Goal: Task Accomplishment & Management: Manage account settings

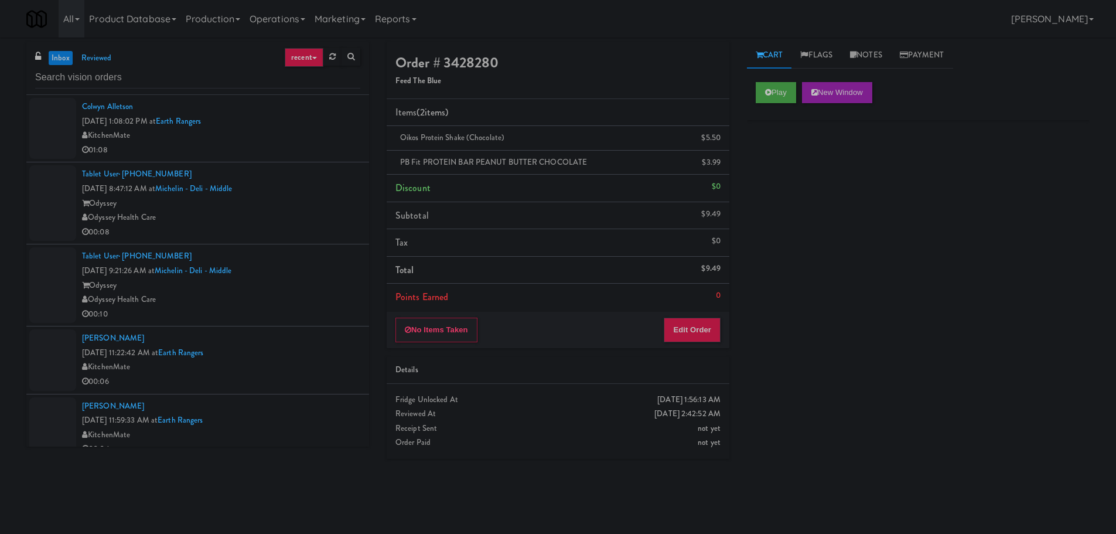
click at [135, 66] on div at bounding box center [197, 77] width 325 height 23
click at [128, 73] on input "text" at bounding box center [197, 78] width 325 height 22
click at [128, 71] on input "text" at bounding box center [197, 78] width 325 height 22
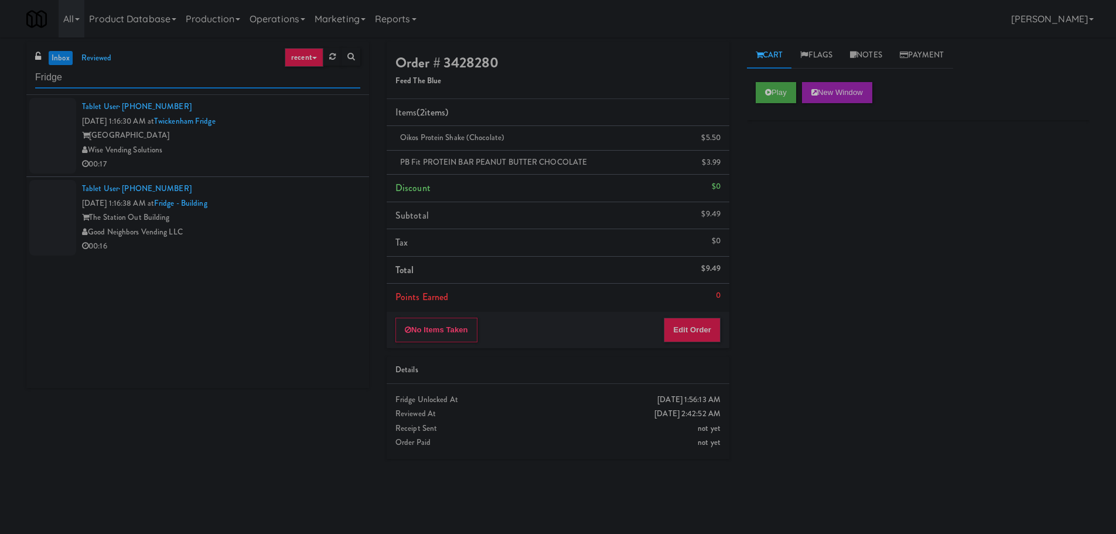
type input "Fridge"
click at [289, 145] on div "Wise Vending Solutions" at bounding box center [221, 150] width 278 height 15
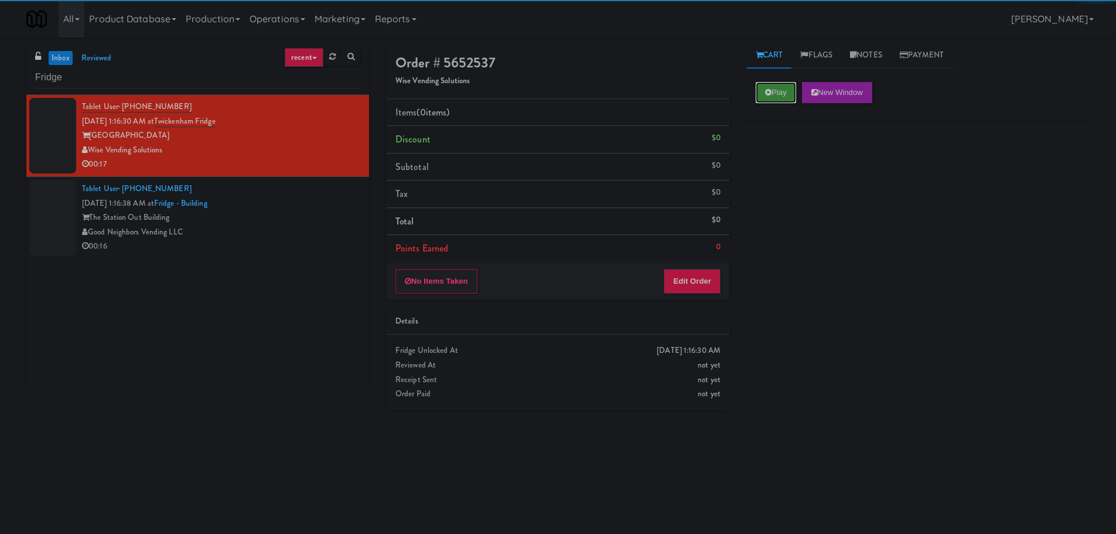
click at [778, 97] on button "Play" at bounding box center [776, 92] width 40 height 21
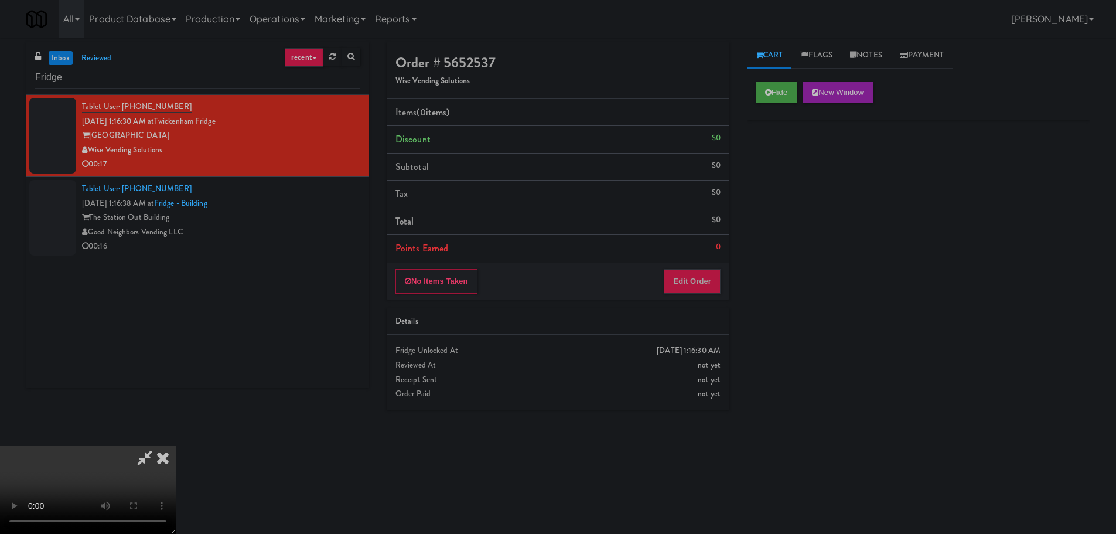
drag, startPoint x: 680, startPoint y: 302, endPoint x: 686, endPoint y: 289, distance: 14.4
click at [680, 302] on div "Order # 5652537 Wise Vending Solutions Items (0 items ) Discount $0 Subtotal $0…" at bounding box center [558, 230] width 360 height 377
click at [687, 289] on button "Edit Order" at bounding box center [692, 281] width 57 height 25
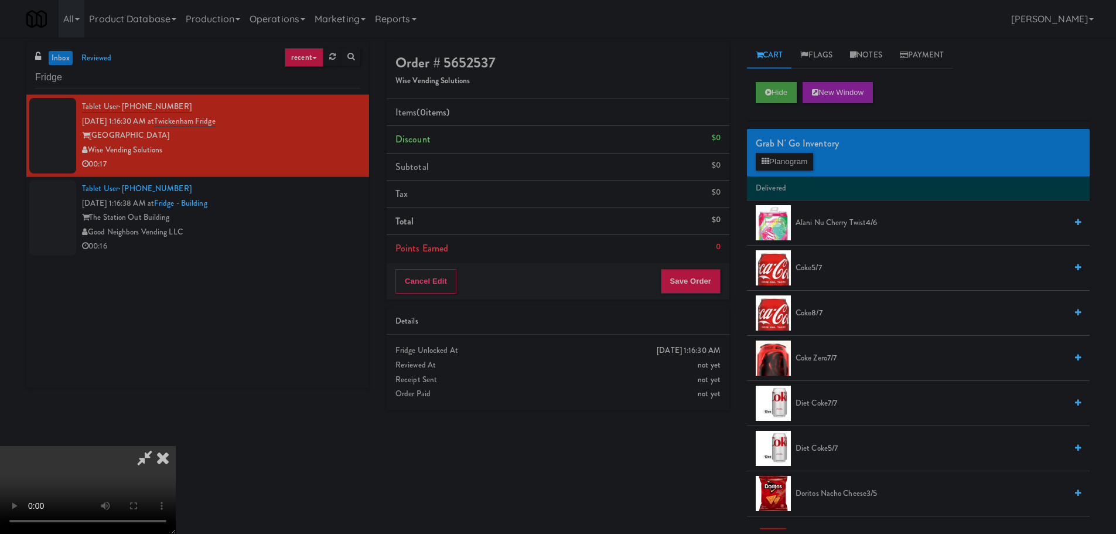
click at [176, 446] on video at bounding box center [88, 490] width 176 height 88
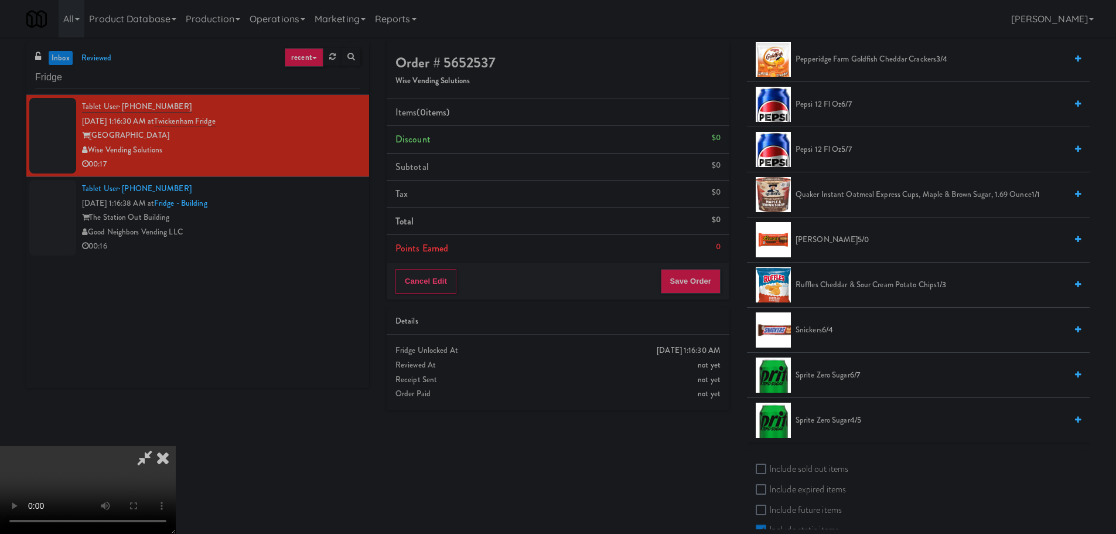
scroll to position [1172, 0]
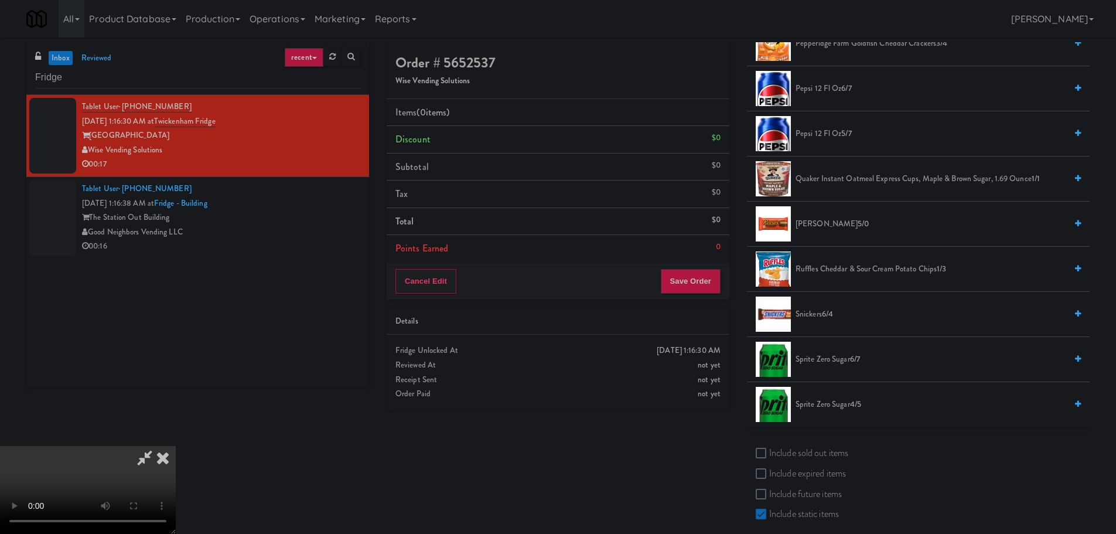
click at [823, 311] on span "6/4" at bounding box center [827, 313] width 11 height 11
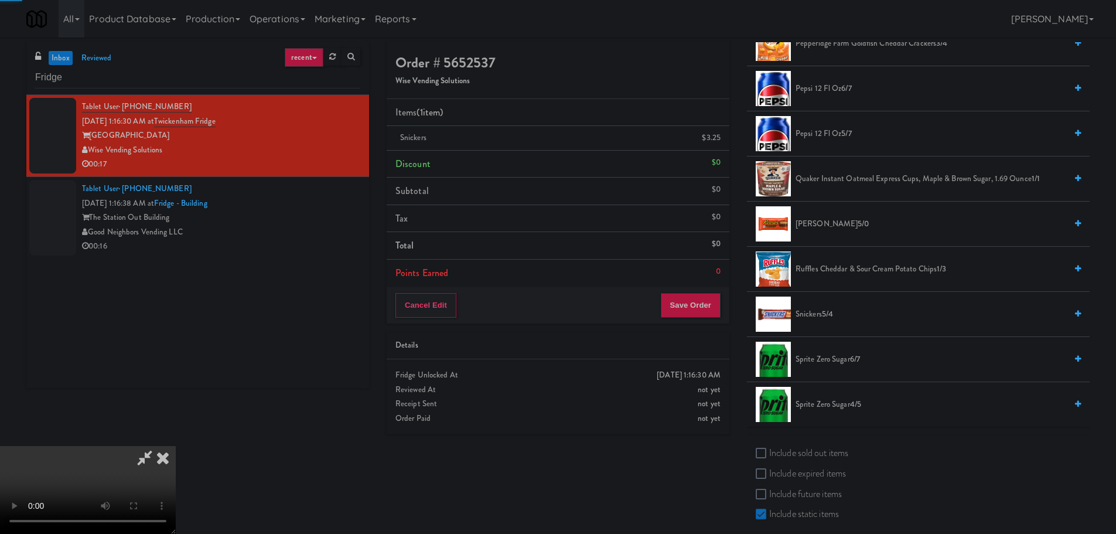
click at [176, 446] on video at bounding box center [88, 490] width 176 height 88
drag, startPoint x: 484, startPoint y: 335, endPoint x: 531, endPoint y: 342, distance: 47.5
click at [176, 446] on video at bounding box center [88, 490] width 176 height 88
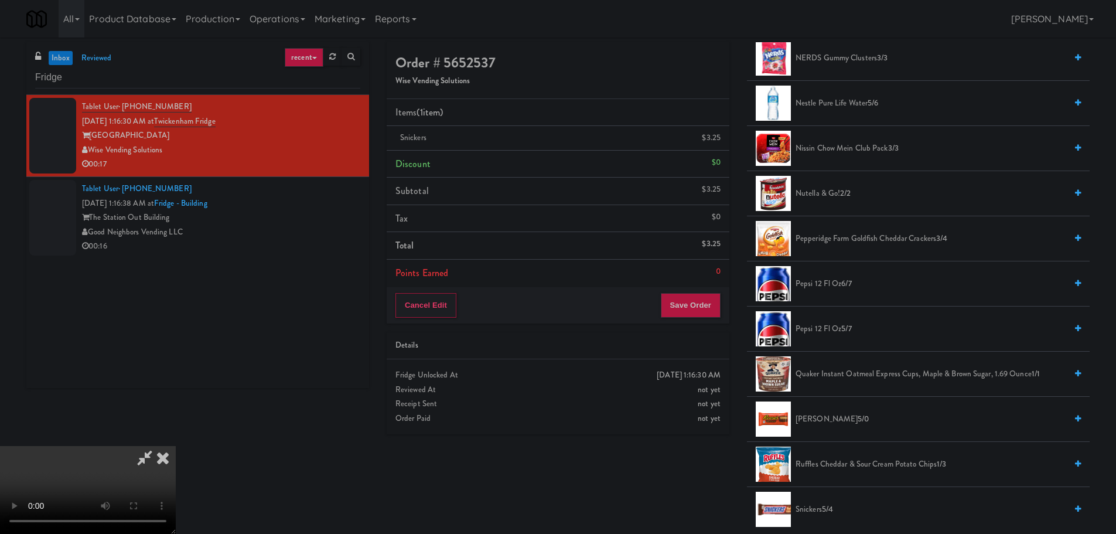
scroll to position [996, 0]
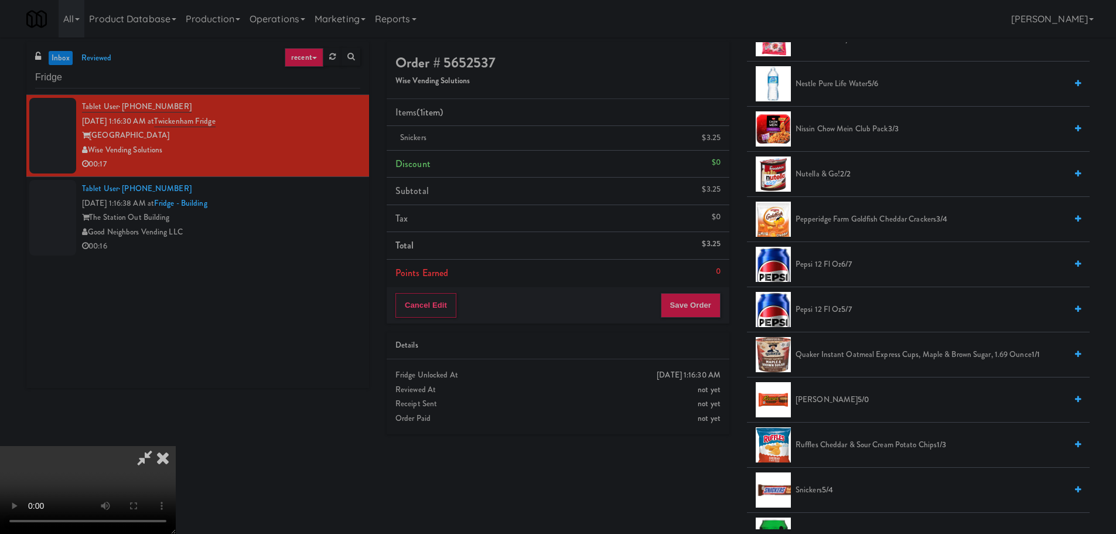
click at [810, 400] on span "[PERSON_NAME] 5/0" at bounding box center [931, 400] width 271 height 15
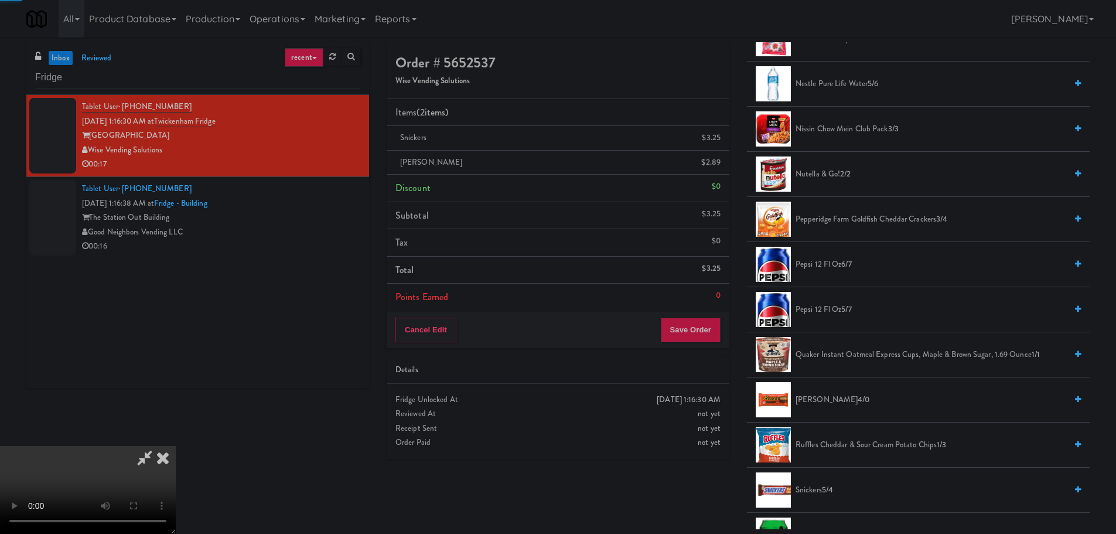
drag, startPoint x: 397, startPoint y: 357, endPoint x: 390, endPoint y: 352, distance: 8.8
click at [176, 446] on video at bounding box center [88, 490] width 176 height 88
drag, startPoint x: 468, startPoint y: 281, endPoint x: 478, endPoint y: 283, distance: 10.2
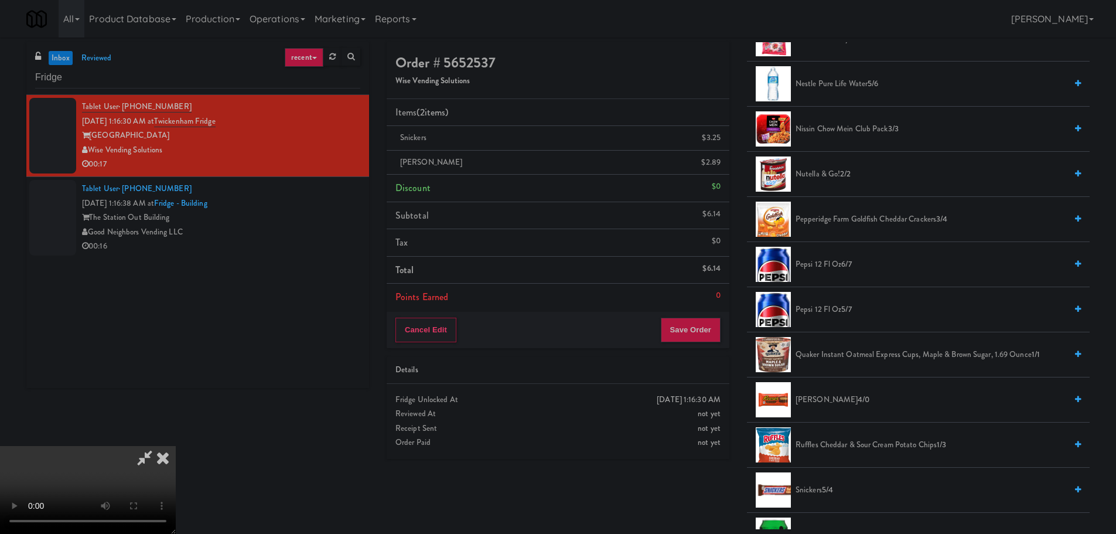
click at [176, 446] on video at bounding box center [88, 490] width 176 height 88
click at [830, 447] on span "Ruffles Cheddar & Sour Cream Potato Chips 1/3" at bounding box center [931, 445] width 271 height 15
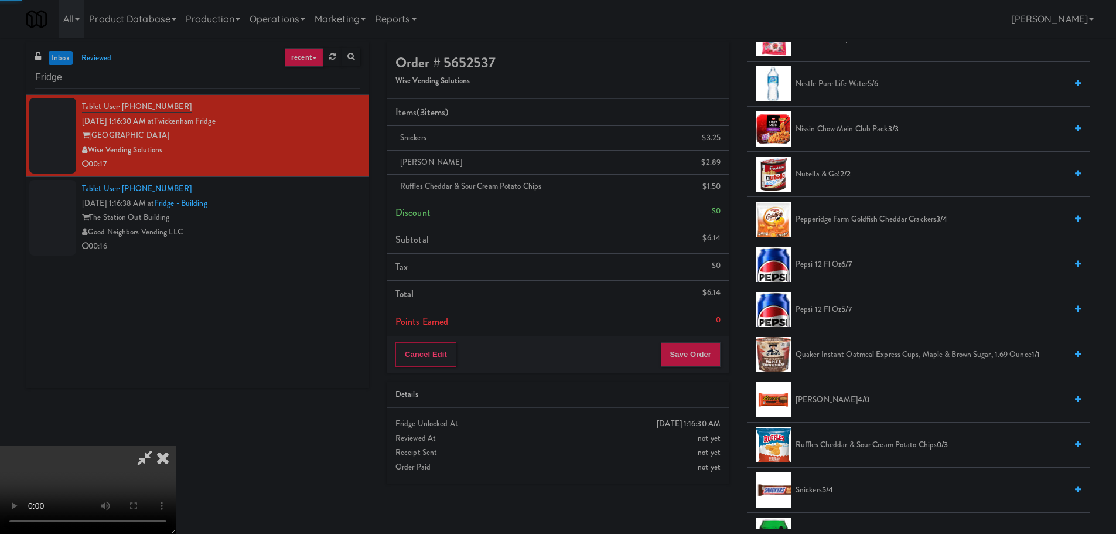
click at [176, 446] on video at bounding box center [88, 490] width 176 height 88
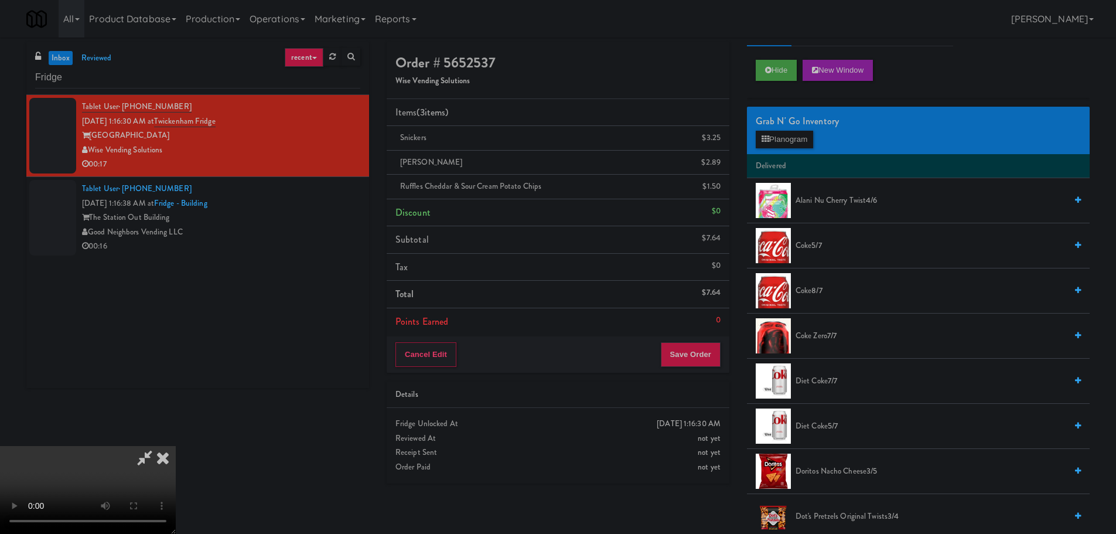
scroll to position [0, 0]
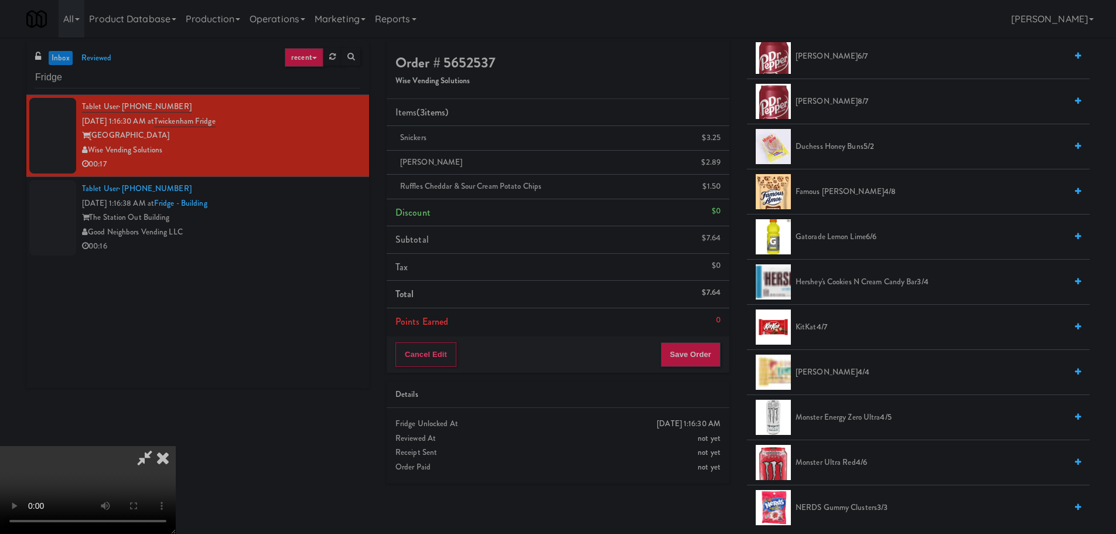
click at [854, 238] on span "Gatorade Lemon Lime 6/6" at bounding box center [931, 237] width 271 height 15
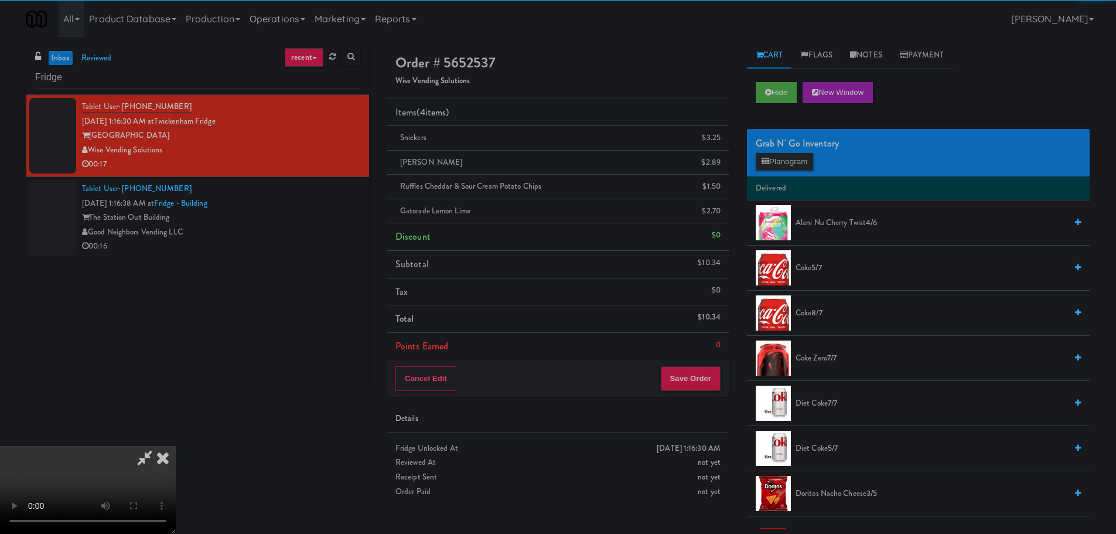
drag, startPoint x: 787, startPoint y: 147, endPoint x: 789, endPoint y: 161, distance: 14.2
click at [787, 148] on div "Grab N' Go Inventory" at bounding box center [918, 144] width 325 height 18
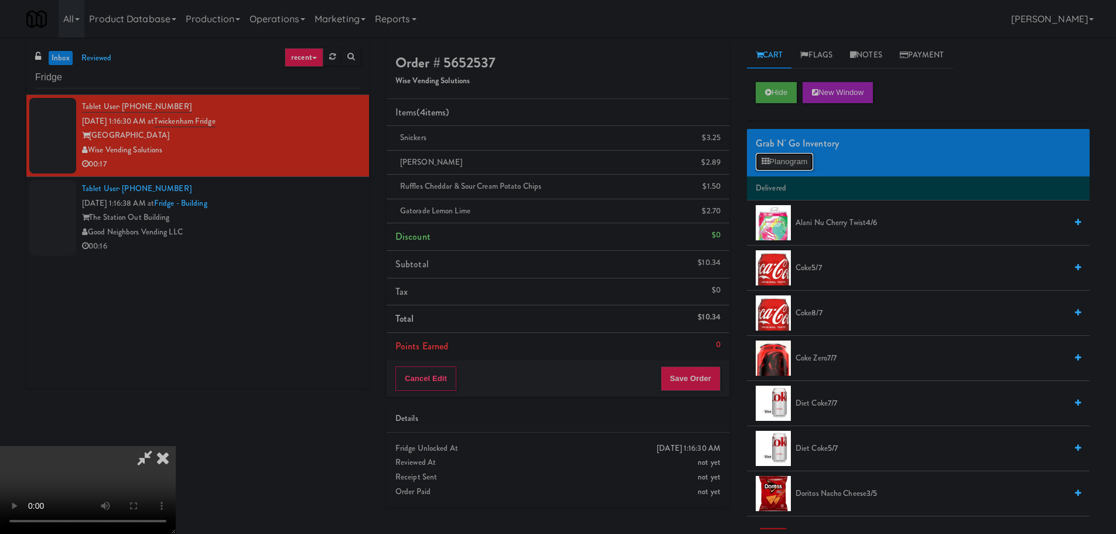
click at [789, 162] on button "Planogram" at bounding box center [784, 162] width 57 height 18
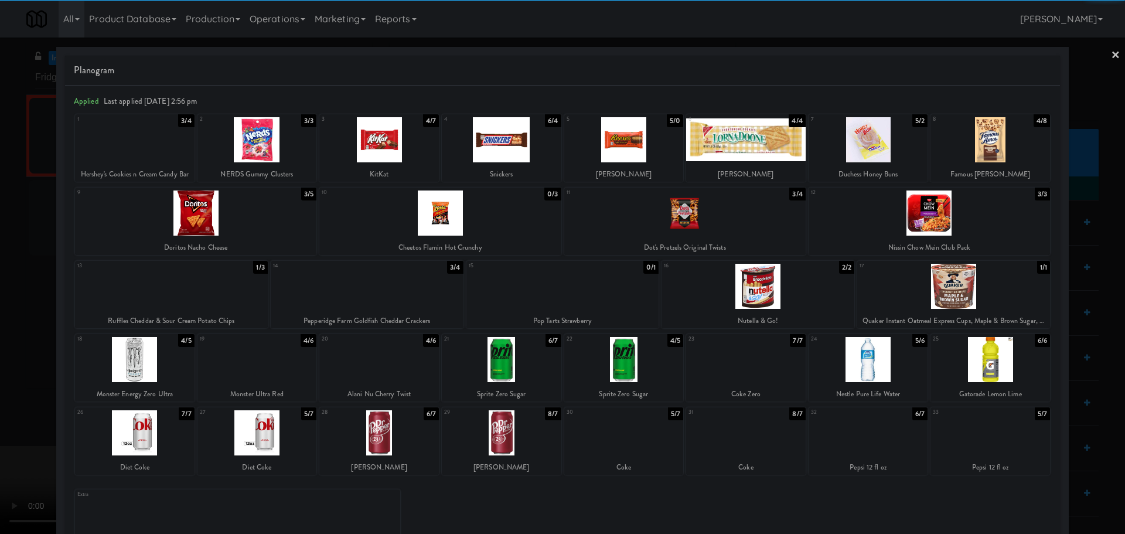
click at [0, 299] on div at bounding box center [562, 267] width 1125 height 534
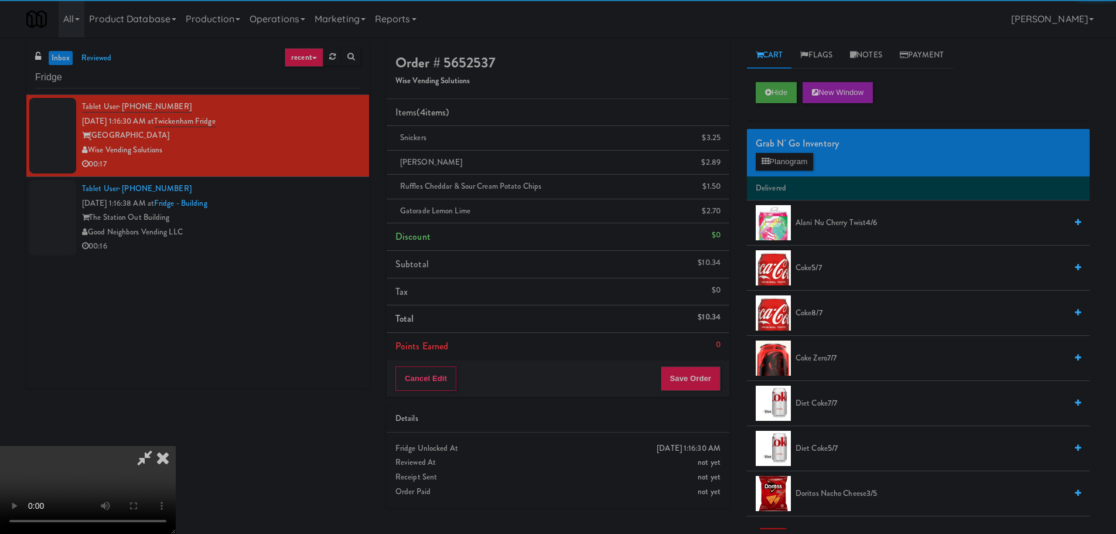
drag, startPoint x: 369, startPoint y: 263, endPoint x: 375, endPoint y: 263, distance: 5.9
click at [176, 446] on video at bounding box center [88, 490] width 176 height 88
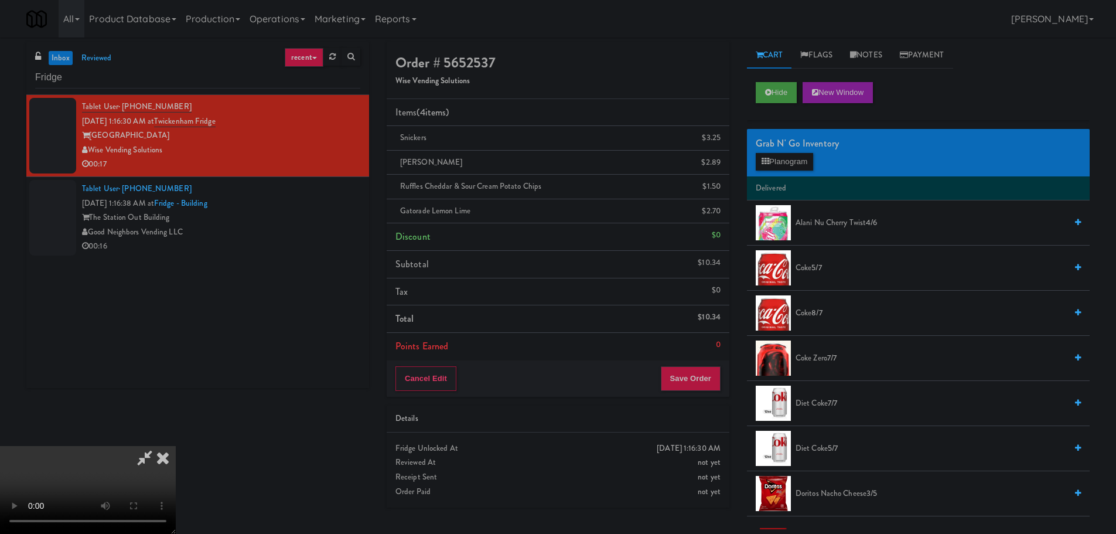
click at [176, 446] on video at bounding box center [88, 490] width 176 height 88
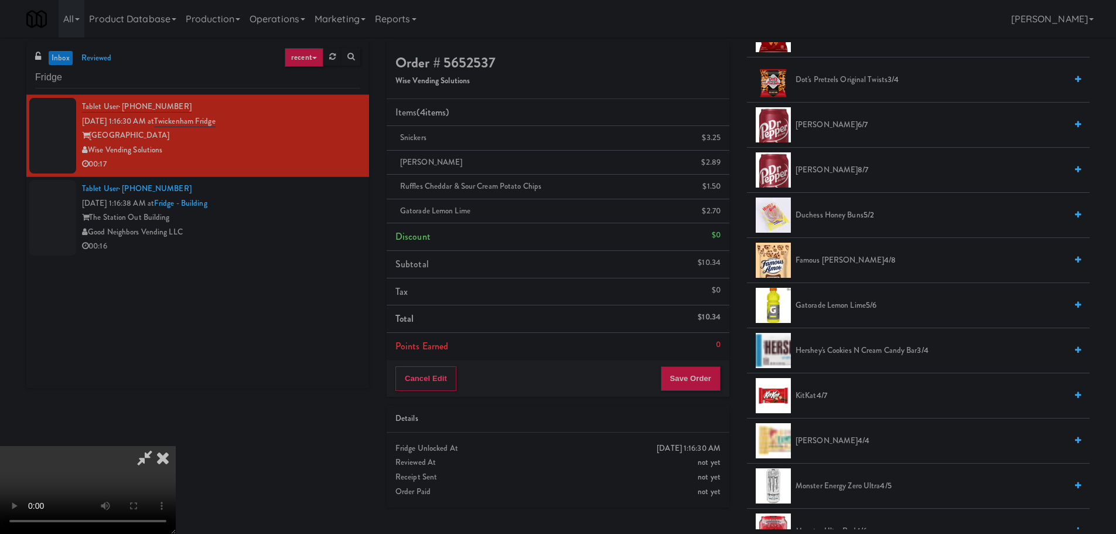
scroll to position [469, 0]
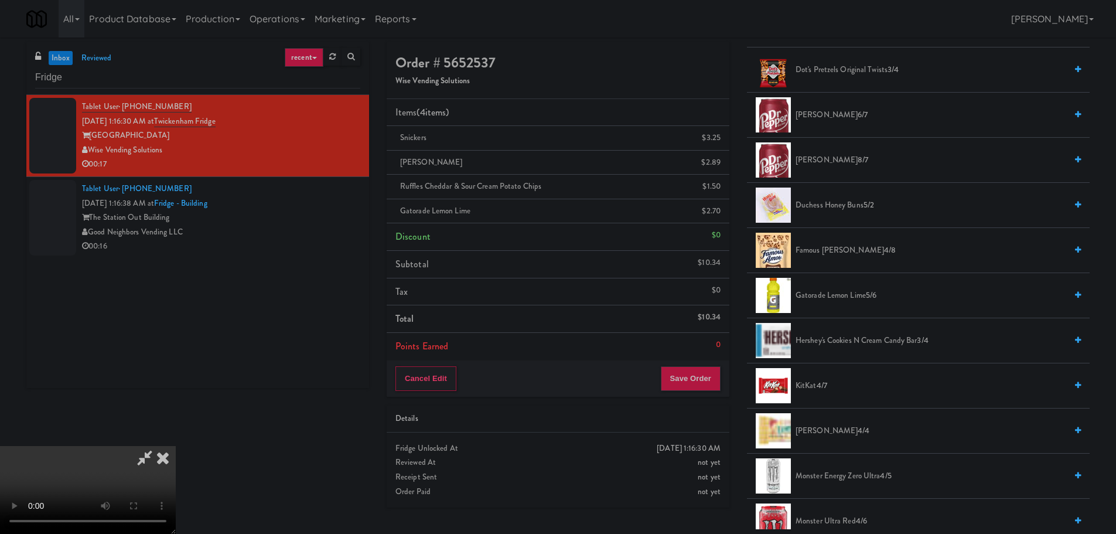
click at [834, 291] on span "Gatorade Lemon Lime 5/6" at bounding box center [931, 295] width 271 height 15
click at [176, 446] on video at bounding box center [88, 490] width 176 height 88
click at [701, 379] on button "Save Order" at bounding box center [691, 378] width 60 height 25
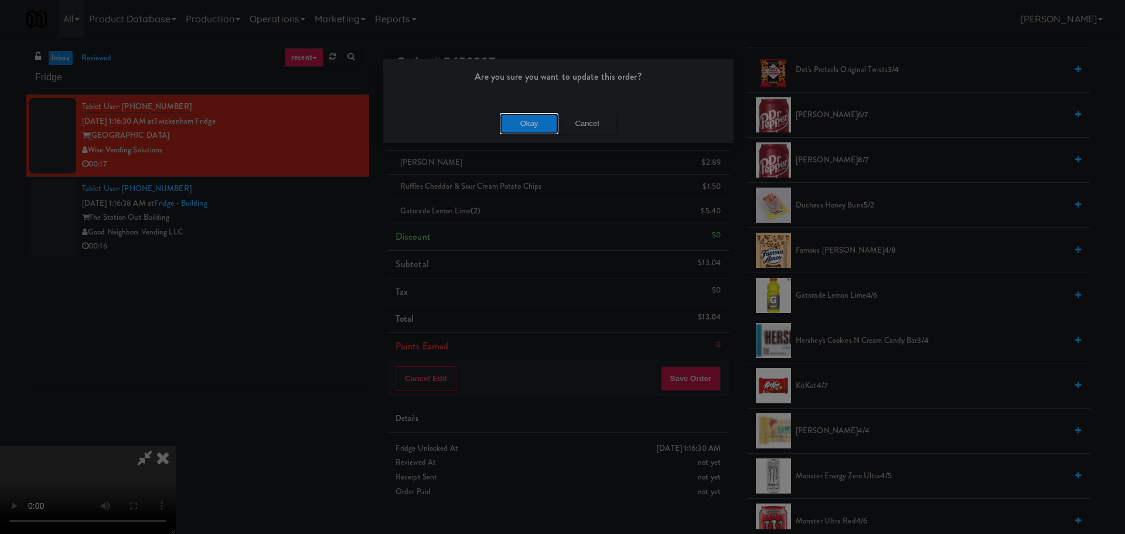
click at [526, 132] on button "Okay" at bounding box center [529, 123] width 59 height 21
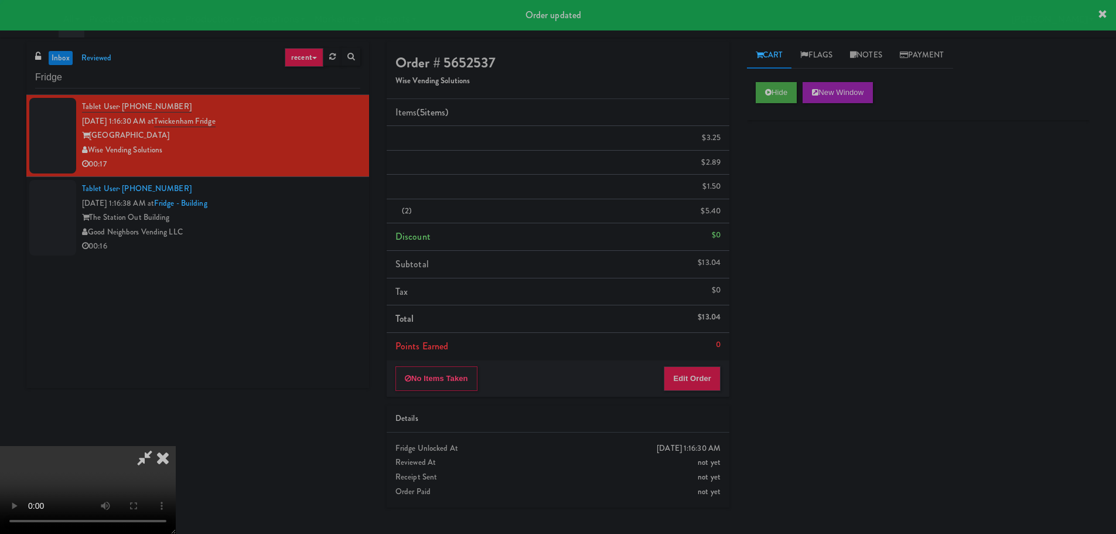
scroll to position [0, 0]
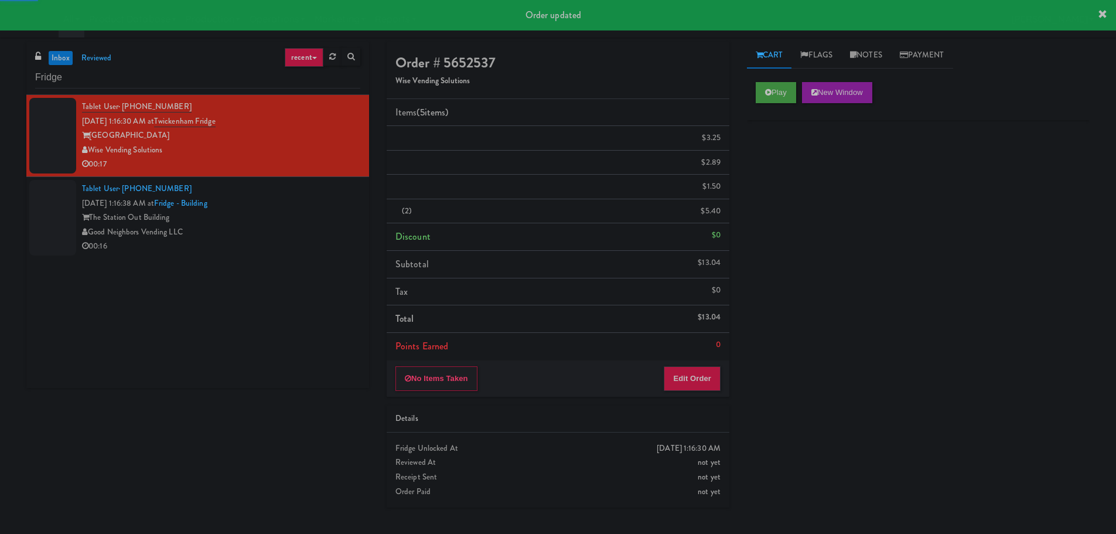
click at [325, 227] on div "Good Neighbors Vending LLC" at bounding box center [221, 232] width 278 height 15
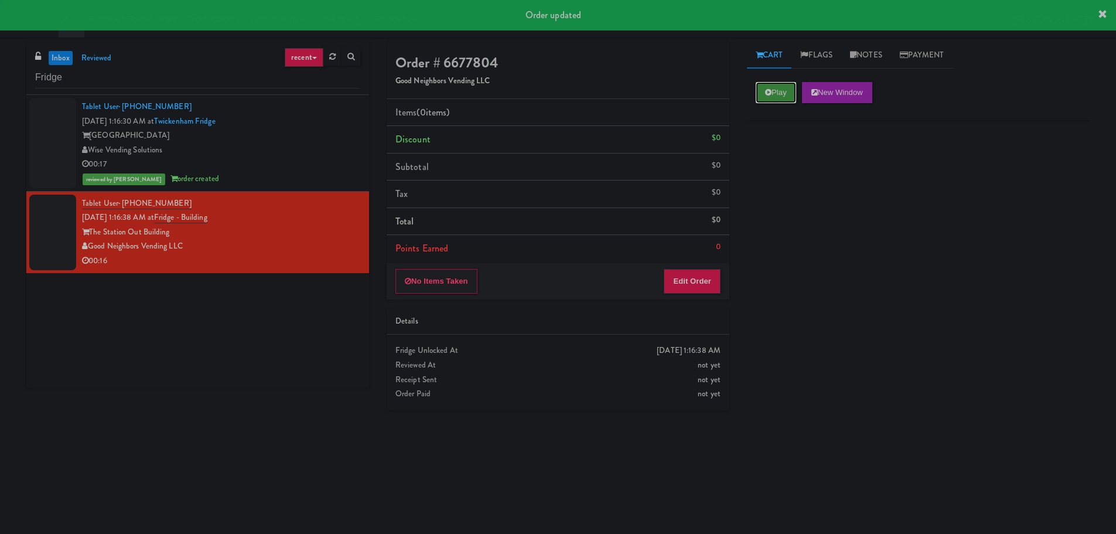
click at [778, 90] on button "Play" at bounding box center [776, 92] width 40 height 21
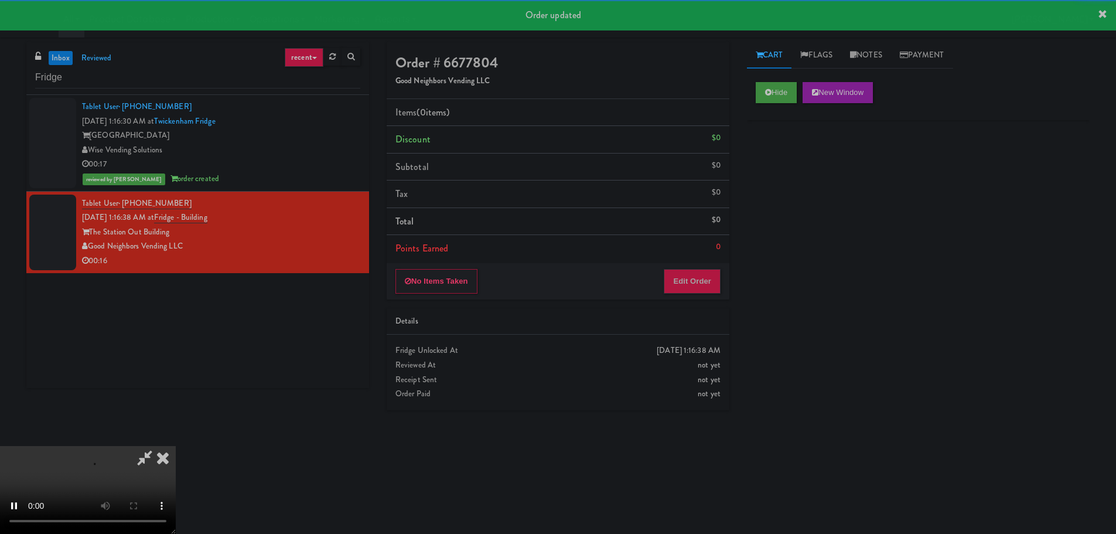
click at [724, 270] on div "No Items Taken Edit Order" at bounding box center [558, 281] width 343 height 36
click at [708, 275] on button "Edit Order" at bounding box center [692, 281] width 57 height 25
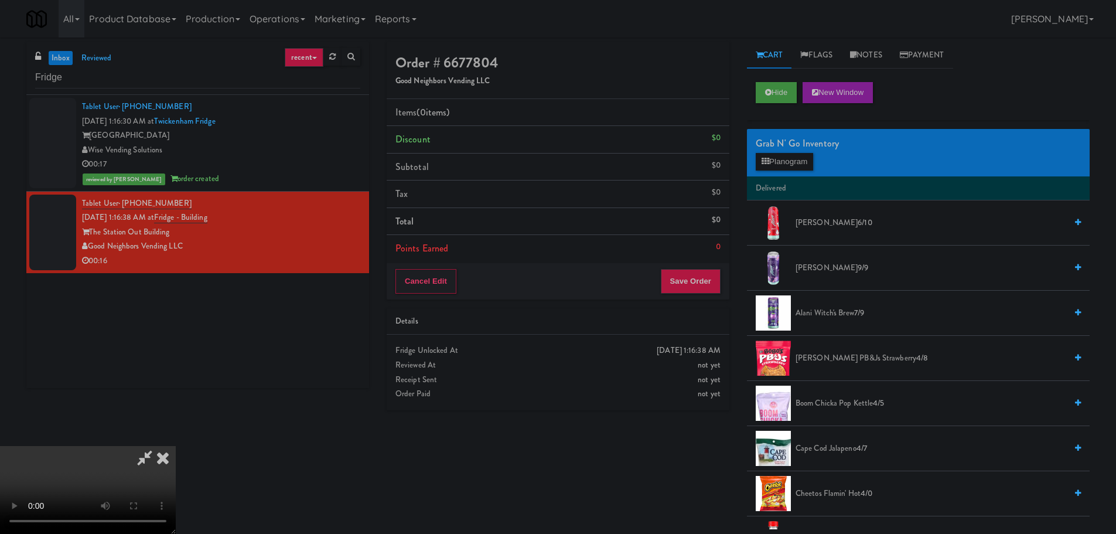
drag, startPoint x: 517, startPoint y: 319, endPoint x: 524, endPoint y: 319, distance: 7.0
click at [176, 446] on video at bounding box center [88, 490] width 176 height 88
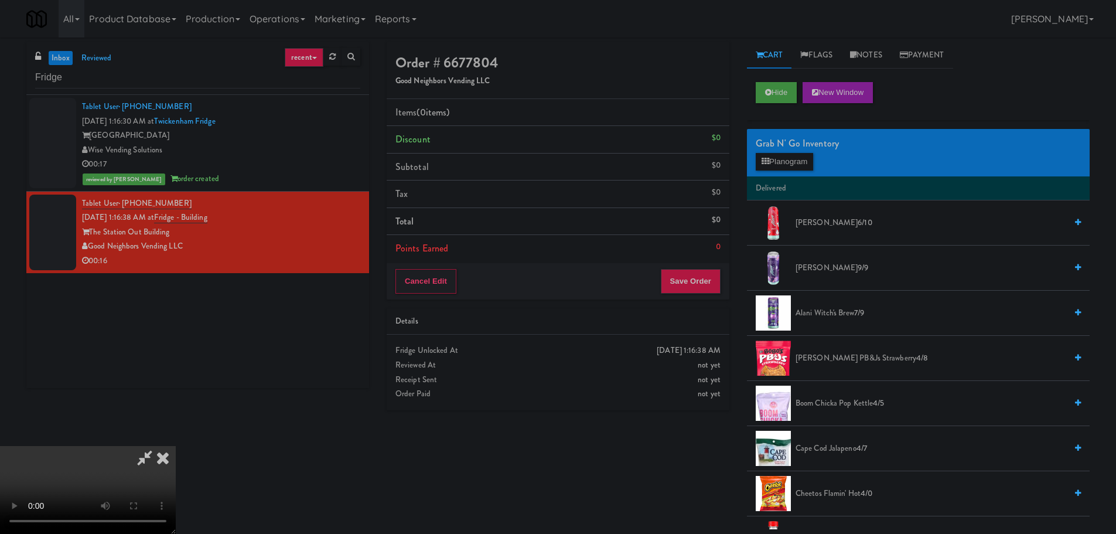
click at [176, 446] on video at bounding box center [88, 490] width 176 height 88
click at [806, 156] on button "Planogram" at bounding box center [784, 162] width 57 height 18
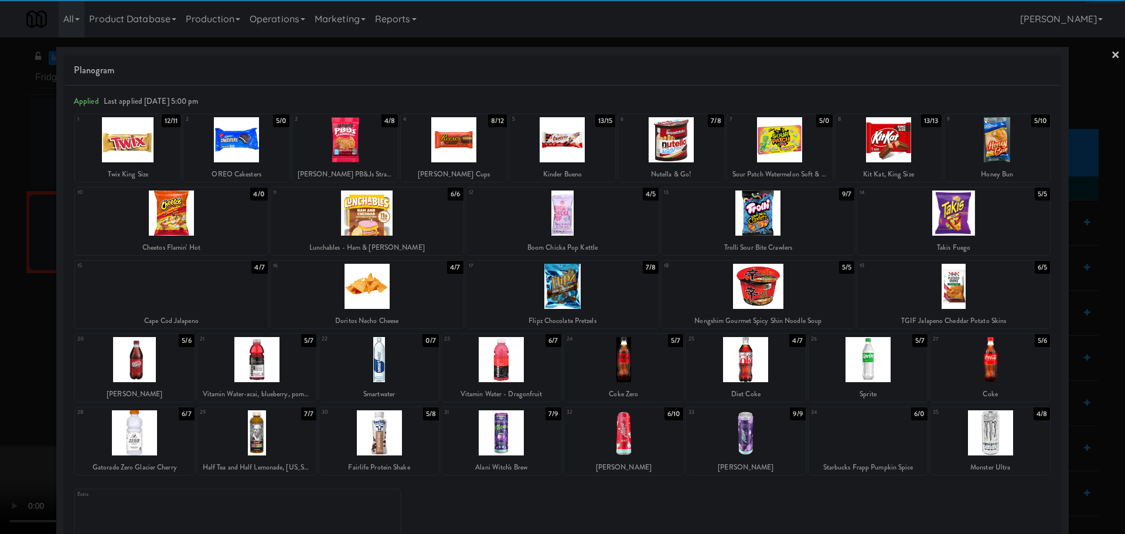
click at [781, 282] on div at bounding box center [758, 286] width 193 height 45
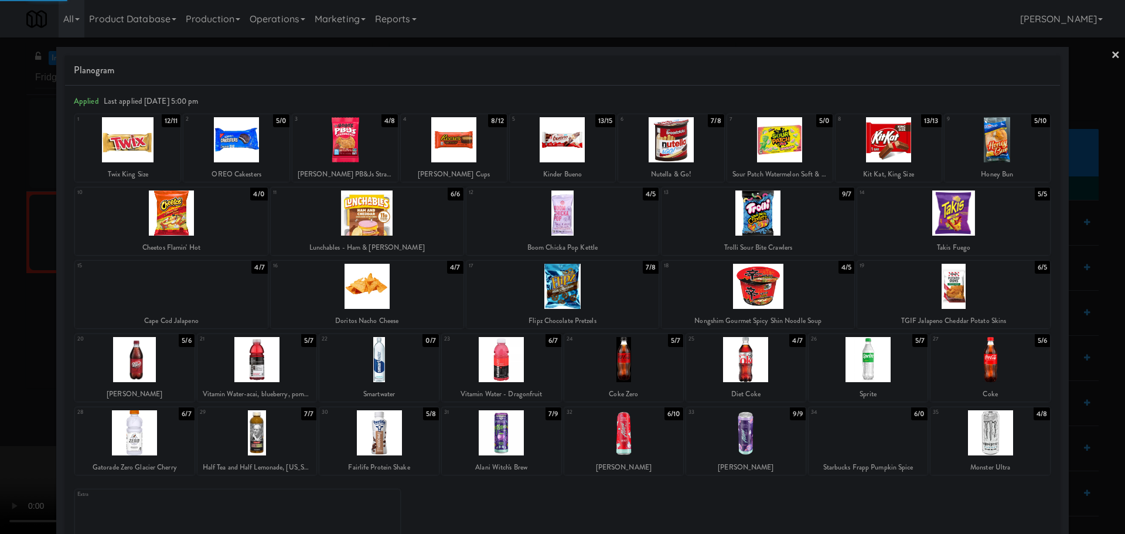
drag, startPoint x: 0, startPoint y: 399, endPoint x: 223, endPoint y: 309, distance: 240.6
click at [1, 398] on div at bounding box center [562, 267] width 1125 height 534
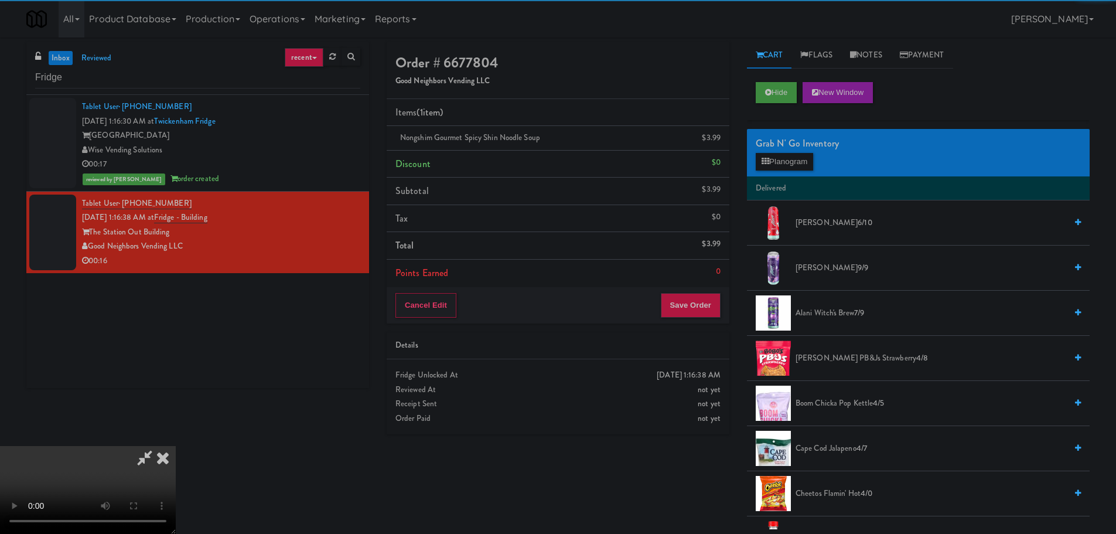
drag, startPoint x: 294, startPoint y: 291, endPoint x: 336, endPoint y: 286, distance: 43.1
click at [176, 446] on video at bounding box center [88, 490] width 176 height 88
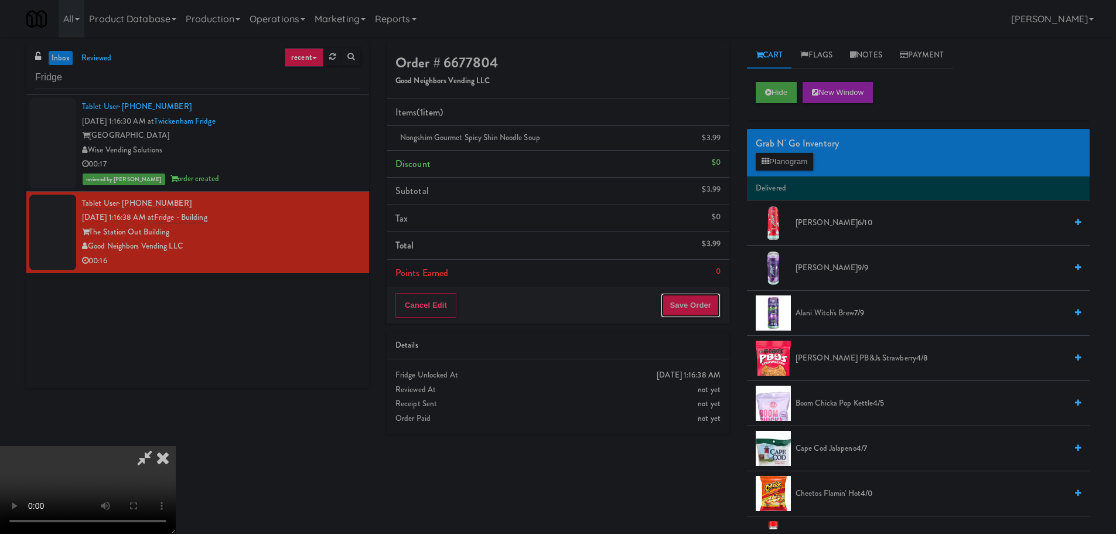
click at [695, 315] on button "Save Order" at bounding box center [691, 305] width 60 height 25
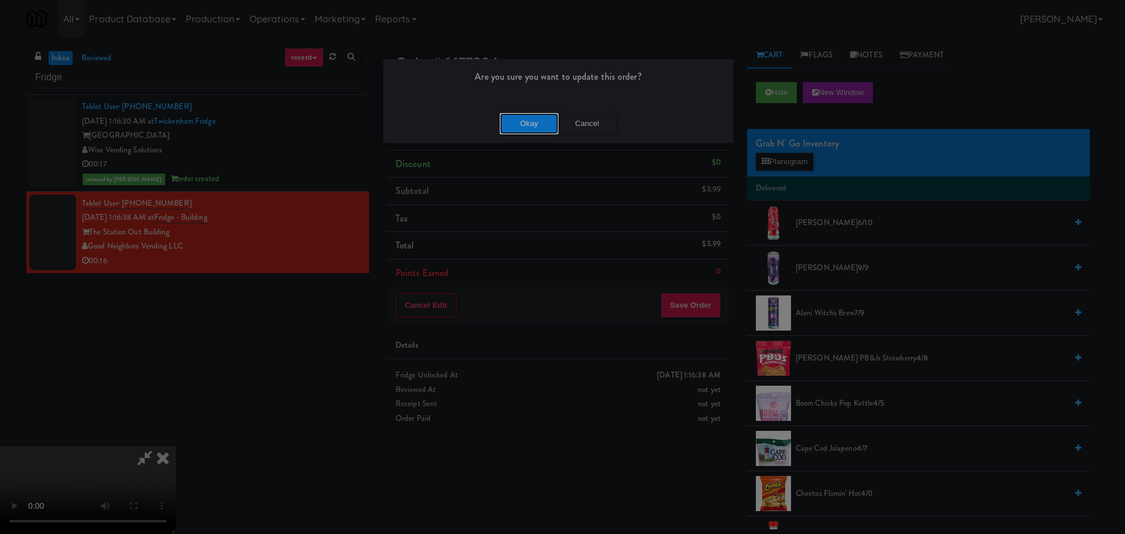
click at [526, 115] on button "Okay" at bounding box center [529, 123] width 59 height 21
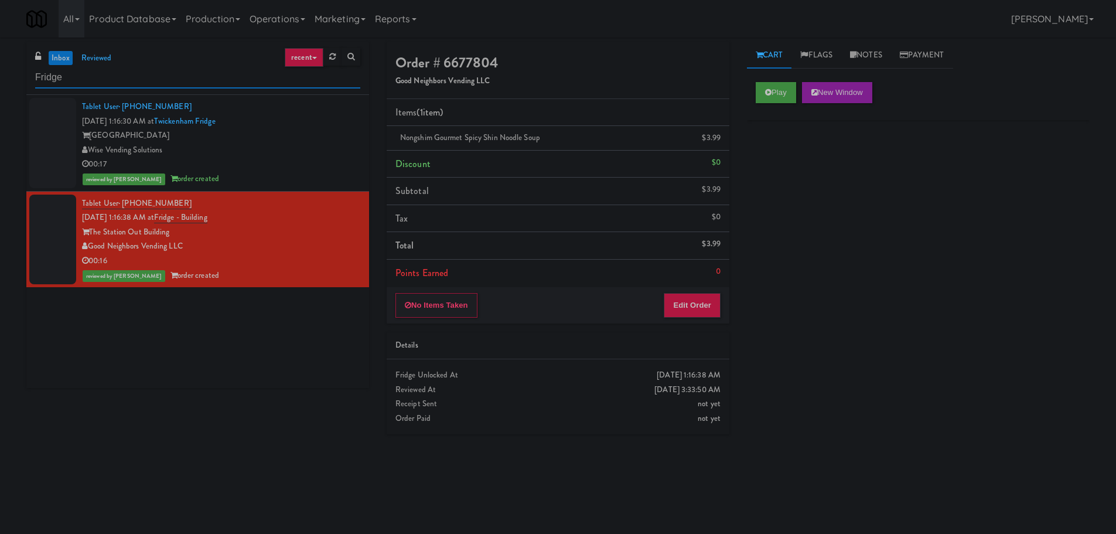
click at [189, 70] on input "Fridge" at bounding box center [197, 78] width 325 height 22
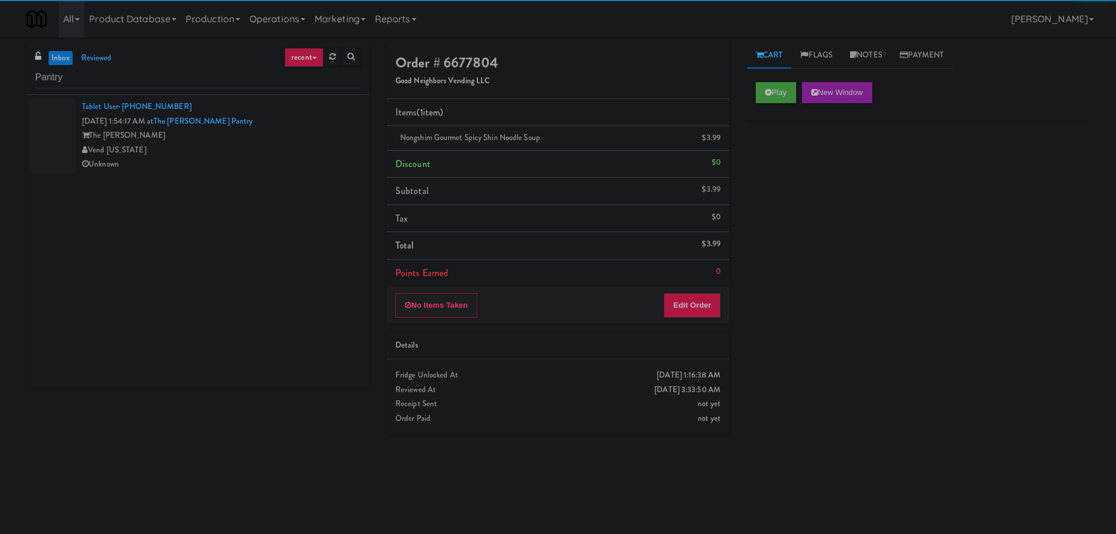
click at [311, 145] on div "Vend [US_STATE]" at bounding box center [221, 150] width 278 height 15
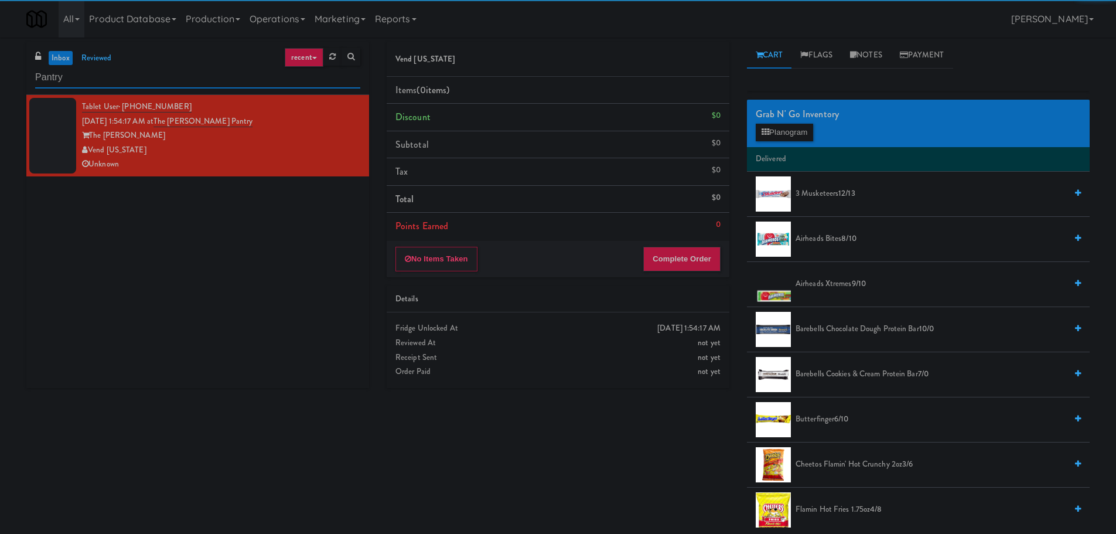
click at [231, 78] on input "Pantry" at bounding box center [197, 78] width 325 height 22
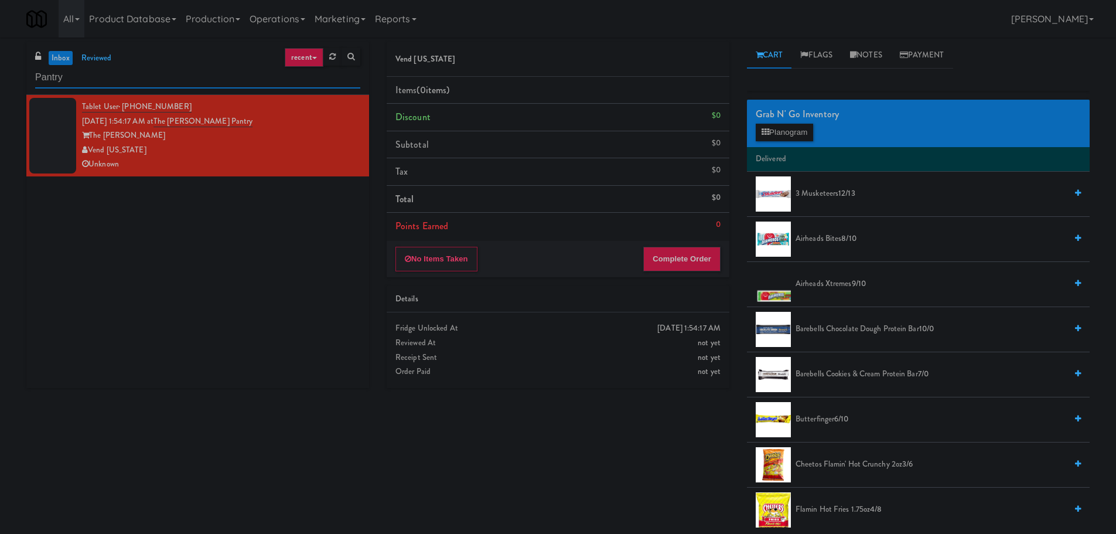
click at [231, 78] on input "Pantry" at bounding box center [197, 78] width 325 height 22
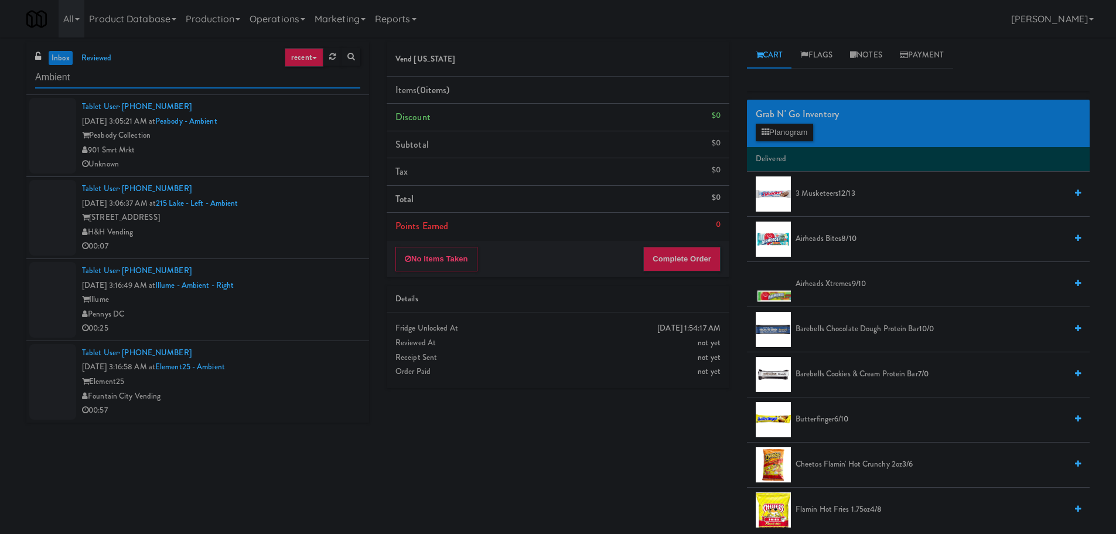
type input "Ambient"
click at [291, 143] on div "901 Smrt Mrkt" at bounding box center [221, 150] width 278 height 15
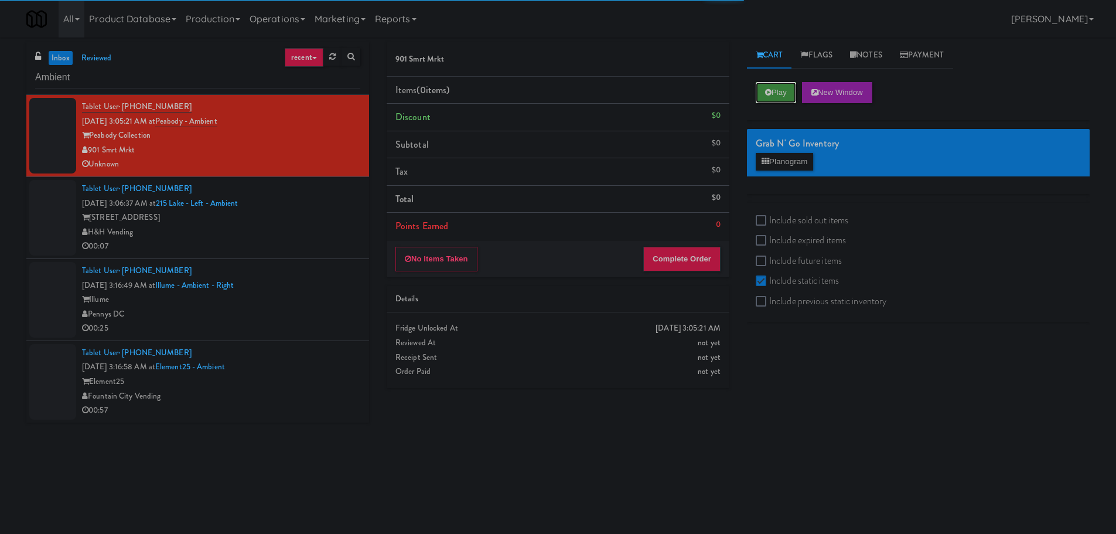
click at [761, 100] on button "Play" at bounding box center [776, 92] width 40 height 21
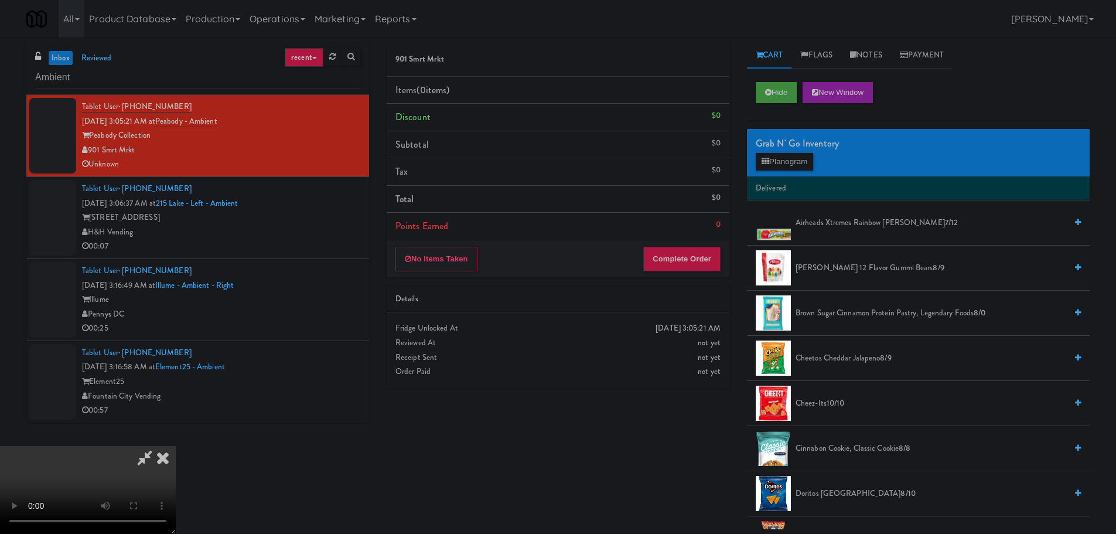
click at [176, 446] on icon at bounding box center [163, 457] width 26 height 23
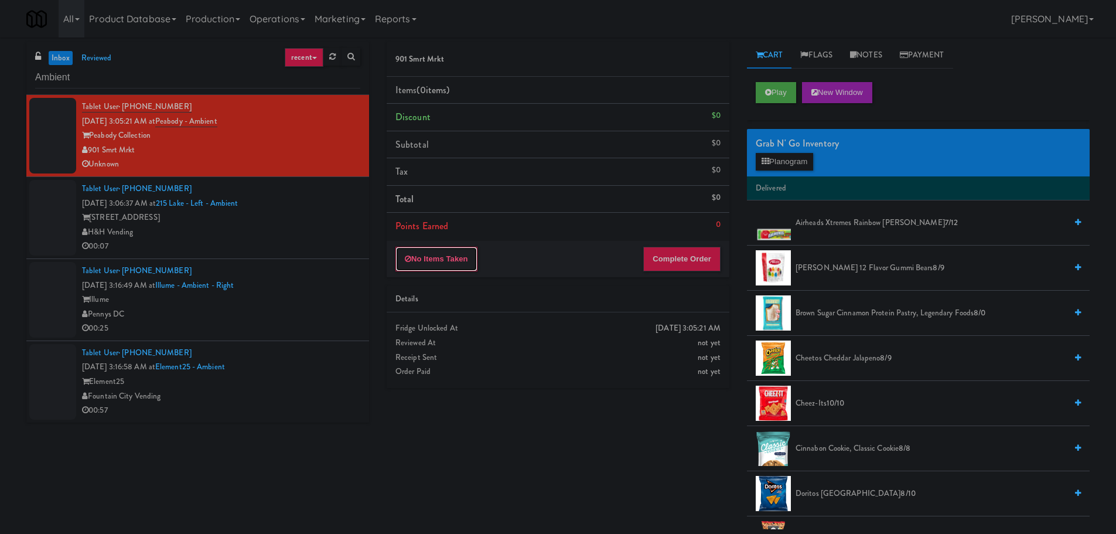
click at [447, 261] on button "No Items Taken" at bounding box center [437, 259] width 82 height 25
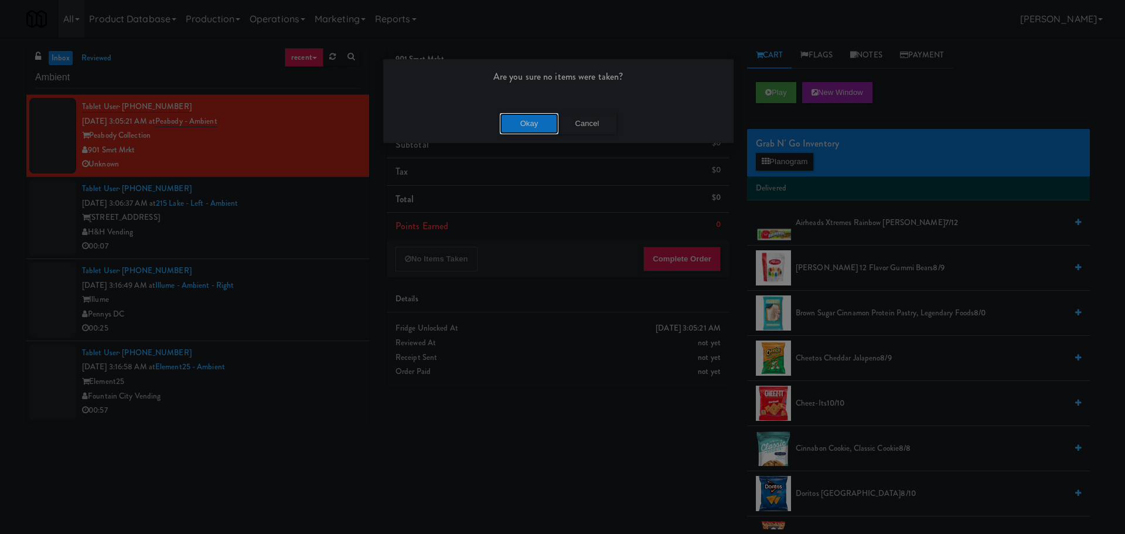
click at [527, 128] on button "Okay" at bounding box center [529, 123] width 59 height 21
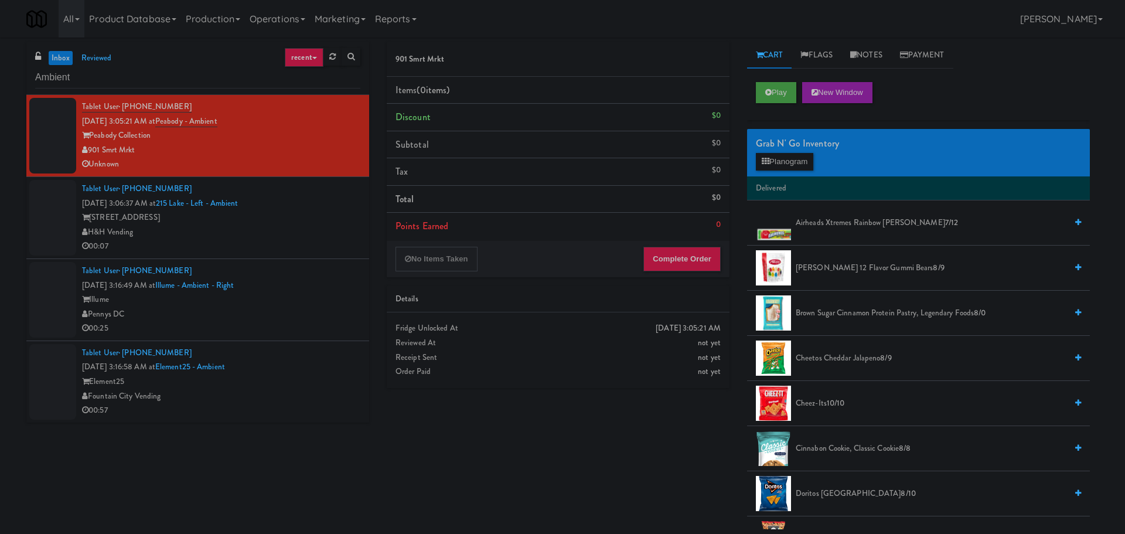
click at [314, 243] on div at bounding box center [562, 267] width 1125 height 534
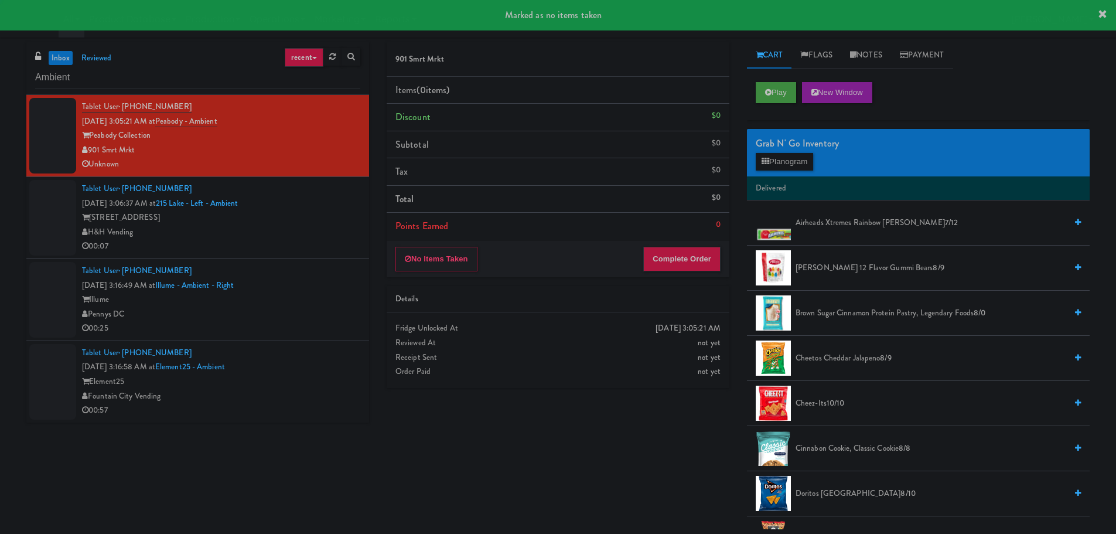
click at [324, 243] on div "00:07" at bounding box center [221, 246] width 278 height 15
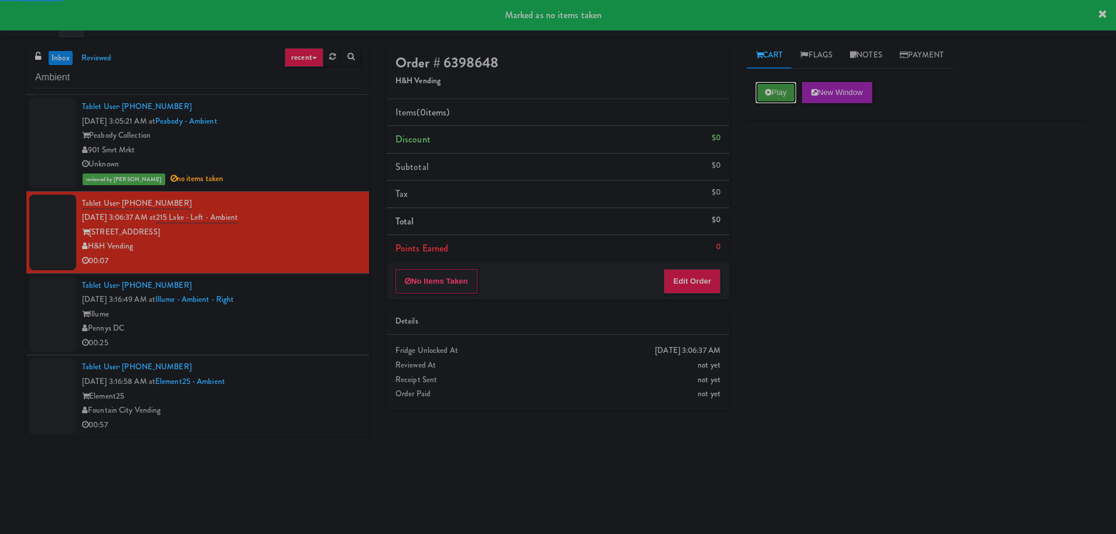
click at [779, 89] on button "Play" at bounding box center [776, 92] width 40 height 21
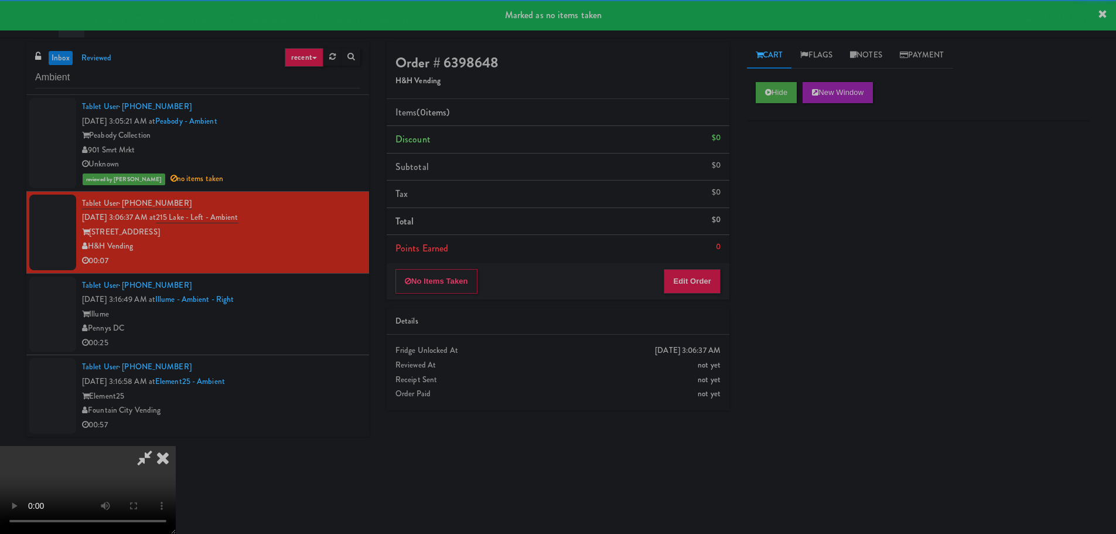
click at [699, 254] on li "Points Earned 0" at bounding box center [558, 248] width 343 height 27
click at [701, 272] on button "Edit Order" at bounding box center [692, 281] width 57 height 25
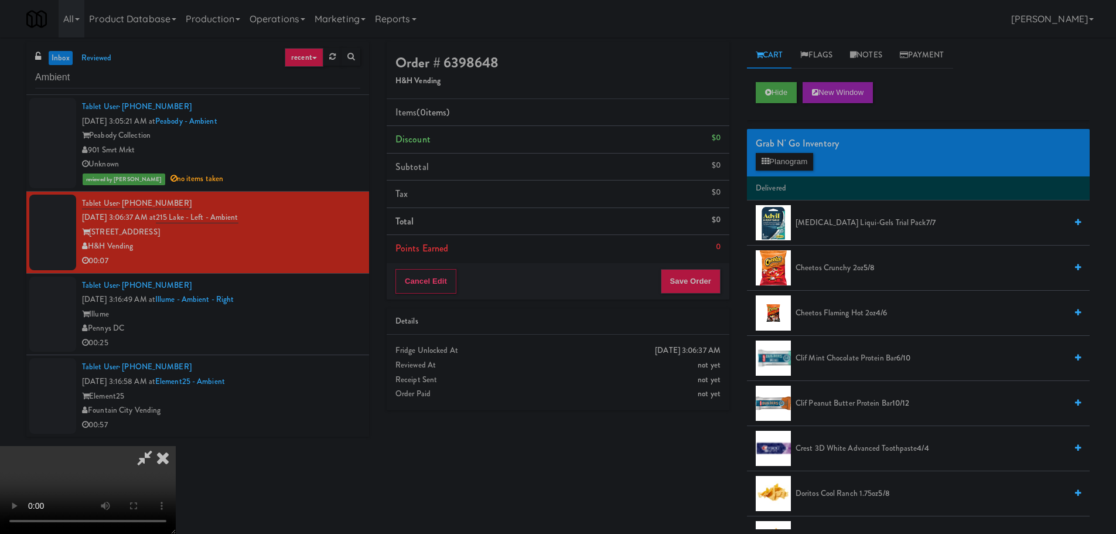
click at [176, 446] on video at bounding box center [88, 490] width 176 height 88
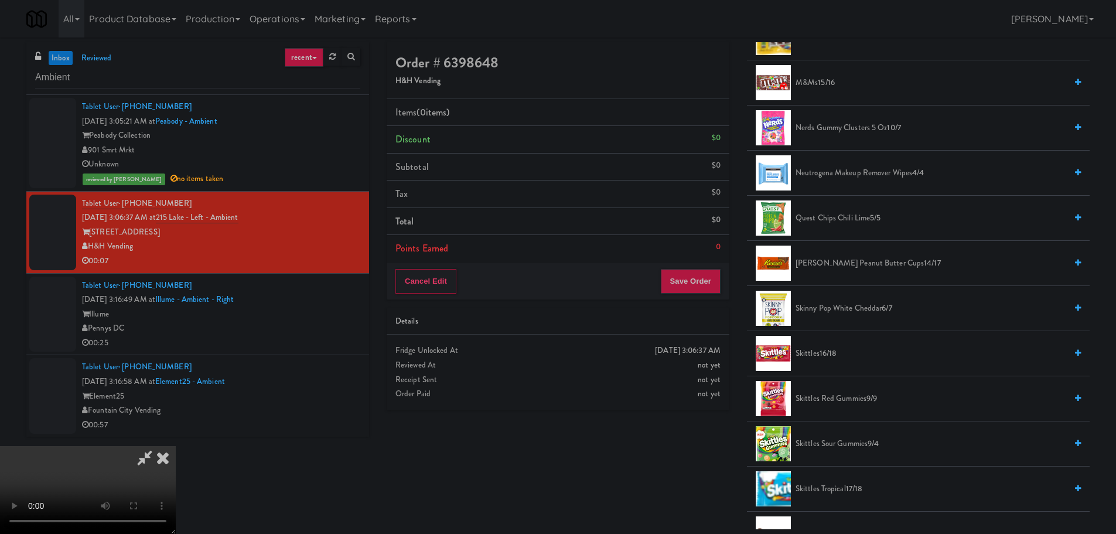
scroll to position [703, 0]
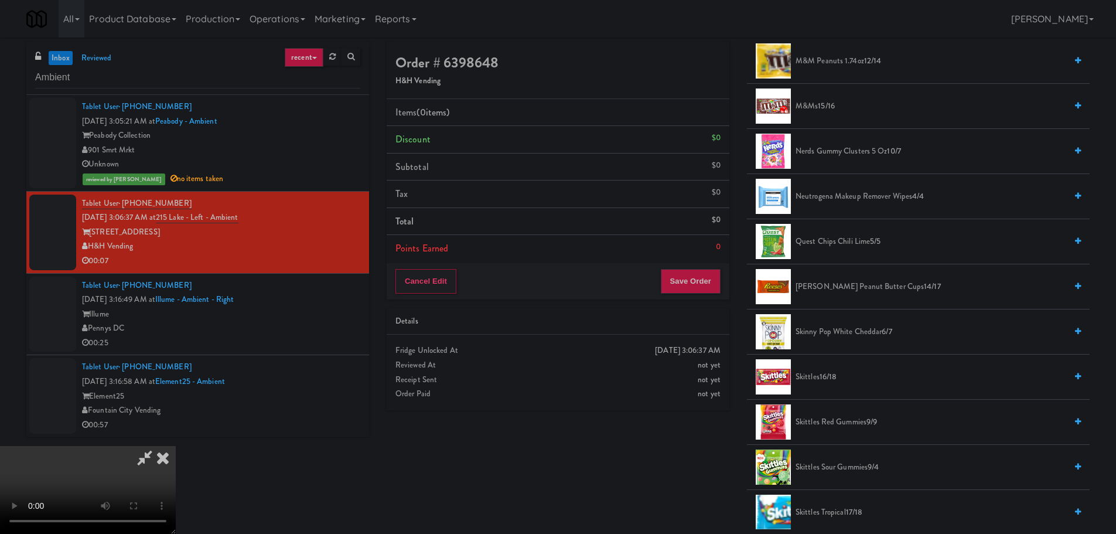
click at [844, 239] on span "Quest Chips Chili Lime 5/5" at bounding box center [931, 241] width 271 height 15
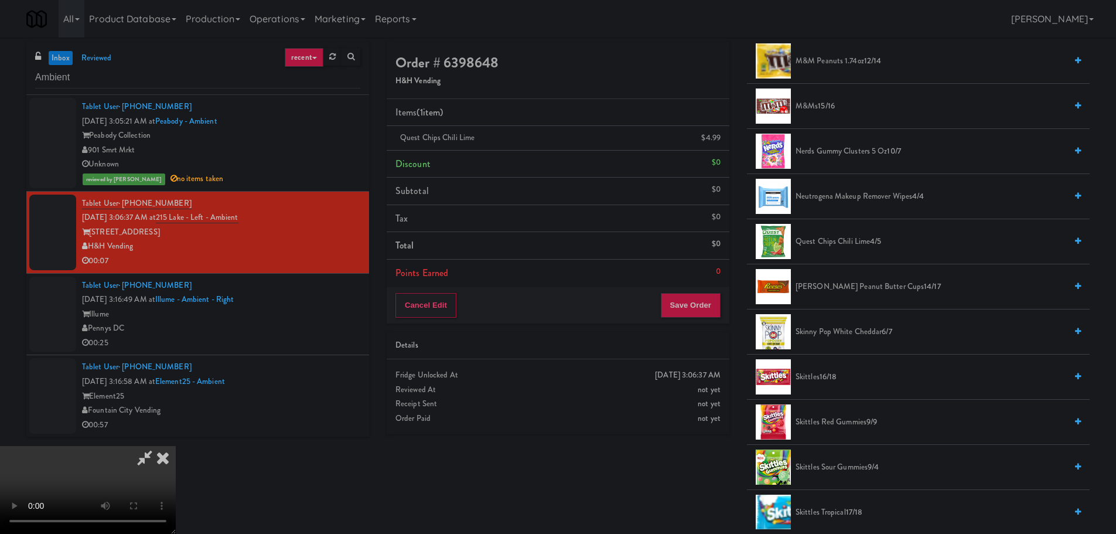
click at [176, 446] on video at bounding box center [88, 490] width 176 height 88
click at [709, 298] on button "Save Order" at bounding box center [691, 305] width 60 height 25
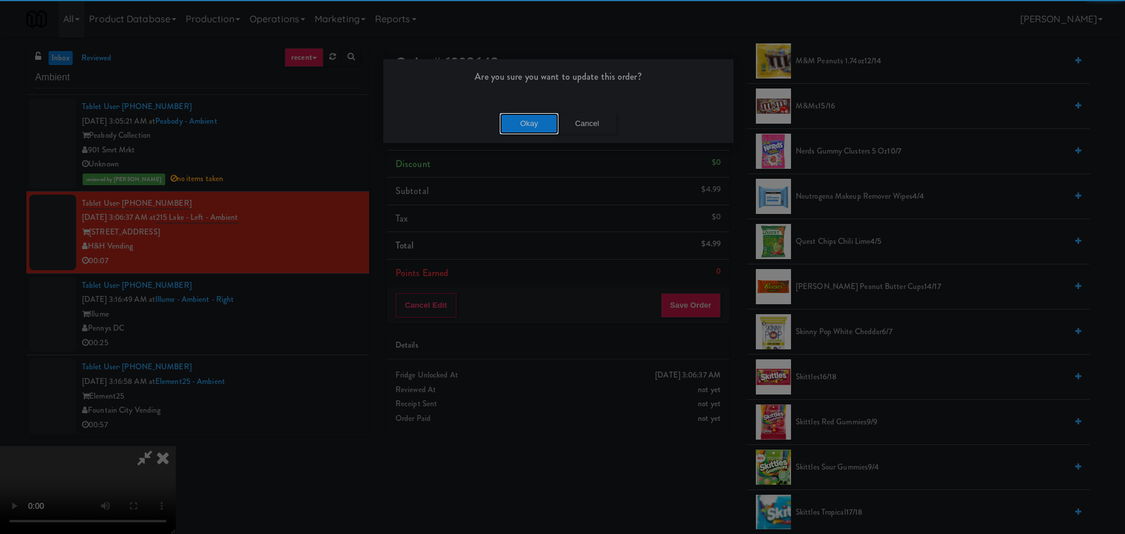
click at [512, 118] on button "Okay" at bounding box center [529, 123] width 59 height 21
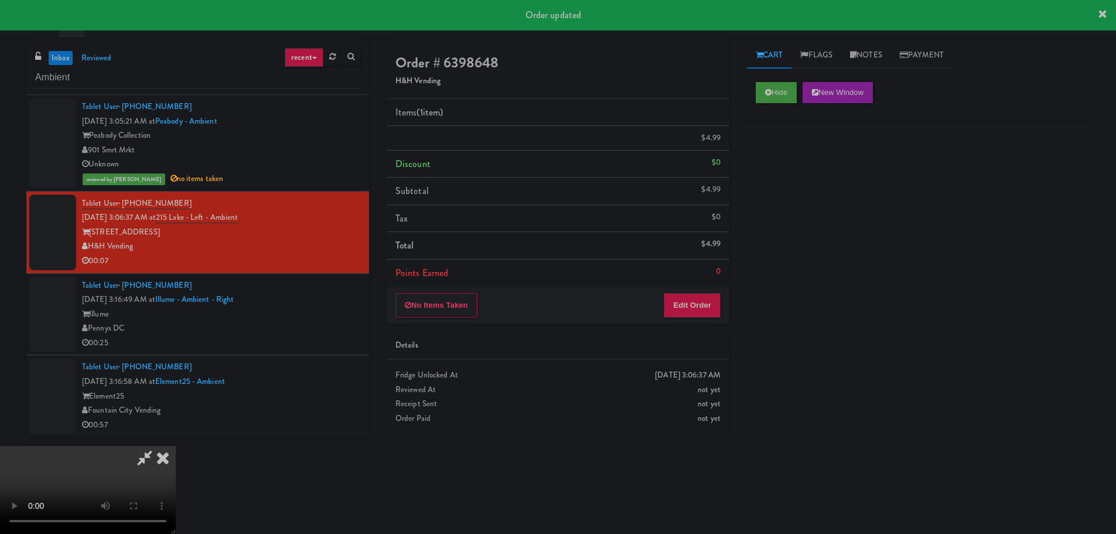
scroll to position [0, 0]
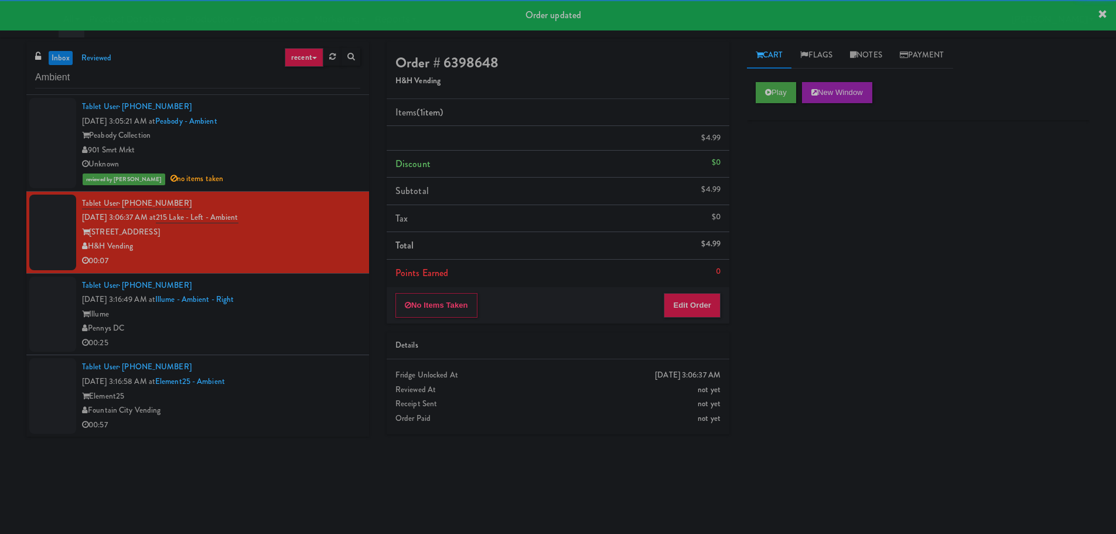
click at [308, 322] on div "Pennys DC" at bounding box center [221, 328] width 278 height 15
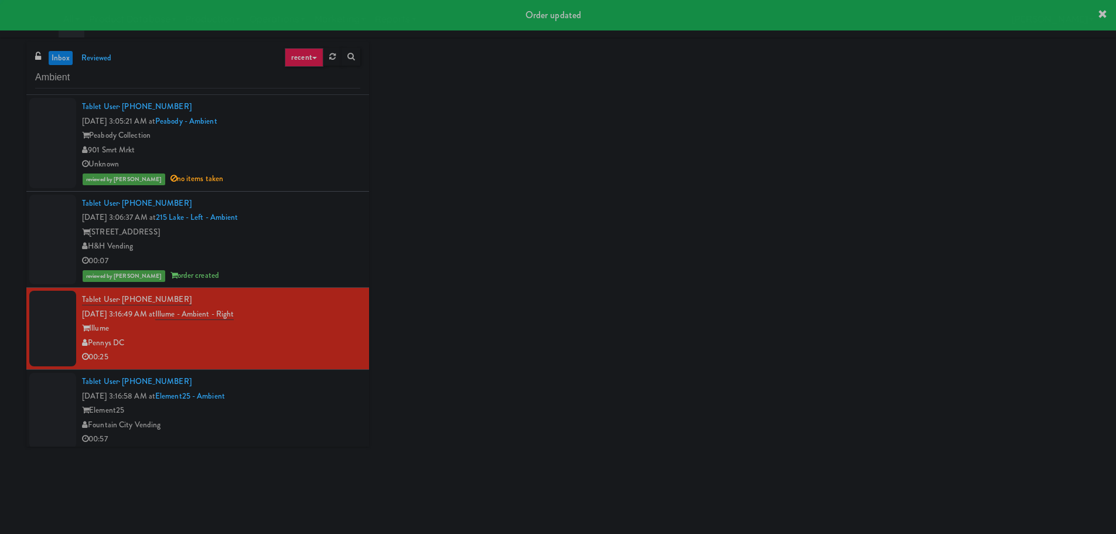
scroll to position [5, 0]
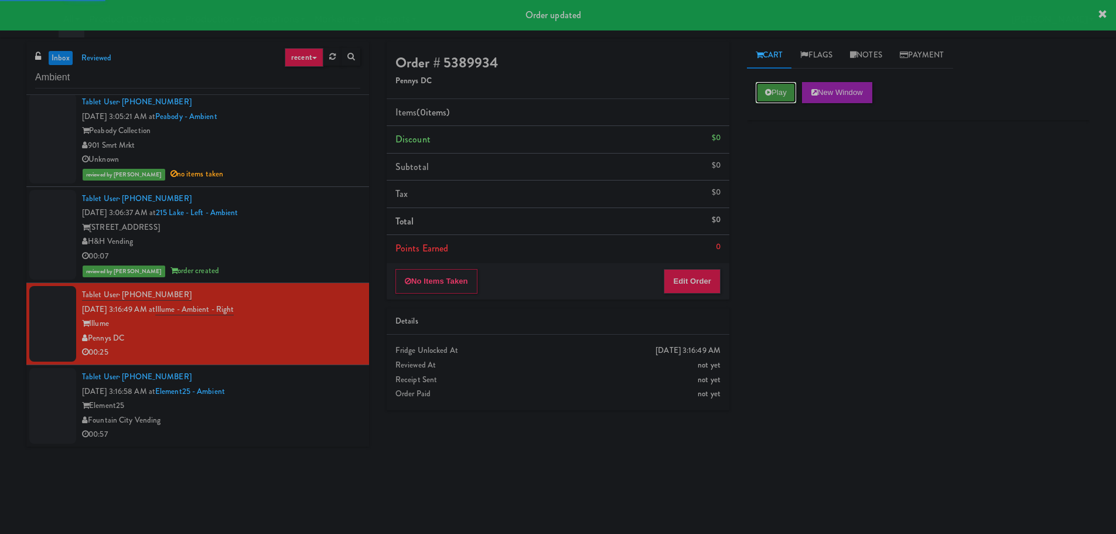
click at [760, 91] on button "Play" at bounding box center [776, 92] width 40 height 21
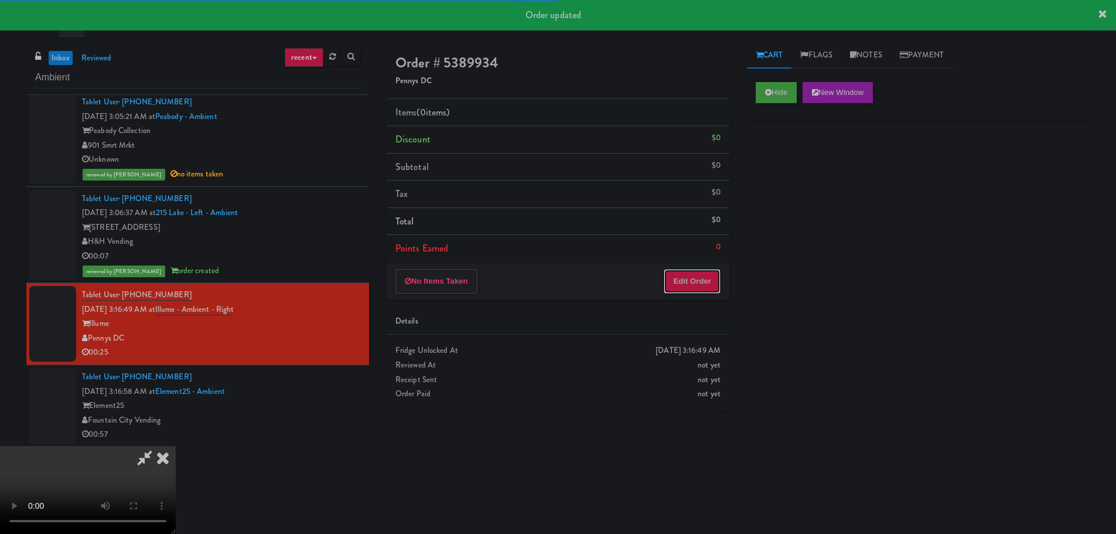
click at [696, 282] on button "Edit Order" at bounding box center [692, 281] width 57 height 25
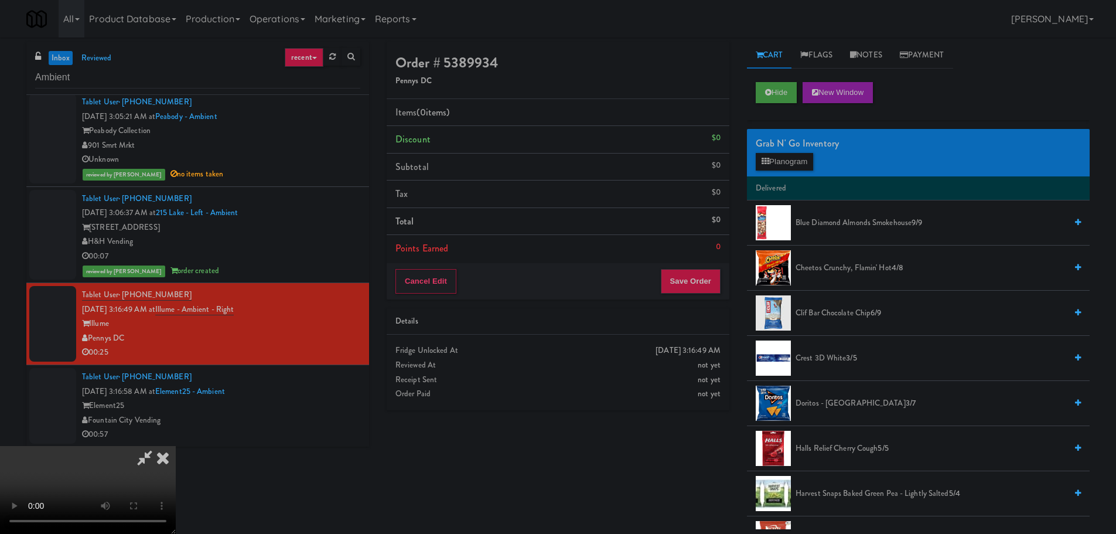
click at [176, 446] on video at bounding box center [88, 490] width 176 height 88
click at [766, 159] on icon at bounding box center [766, 162] width 8 height 8
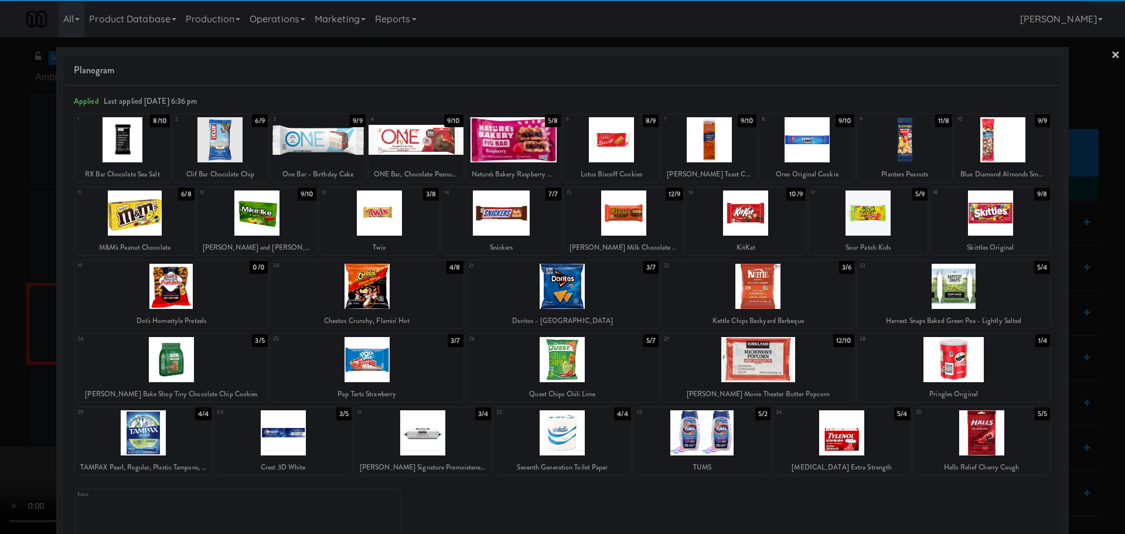
click at [959, 364] on div at bounding box center [953, 359] width 193 height 45
click at [0, 308] on div at bounding box center [562, 267] width 1125 height 534
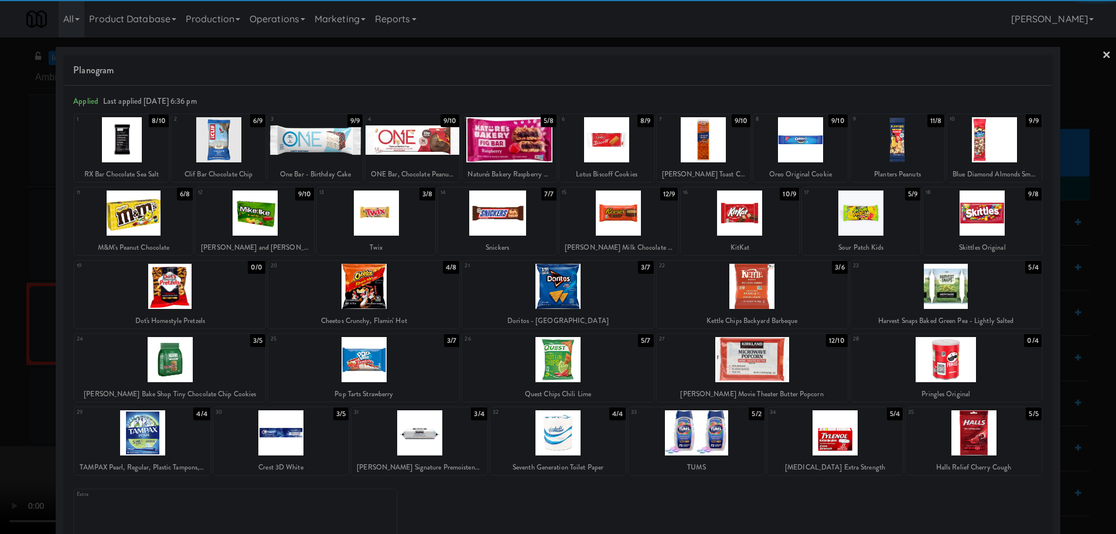
click at [176, 446] on video at bounding box center [88, 490] width 176 height 88
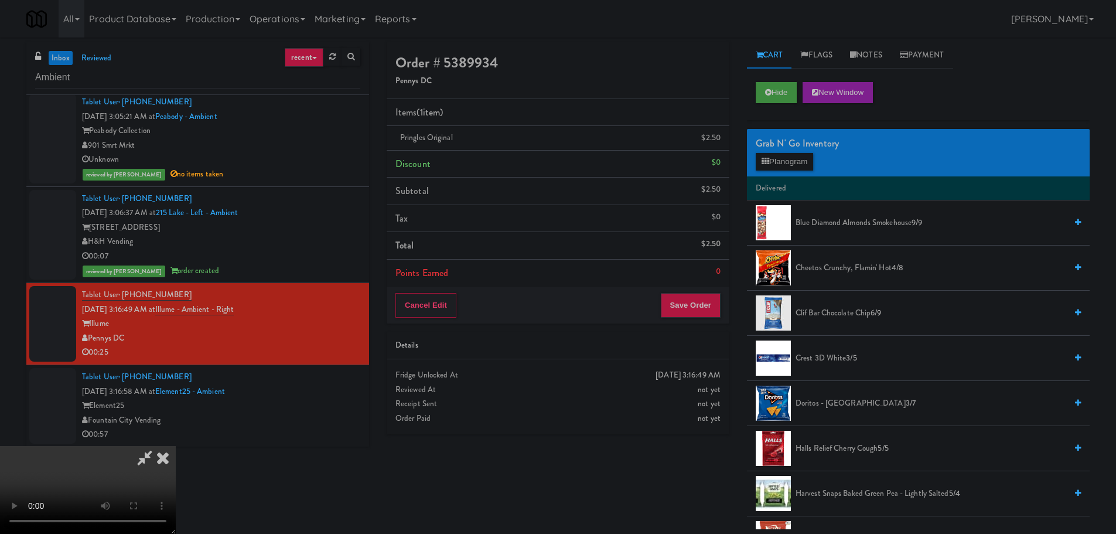
click at [176, 446] on video at bounding box center [88, 490] width 176 height 88
click at [825, 406] on span "Doritos - Cool Ranch 3/7" at bounding box center [931, 403] width 271 height 15
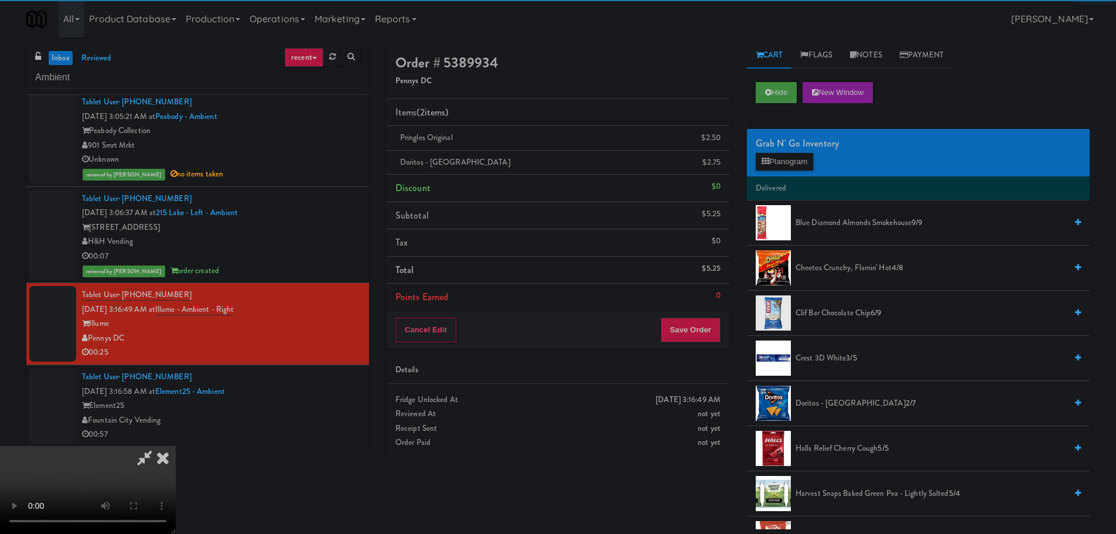
drag, startPoint x: 404, startPoint y: 432, endPoint x: 394, endPoint y: 421, distance: 15.3
click at [176, 446] on video at bounding box center [88, 490] width 176 height 88
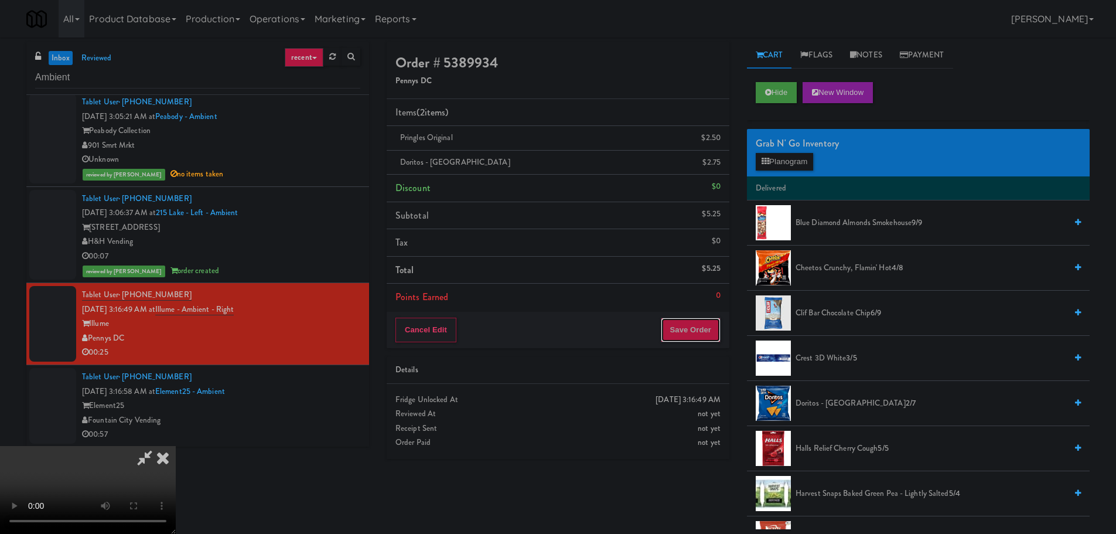
click at [693, 335] on button "Save Order" at bounding box center [691, 330] width 60 height 25
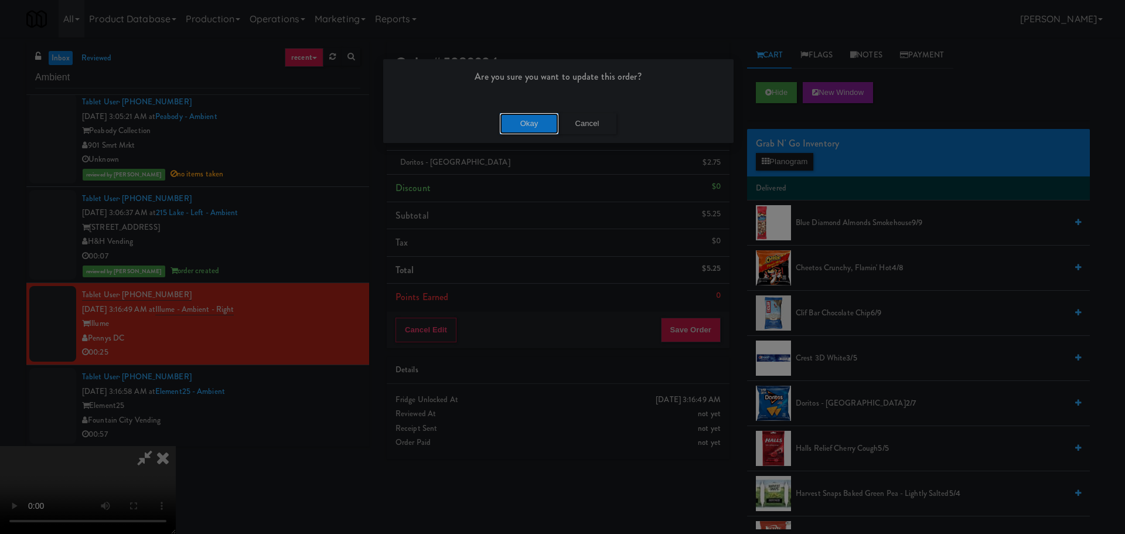
click at [523, 123] on button "Okay" at bounding box center [529, 123] width 59 height 21
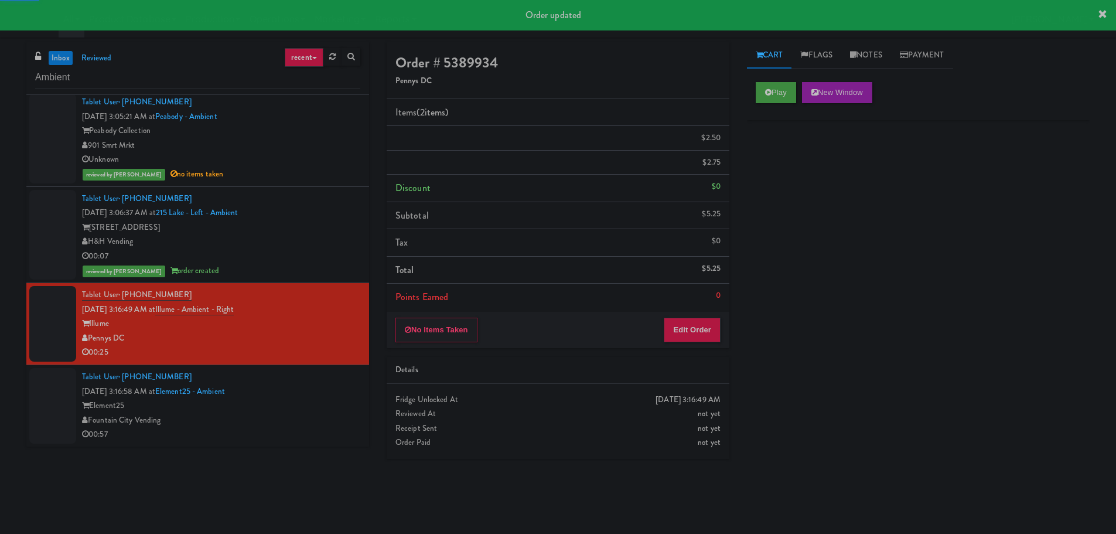
click at [321, 406] on div "Element25" at bounding box center [221, 405] width 278 height 15
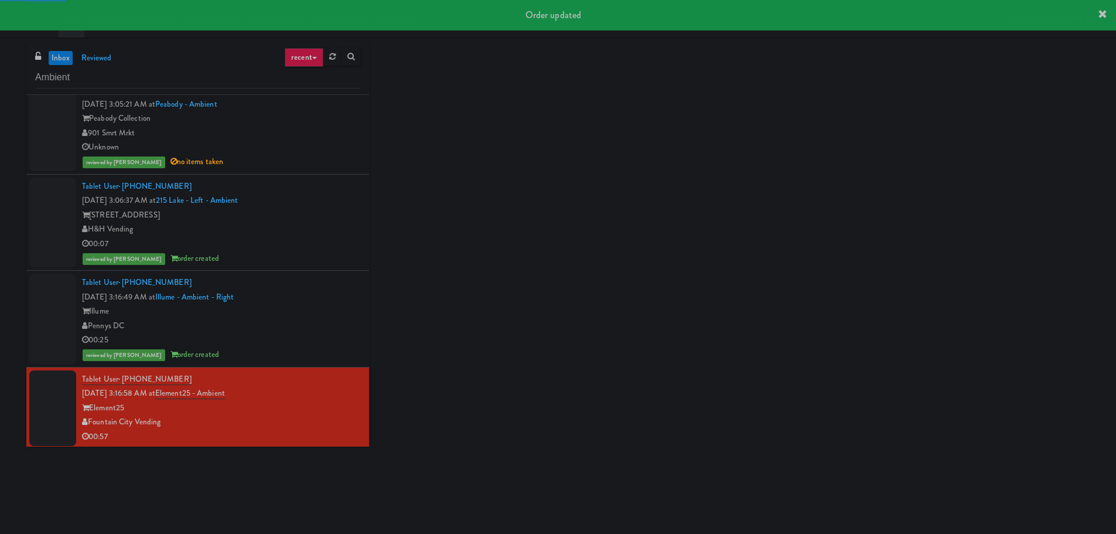
scroll to position [19, 0]
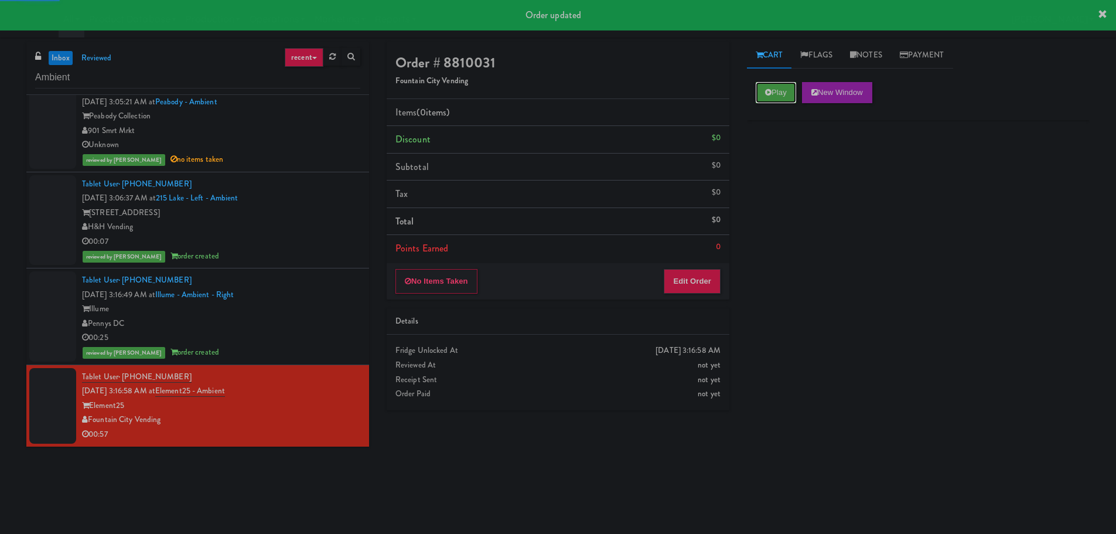
drag, startPoint x: 768, startPoint y: 89, endPoint x: 721, endPoint y: 191, distance: 112.0
click at [768, 88] on icon at bounding box center [768, 92] width 6 height 8
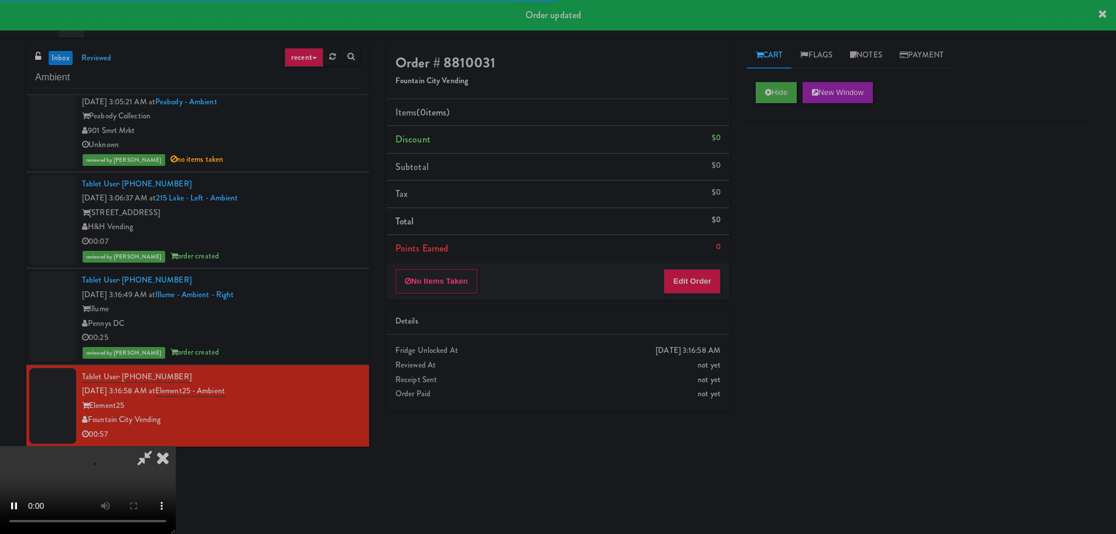
click at [660, 284] on div "No Items Taken Edit Order" at bounding box center [558, 281] width 343 height 36
click at [676, 283] on button "Edit Order" at bounding box center [692, 281] width 57 height 25
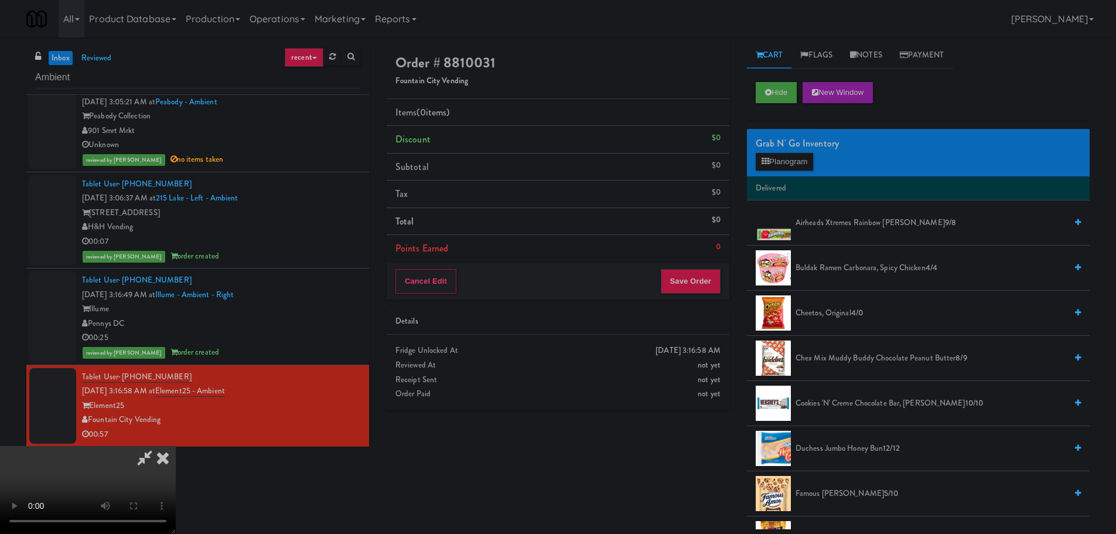
scroll to position [0, 0]
click at [176, 446] on video at bounding box center [88, 490] width 176 height 88
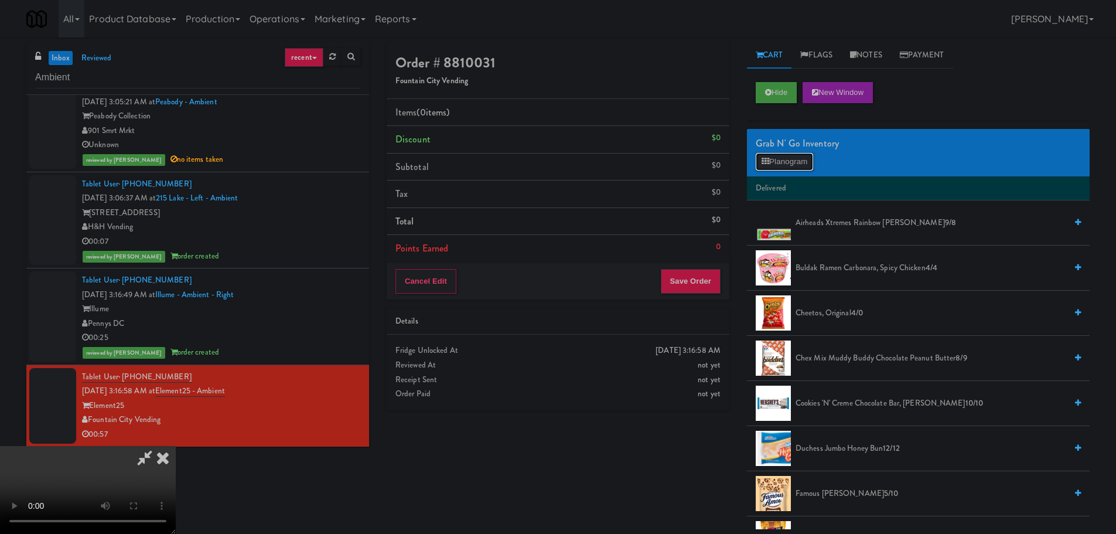
click at [796, 154] on button "Planogram" at bounding box center [784, 162] width 57 height 18
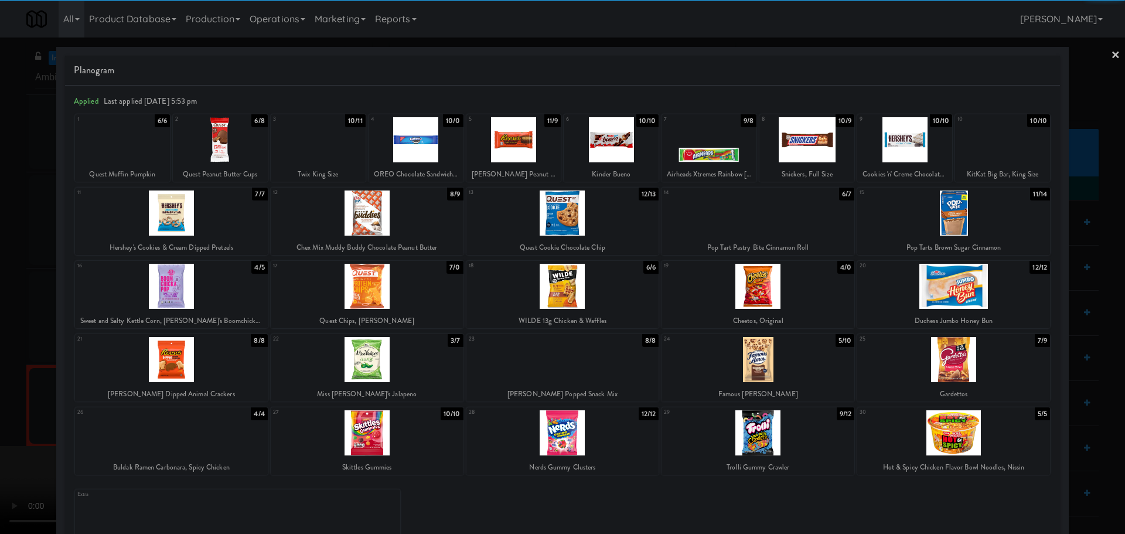
click at [379, 363] on div at bounding box center [367, 359] width 193 height 45
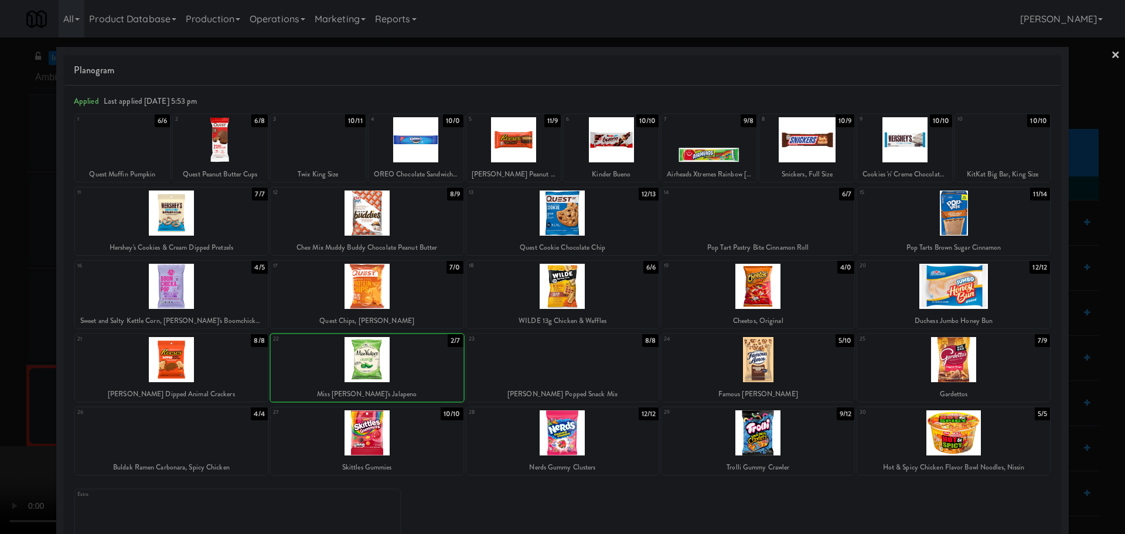
click at [359, 367] on div at bounding box center [367, 359] width 193 height 45
click at [7, 408] on div at bounding box center [562, 267] width 1125 height 534
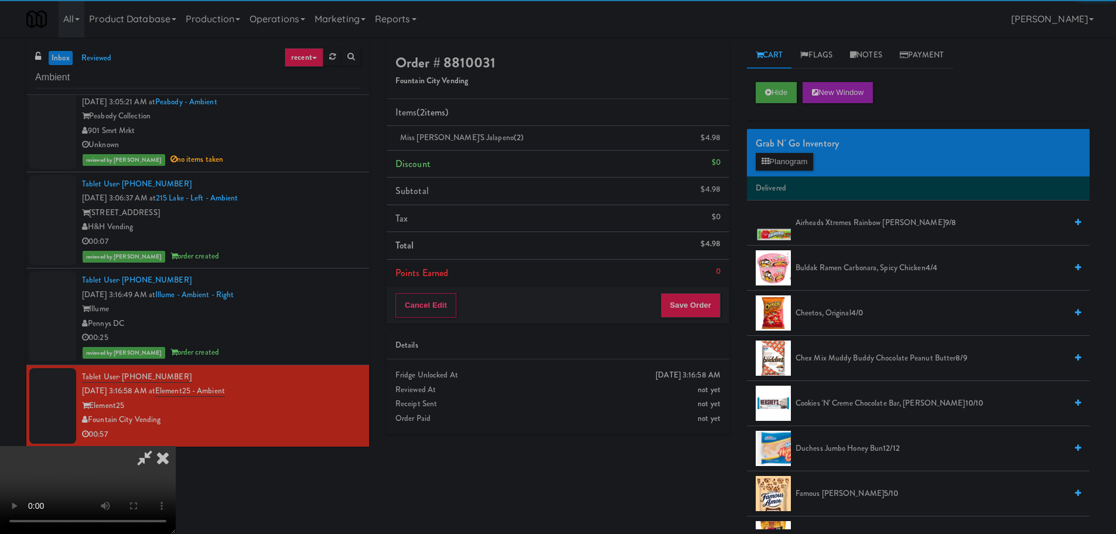
click at [176, 446] on video at bounding box center [88, 490] width 176 height 88
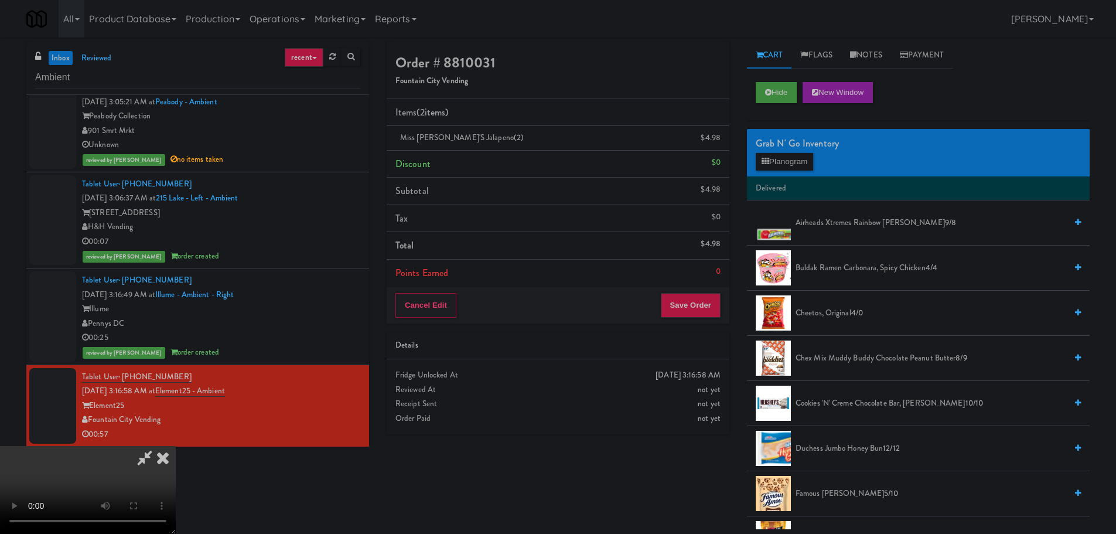
click at [176, 446] on video at bounding box center [88, 490] width 176 height 88
click at [779, 154] on button "Planogram" at bounding box center [784, 162] width 57 height 18
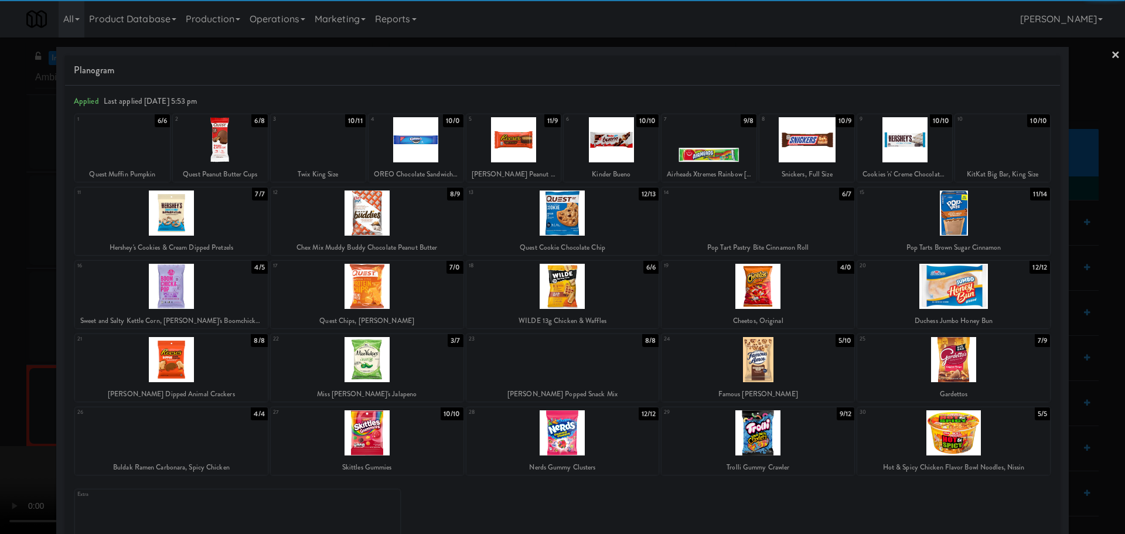
click at [517, 146] on div at bounding box center [513, 139] width 95 height 45
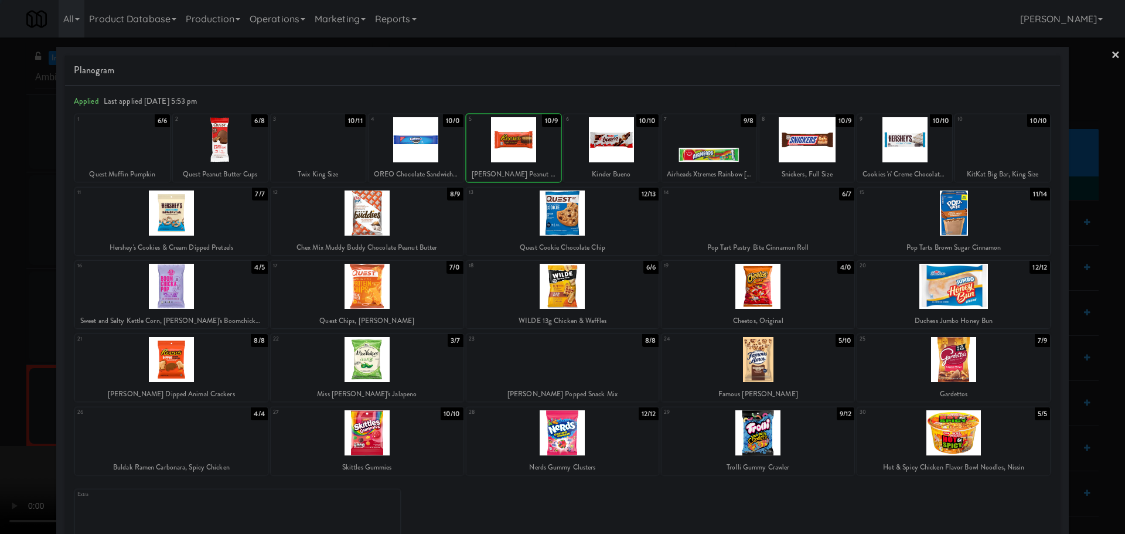
click at [1, 328] on div at bounding box center [562, 267] width 1125 height 534
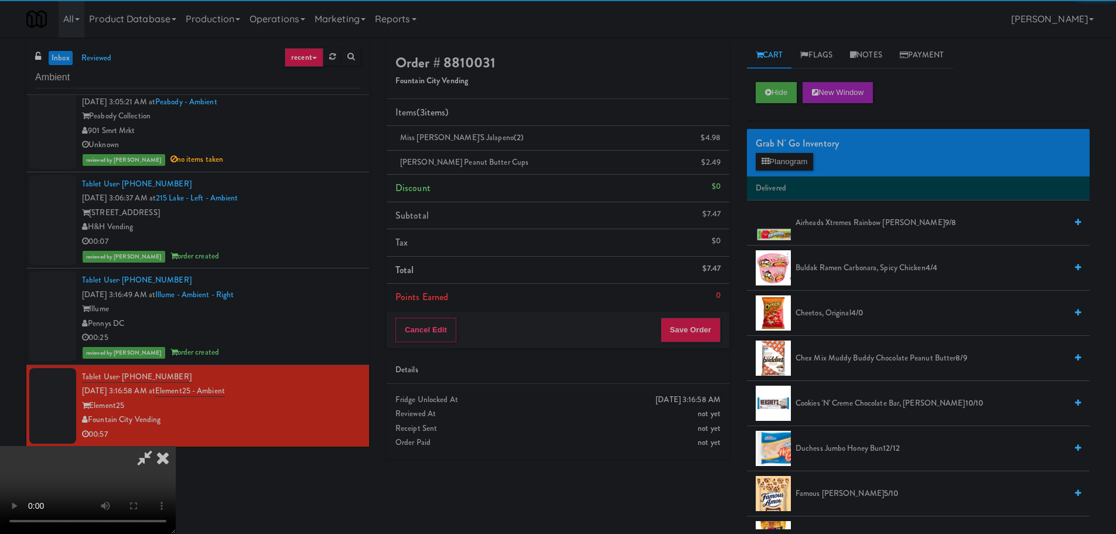
drag, startPoint x: 321, startPoint y: 265, endPoint x: 465, endPoint y: 287, distance: 145.8
click at [176, 446] on video at bounding box center [88, 490] width 176 height 88
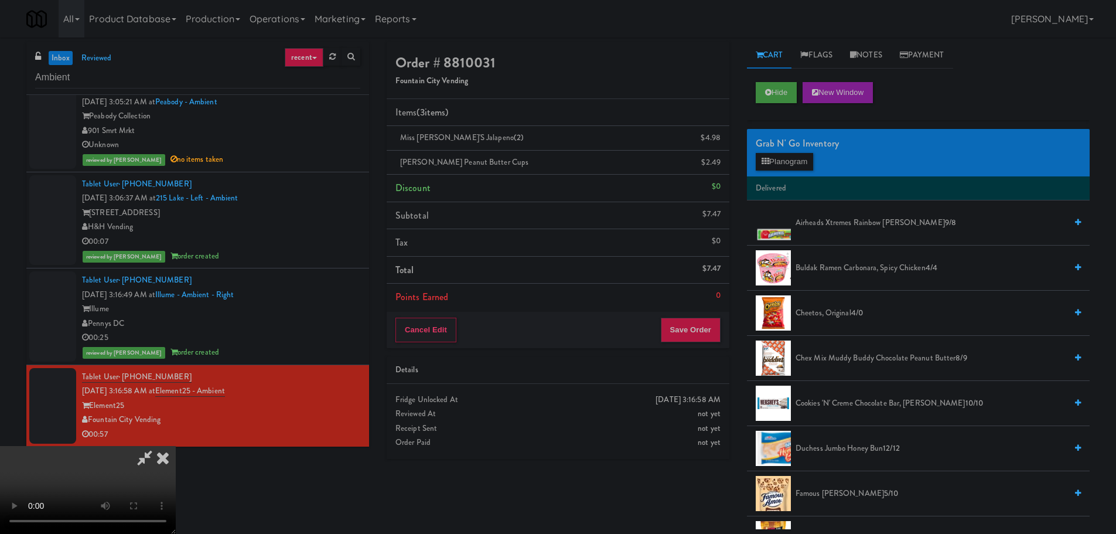
click at [176, 446] on video at bounding box center [88, 490] width 176 height 88
click at [785, 159] on button "Planogram" at bounding box center [784, 162] width 57 height 18
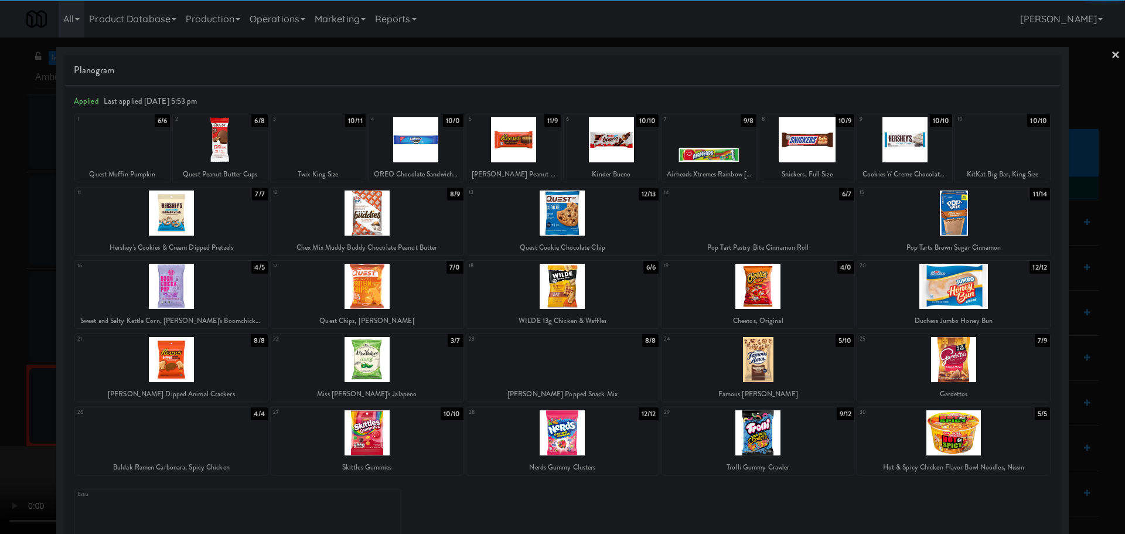
click at [783, 435] on div at bounding box center [758, 432] width 193 height 45
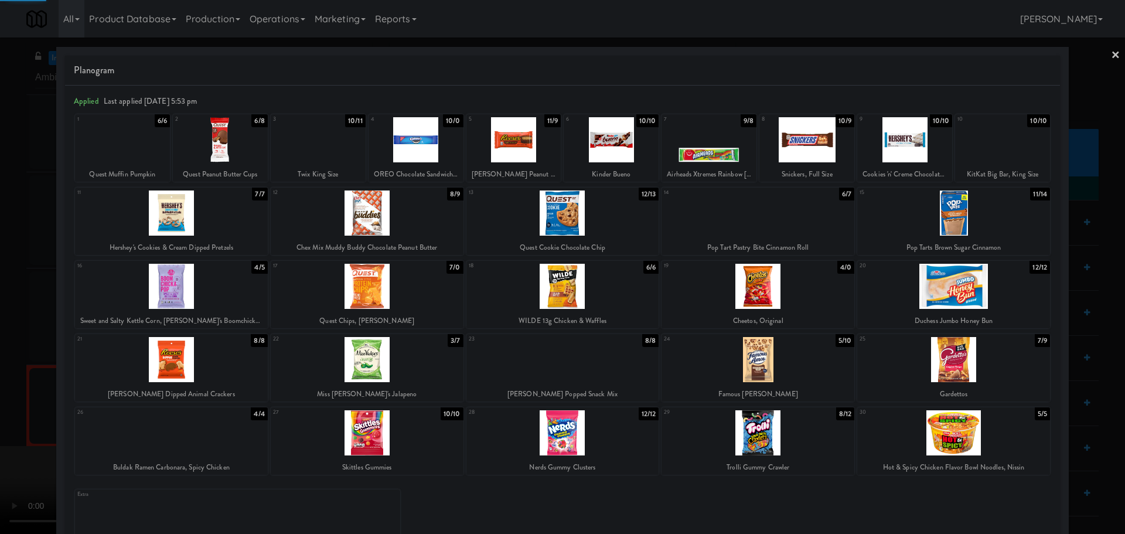
drag, startPoint x: 0, startPoint y: 415, endPoint x: 435, endPoint y: 311, distance: 447.1
click at [2, 415] on div at bounding box center [562, 267] width 1125 height 534
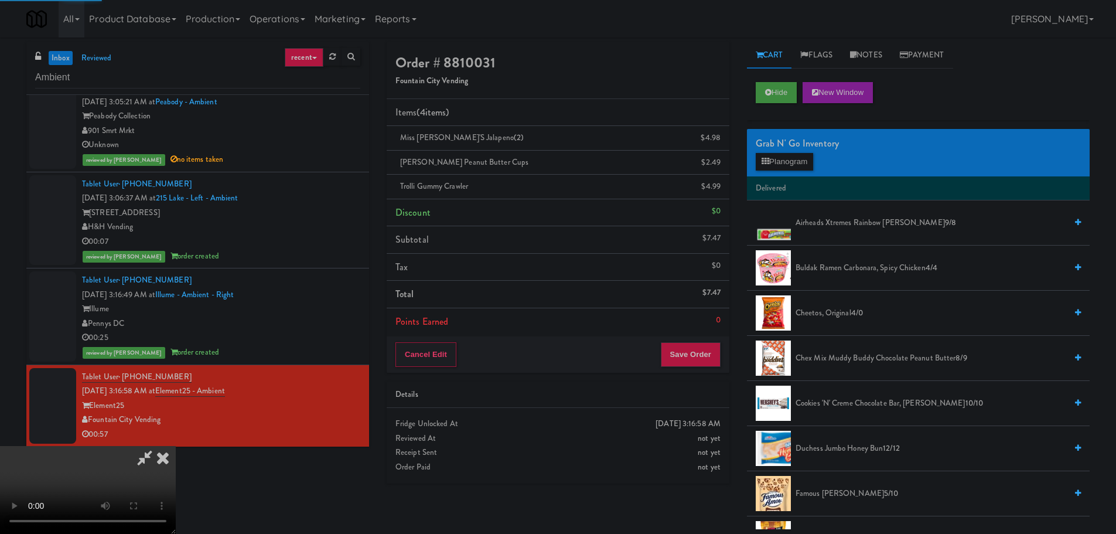
drag, startPoint x: 435, startPoint y: 311, endPoint x: 483, endPoint y: 302, distance: 49.0
click at [176, 446] on video at bounding box center [88, 490] width 176 height 88
click at [700, 354] on button "Save Order" at bounding box center [691, 354] width 60 height 25
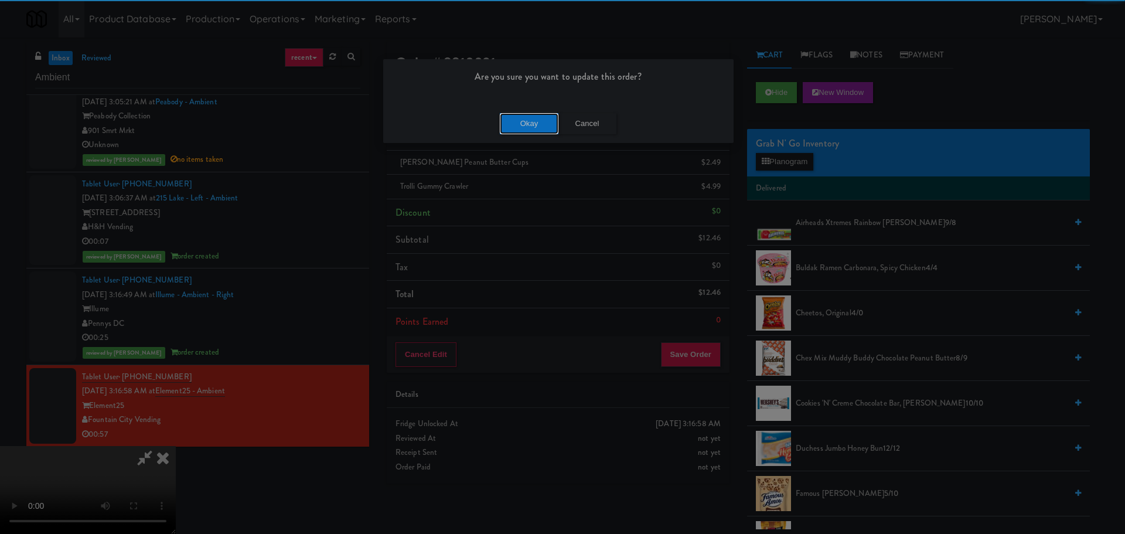
click at [523, 122] on button "Okay" at bounding box center [529, 123] width 59 height 21
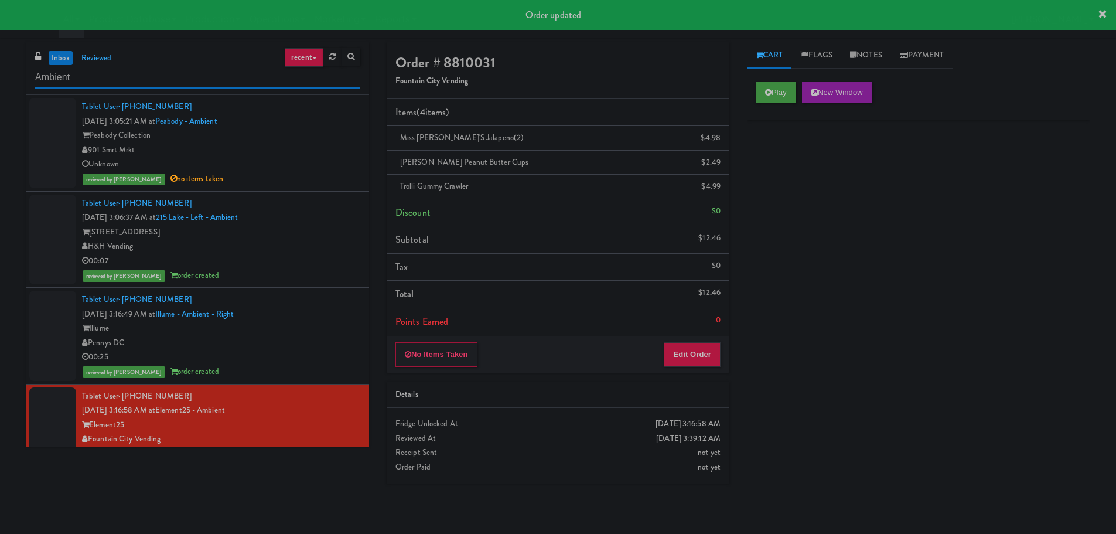
click at [102, 73] on input "Ambient" at bounding box center [197, 78] width 325 height 22
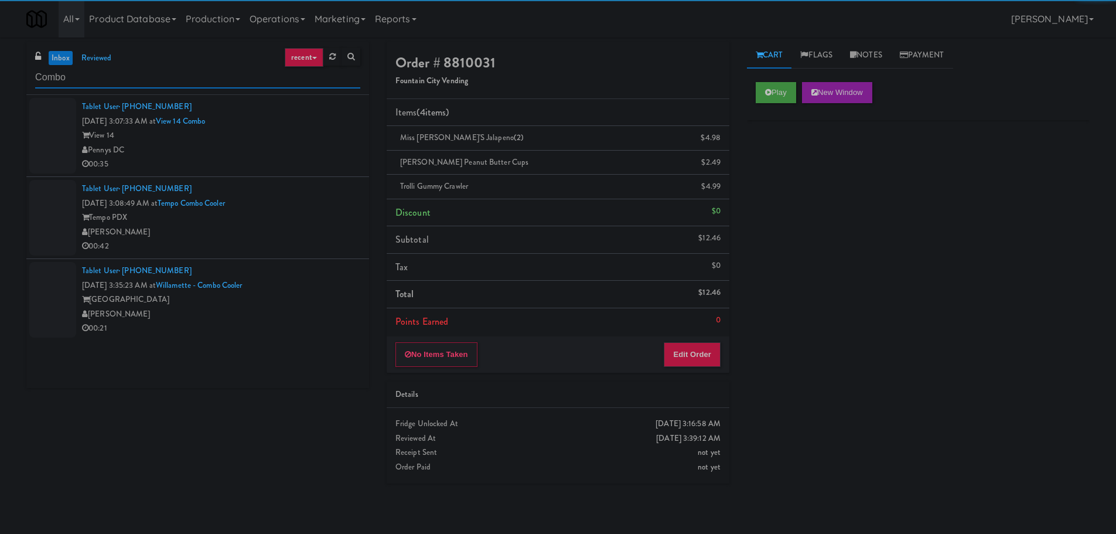
type input "Combo"
click at [250, 163] on div "00:35" at bounding box center [221, 164] width 278 height 15
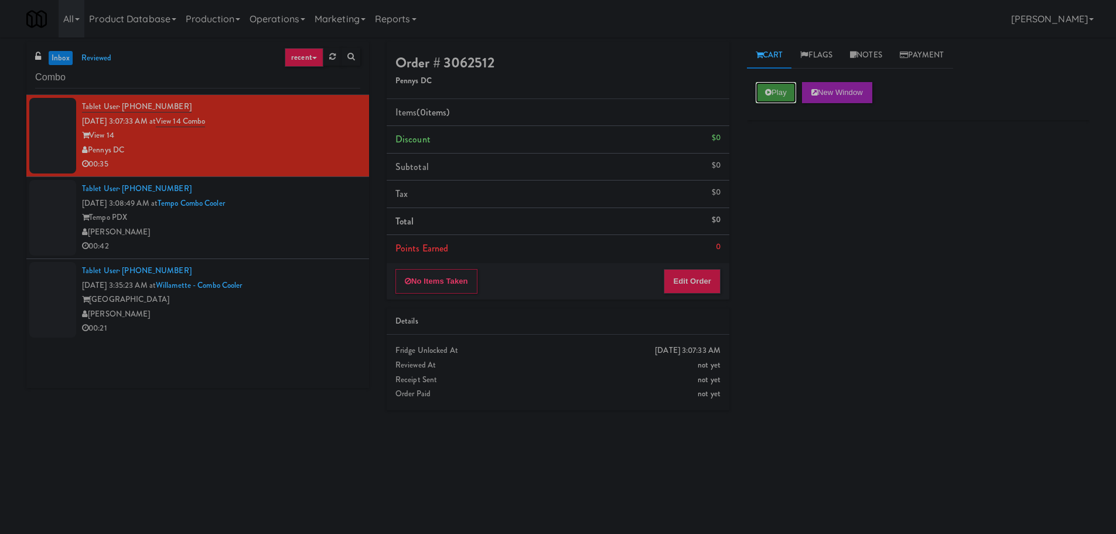
click at [756, 87] on button "Play" at bounding box center [776, 92] width 40 height 21
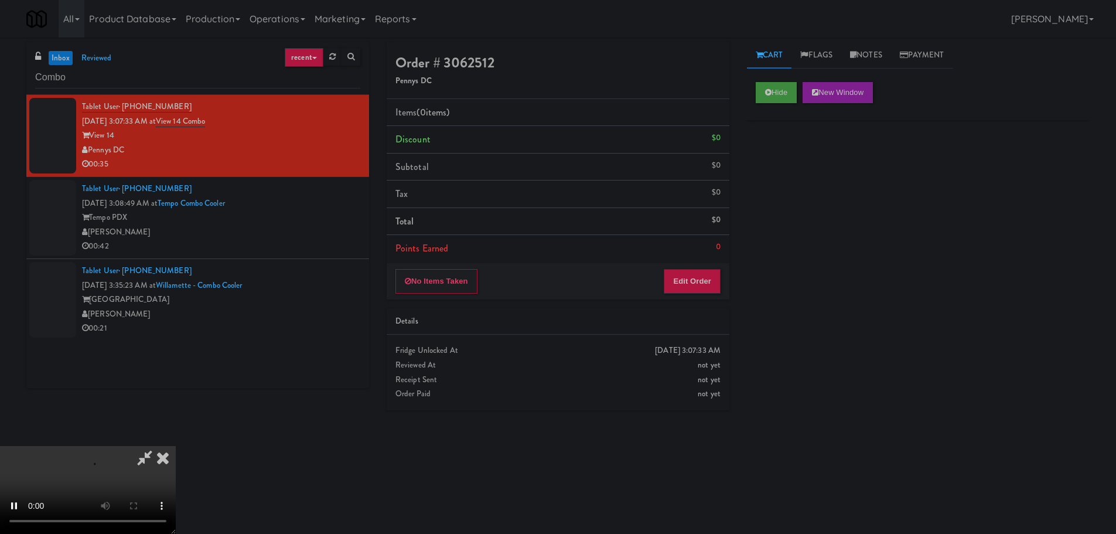
click at [694, 263] on div "Order # 3062512 Pennys DC Items (0 items ) Discount $0 Subtotal $0 Tax $0 Total…" at bounding box center [558, 170] width 343 height 257
click at [697, 279] on button "Edit Order" at bounding box center [692, 281] width 57 height 25
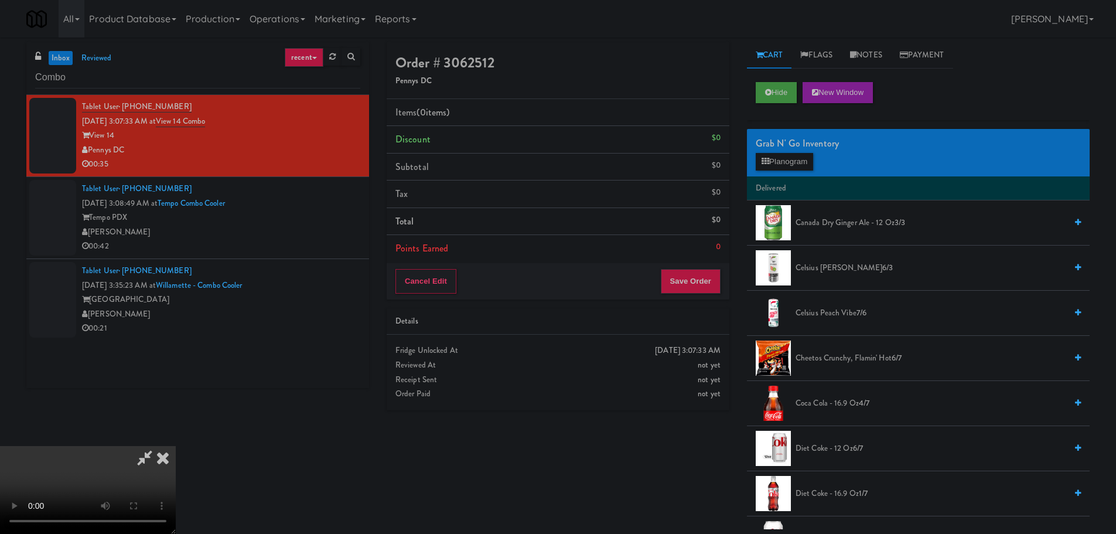
click at [782, 291] on li "Celsius Peach Vibe 7/6" at bounding box center [918, 313] width 343 height 45
click at [176, 446] on video at bounding box center [88, 490] width 176 height 88
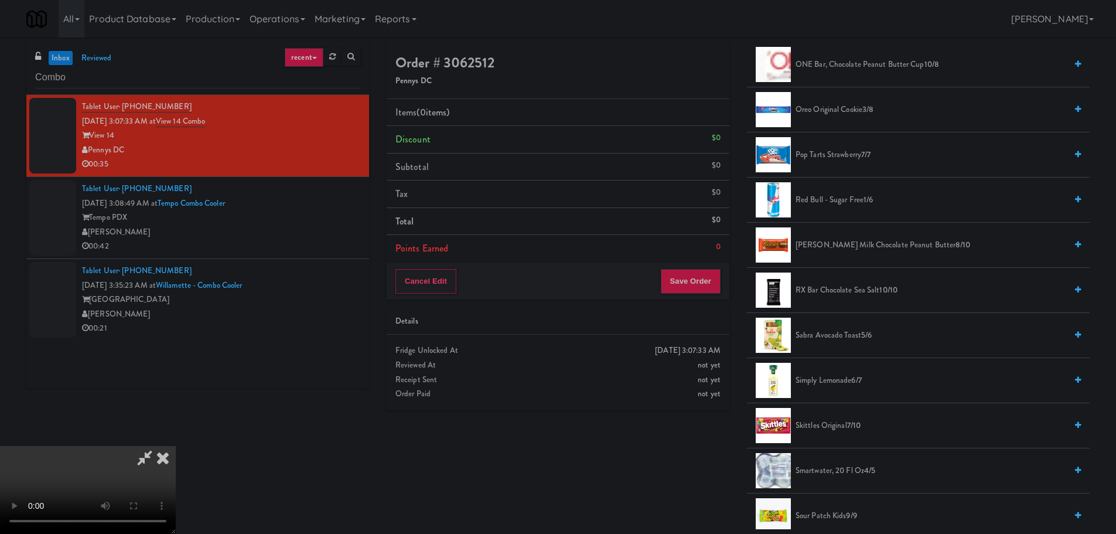
scroll to position [1348, 0]
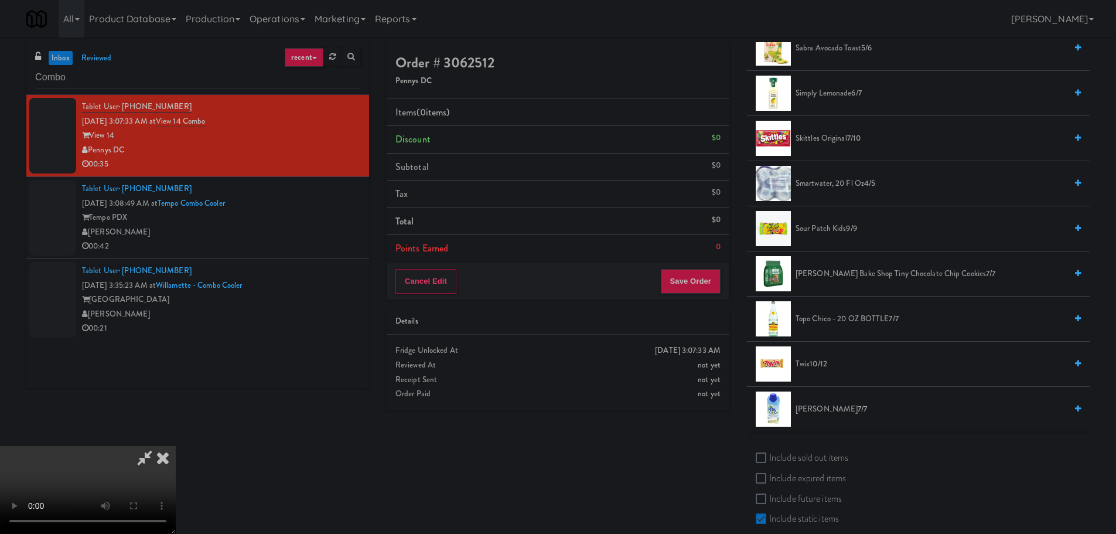
click at [802, 409] on span "Vita Coco 7/7" at bounding box center [931, 409] width 271 height 15
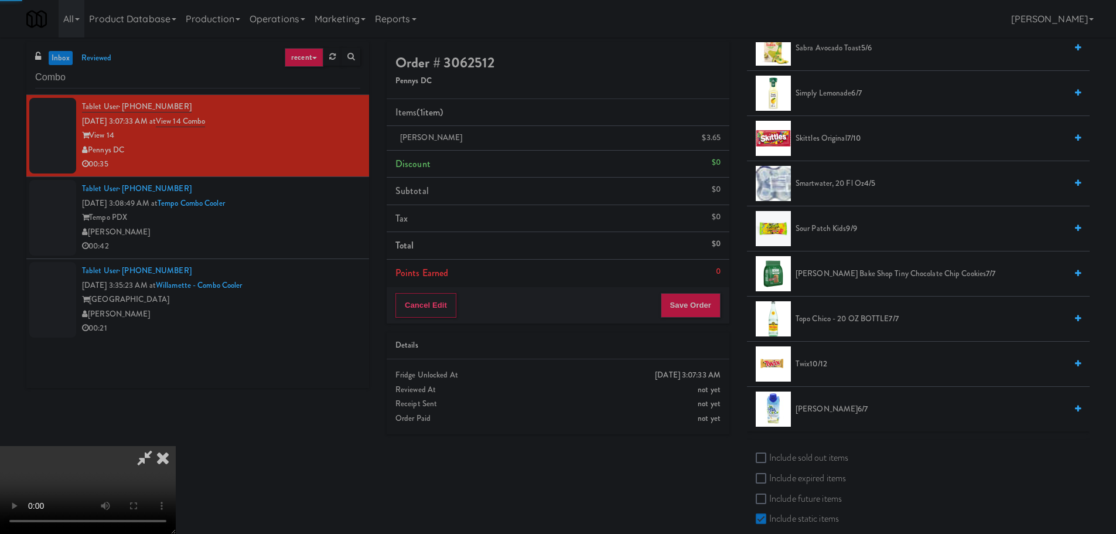
click at [176, 446] on video at bounding box center [88, 490] width 176 height 88
drag, startPoint x: 520, startPoint y: 337, endPoint x: 564, endPoint y: 332, distance: 44.2
click at [176, 446] on video at bounding box center [88, 490] width 176 height 88
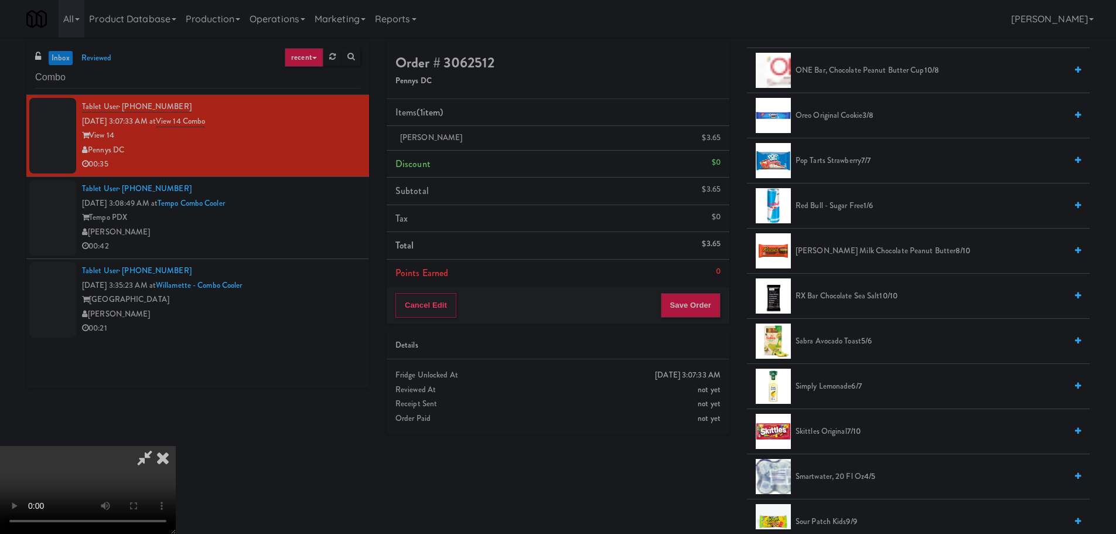
scroll to position [1386, 0]
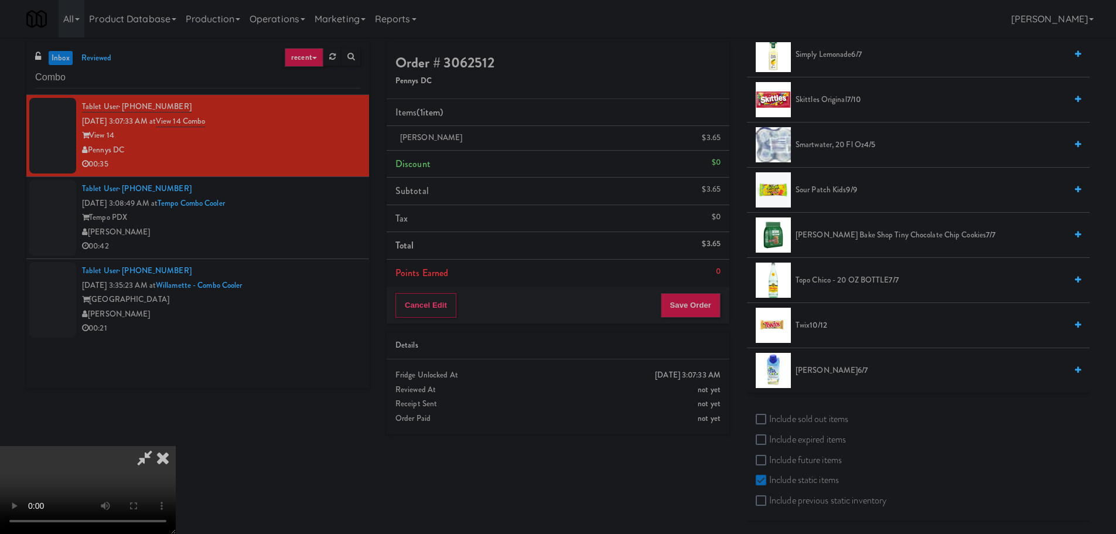
click at [833, 243] on li "[PERSON_NAME] Bake Shop Tiny Chocolate Chip Cookies 7/7" at bounding box center [918, 235] width 343 height 45
click at [836, 239] on span "[PERSON_NAME] Bake Shop Tiny Chocolate Chip Cookies 7/7" at bounding box center [931, 235] width 271 height 15
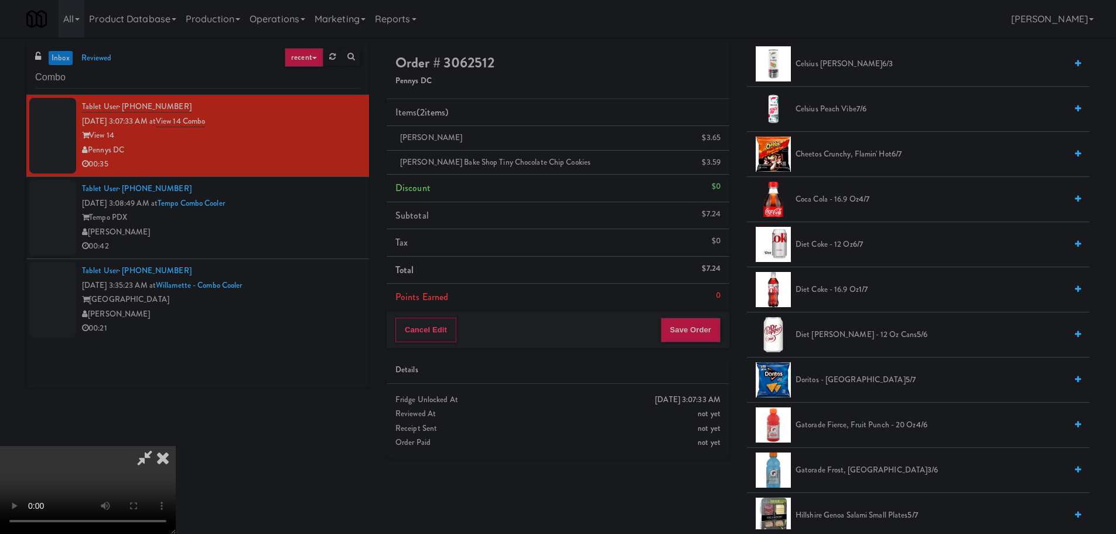
scroll to position [0, 0]
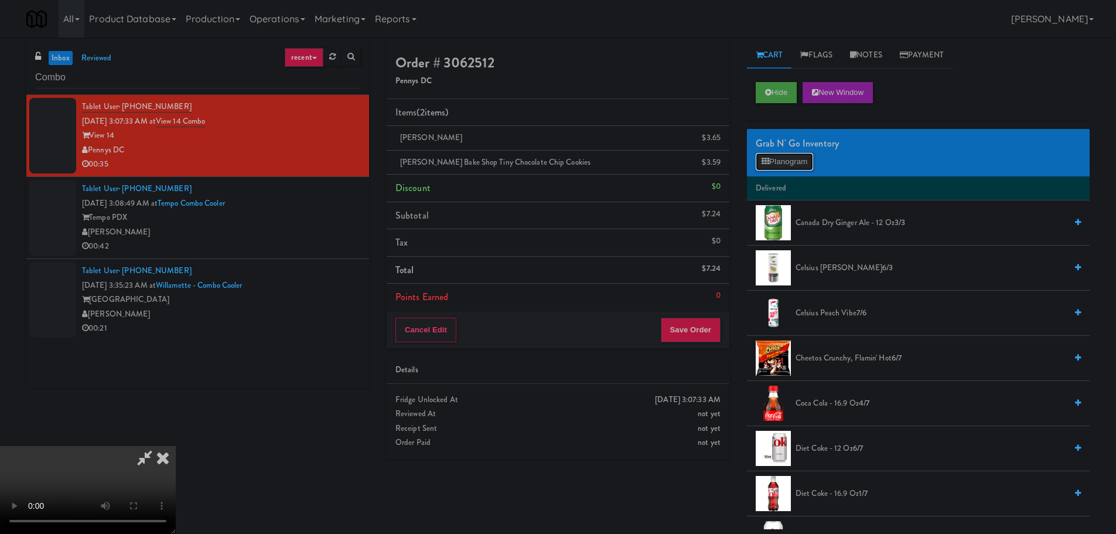
click at [791, 157] on button "Planogram" at bounding box center [784, 162] width 57 height 18
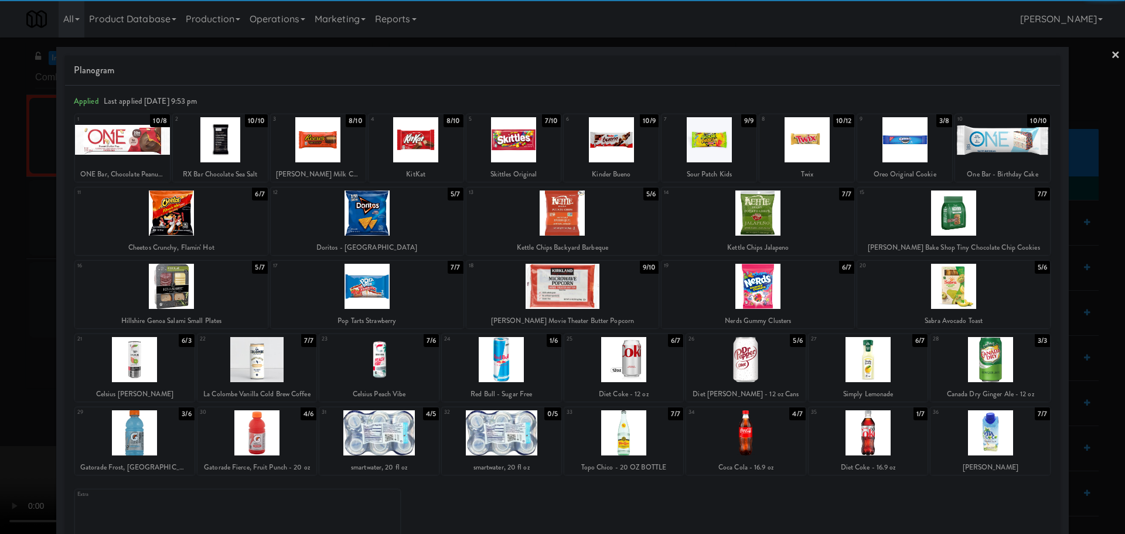
drag, startPoint x: 11, startPoint y: 274, endPoint x: 40, endPoint y: 272, distance: 29.9
click at [11, 274] on div at bounding box center [562, 267] width 1125 height 534
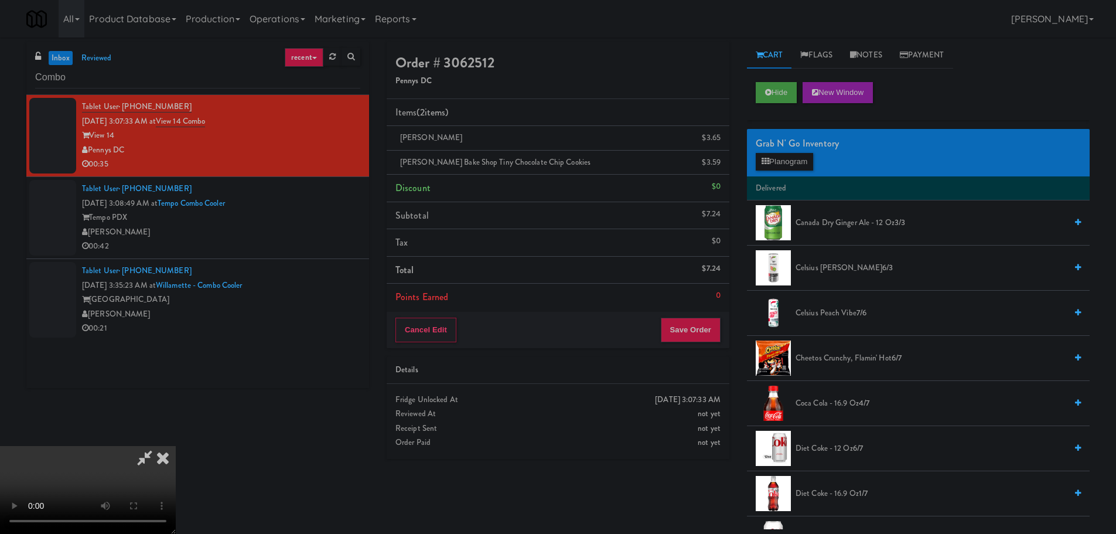
click at [176, 446] on video at bounding box center [88, 490] width 176 height 88
drag, startPoint x: 454, startPoint y: 295, endPoint x: 679, endPoint y: 302, distance: 225.7
click at [176, 446] on video at bounding box center [88, 490] width 176 height 88
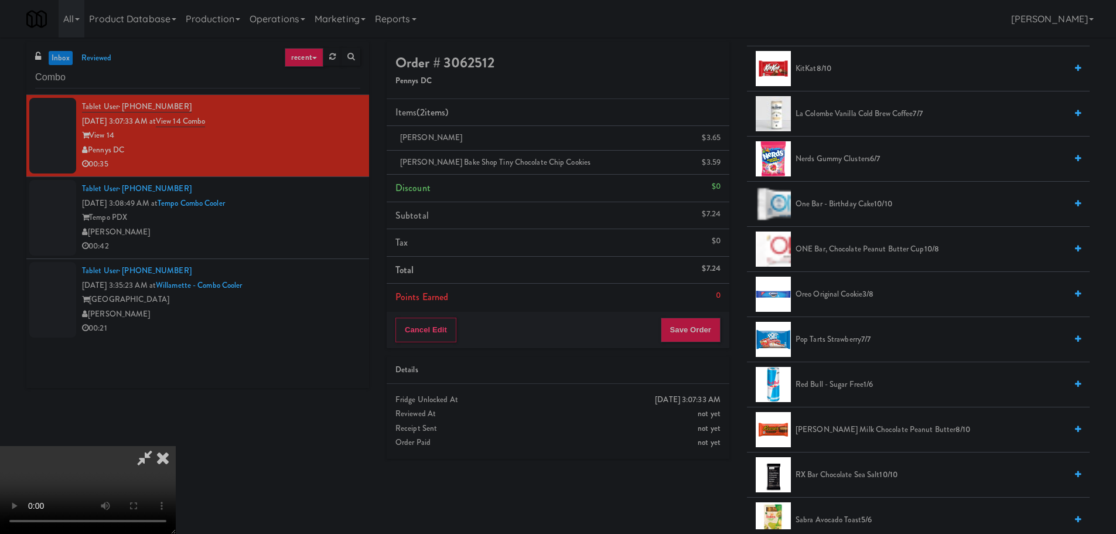
scroll to position [879, 0]
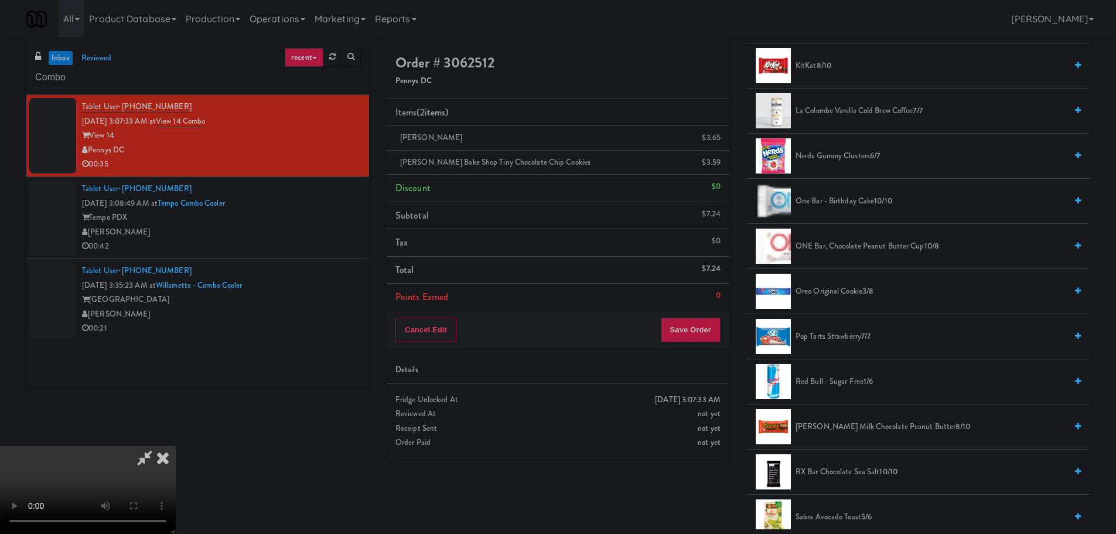
click at [829, 203] on span "One Bar - Birthday Cake 10/10" at bounding box center [931, 201] width 271 height 15
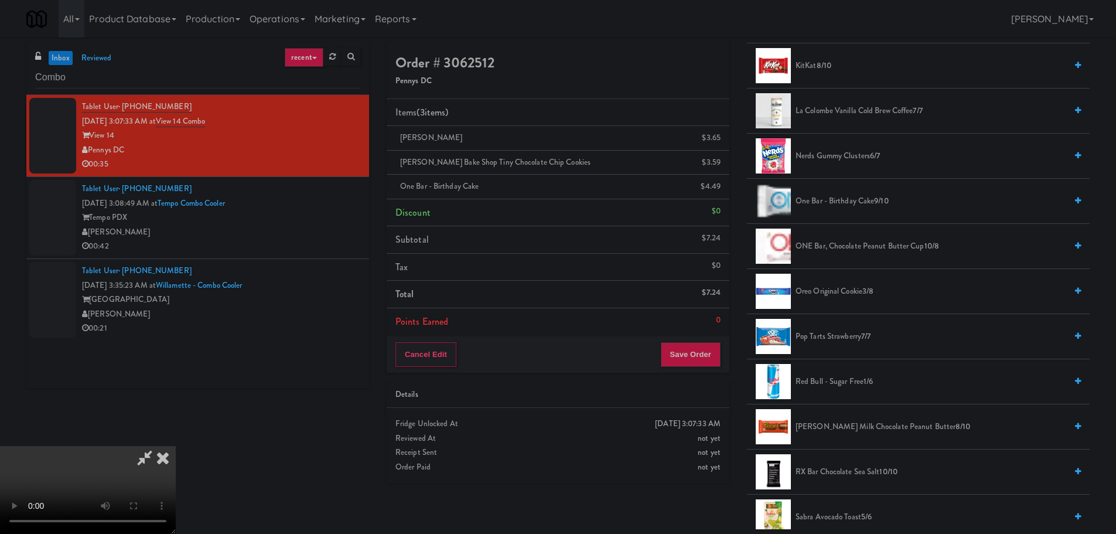
click at [176, 446] on video at bounding box center [88, 490] width 176 height 88
click at [694, 352] on button "Save Order" at bounding box center [691, 354] width 60 height 25
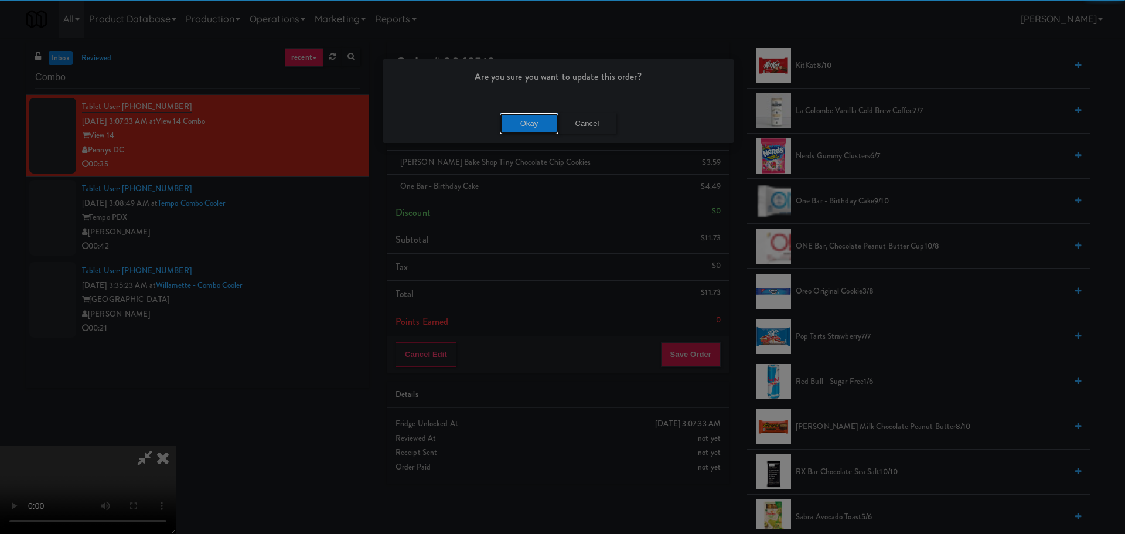
click at [527, 116] on button "Okay" at bounding box center [529, 123] width 59 height 21
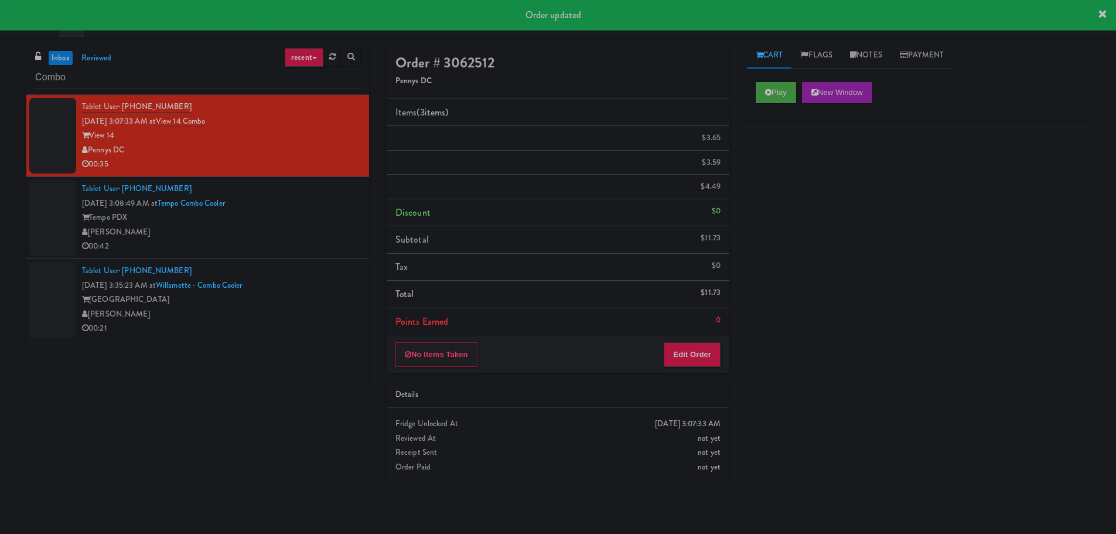
scroll to position [0, 0]
click at [302, 229] on div "[PERSON_NAME]" at bounding box center [221, 232] width 278 height 15
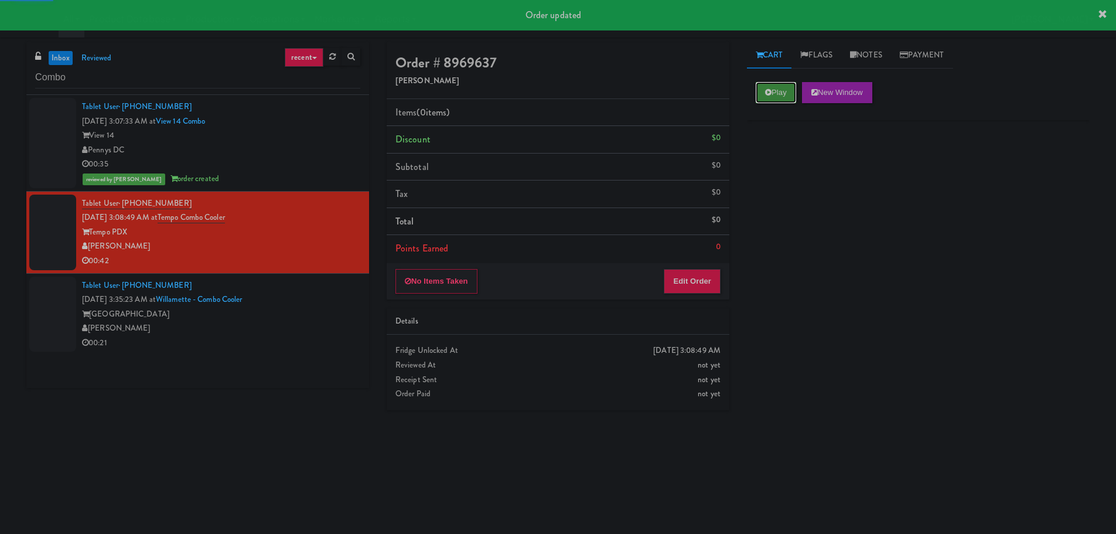
click at [780, 88] on button "Play" at bounding box center [776, 92] width 40 height 21
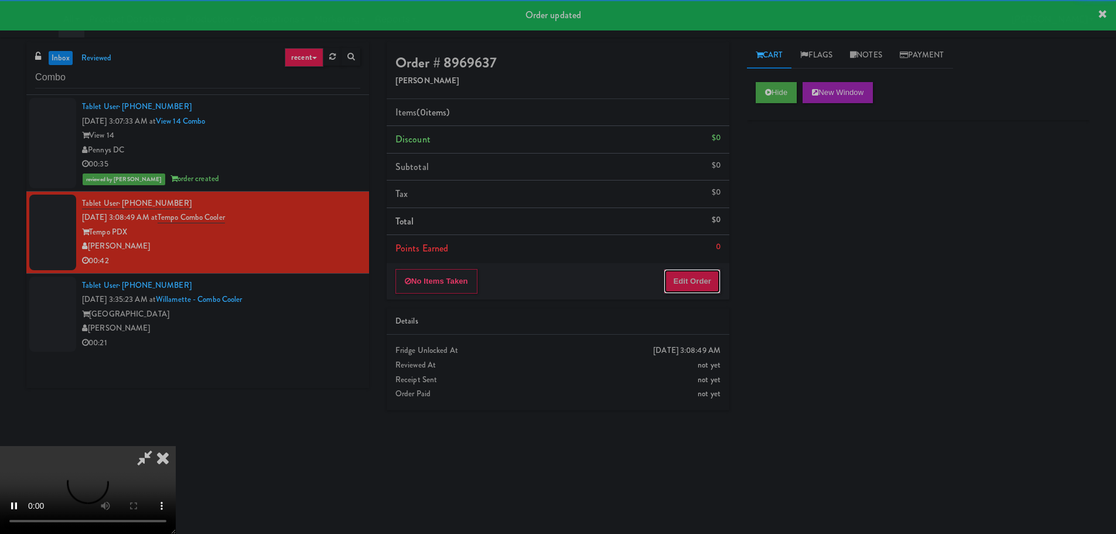
click at [670, 270] on button "Edit Order" at bounding box center [692, 281] width 57 height 25
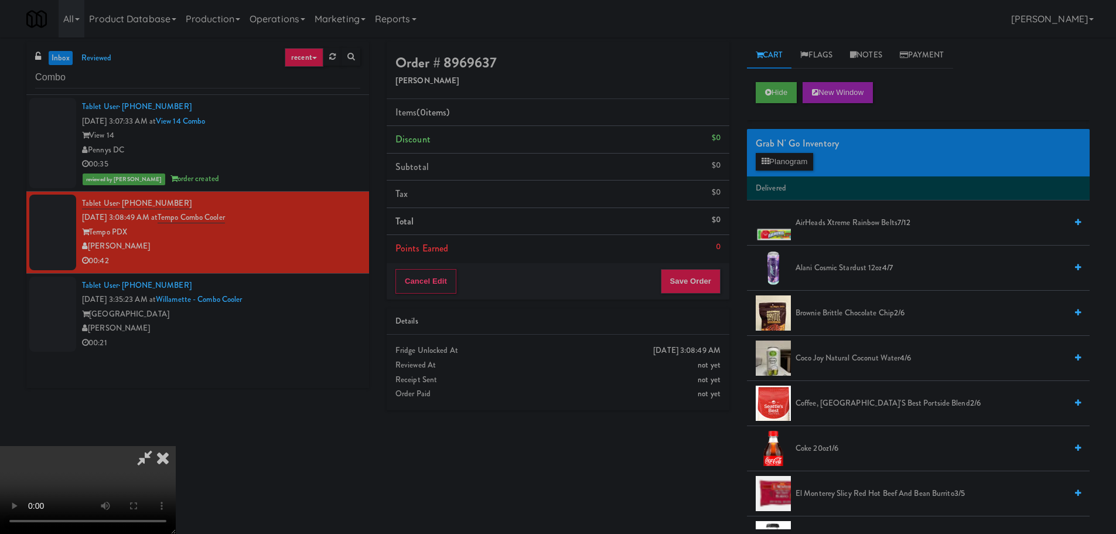
click at [176, 446] on video at bounding box center [88, 490] width 176 height 88
click at [770, 166] on button "Planogram" at bounding box center [784, 162] width 57 height 18
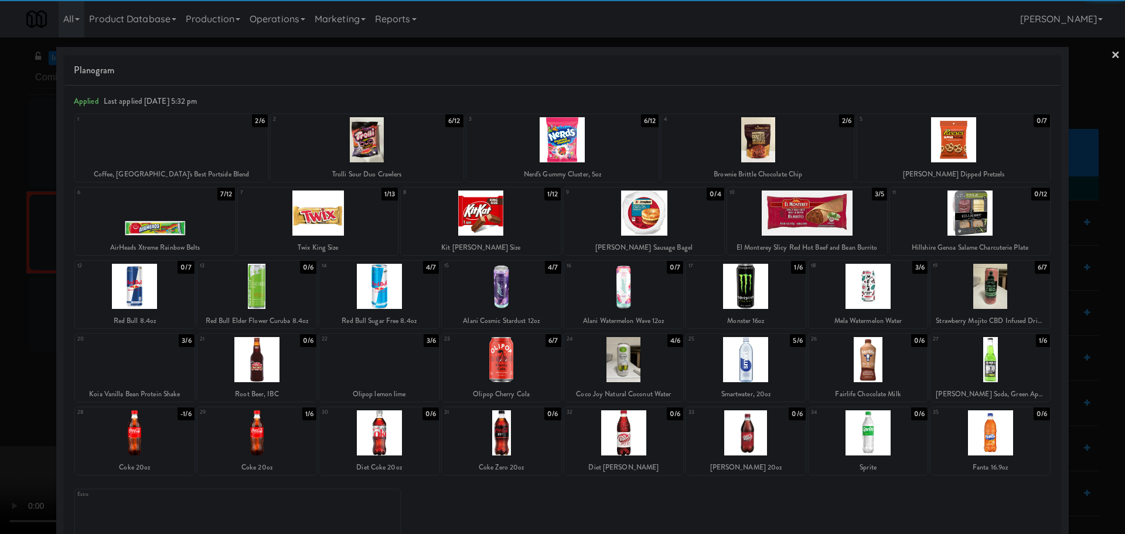
click at [984, 374] on div at bounding box center [991, 359] width 120 height 45
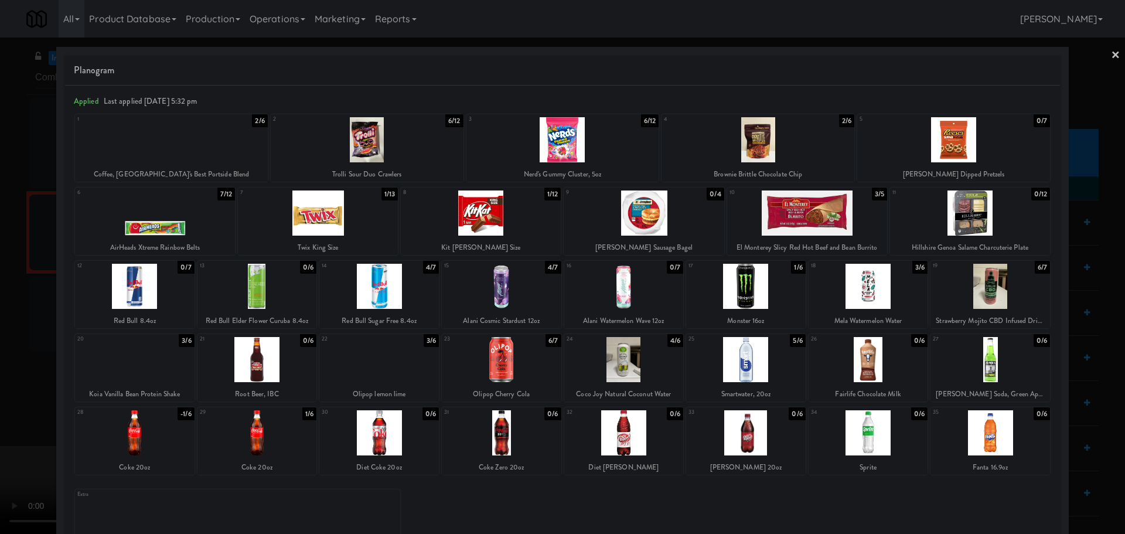
drag, startPoint x: 0, startPoint y: 391, endPoint x: 236, endPoint y: 293, distance: 255.6
click at [2, 391] on div at bounding box center [562, 267] width 1125 height 534
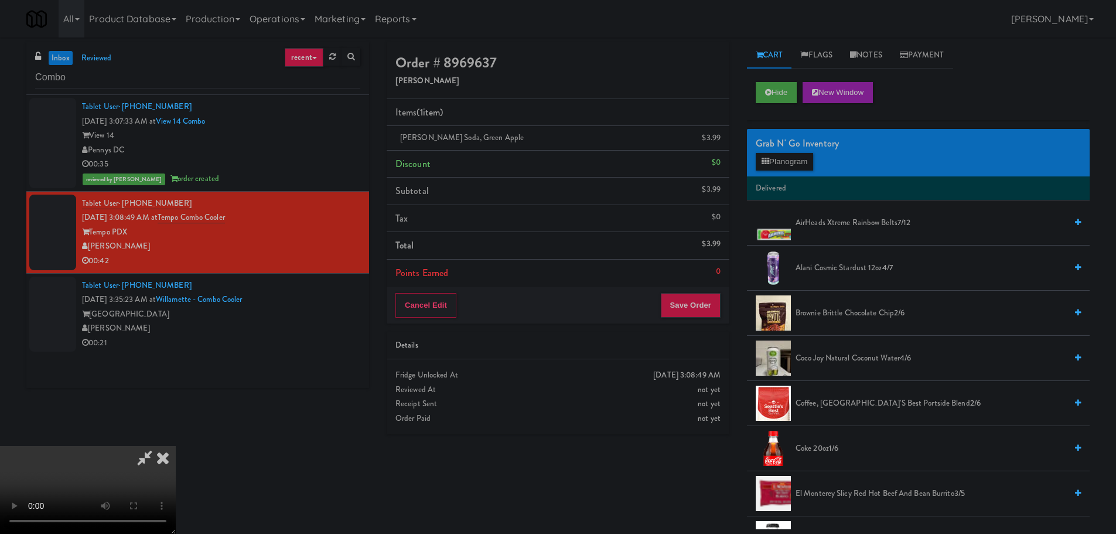
click at [176, 446] on video at bounding box center [88, 490] width 176 height 88
click at [793, 158] on button "Planogram" at bounding box center [784, 162] width 57 height 18
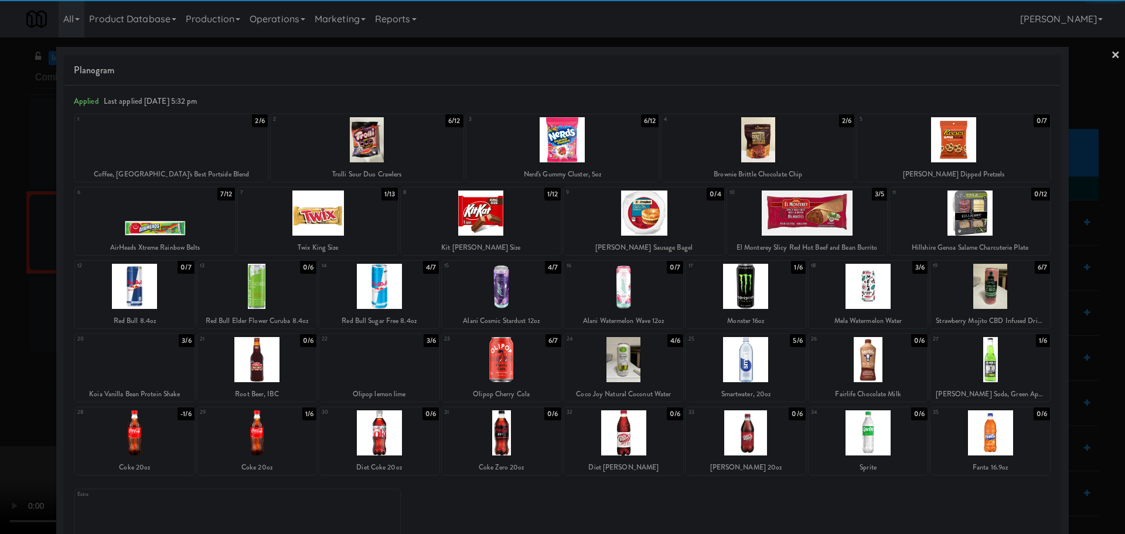
click at [523, 289] on div at bounding box center [502, 286] width 120 height 45
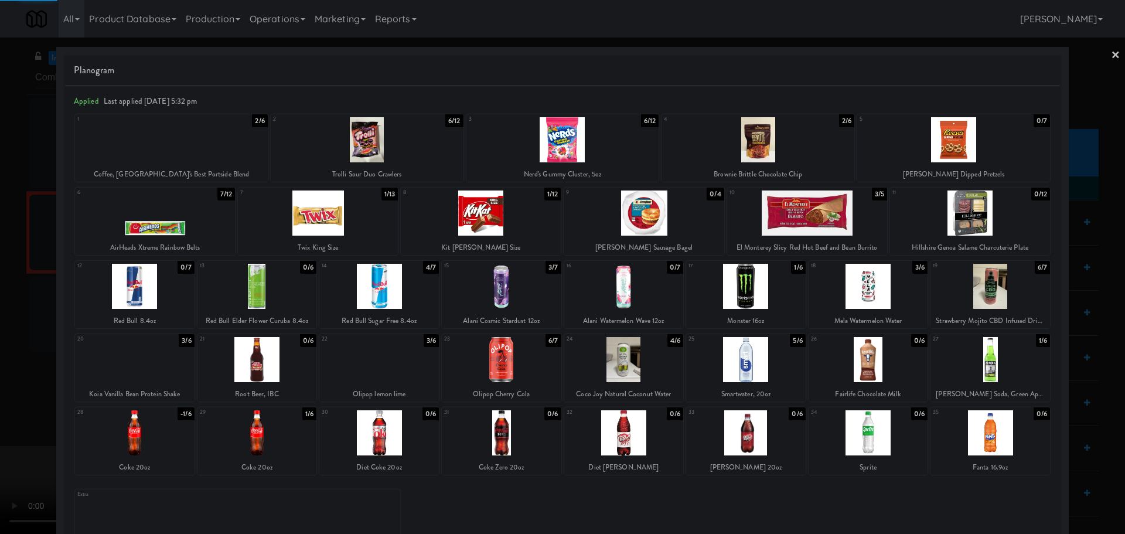
drag, startPoint x: 0, startPoint y: 393, endPoint x: 23, endPoint y: 386, distance: 23.9
click at [2, 392] on div at bounding box center [562, 267] width 1125 height 534
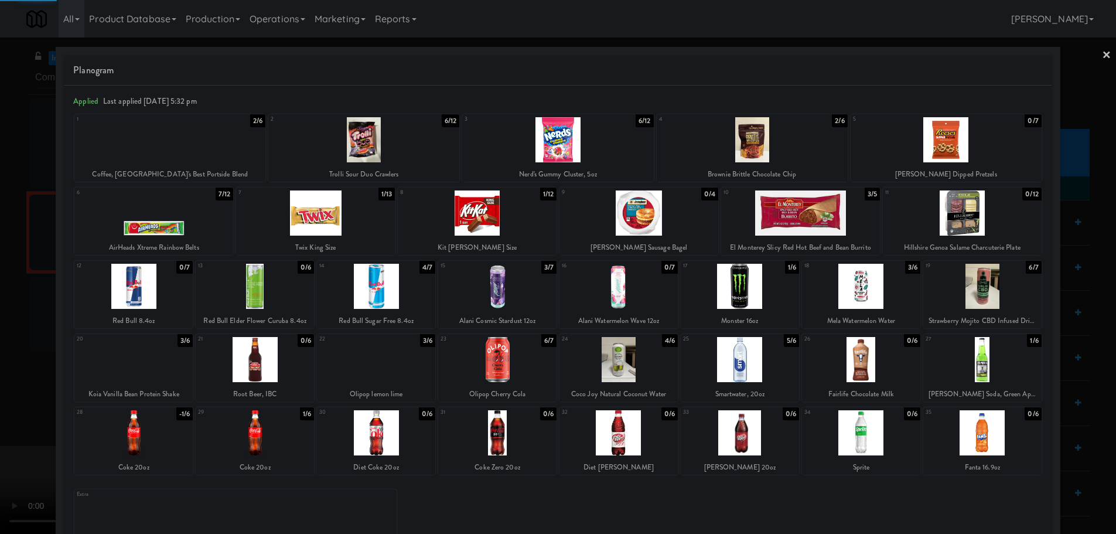
click at [176, 446] on video at bounding box center [88, 490] width 176 height 88
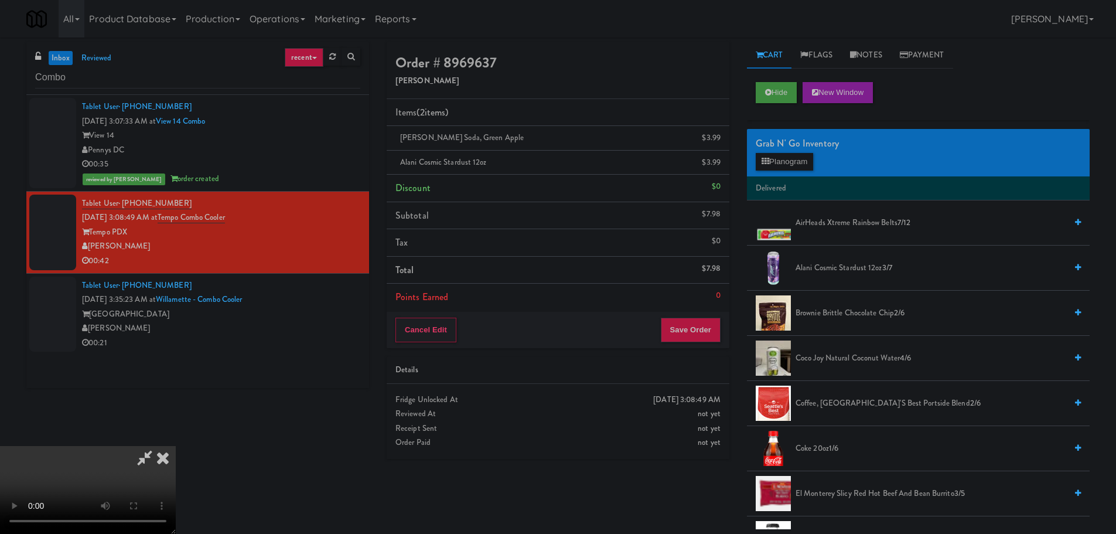
click at [176, 446] on video at bounding box center [88, 490] width 176 height 88
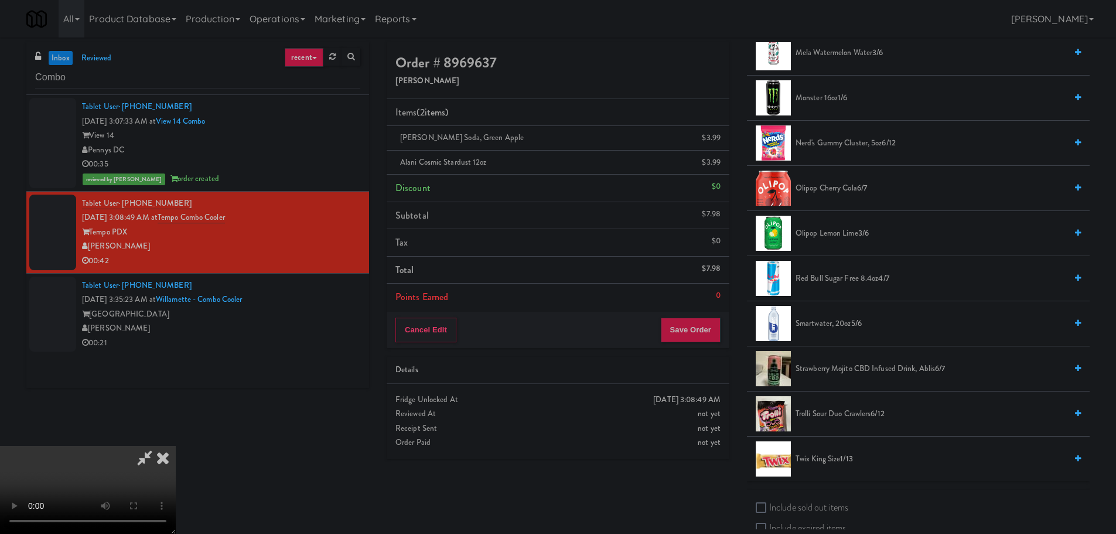
scroll to position [592, 0]
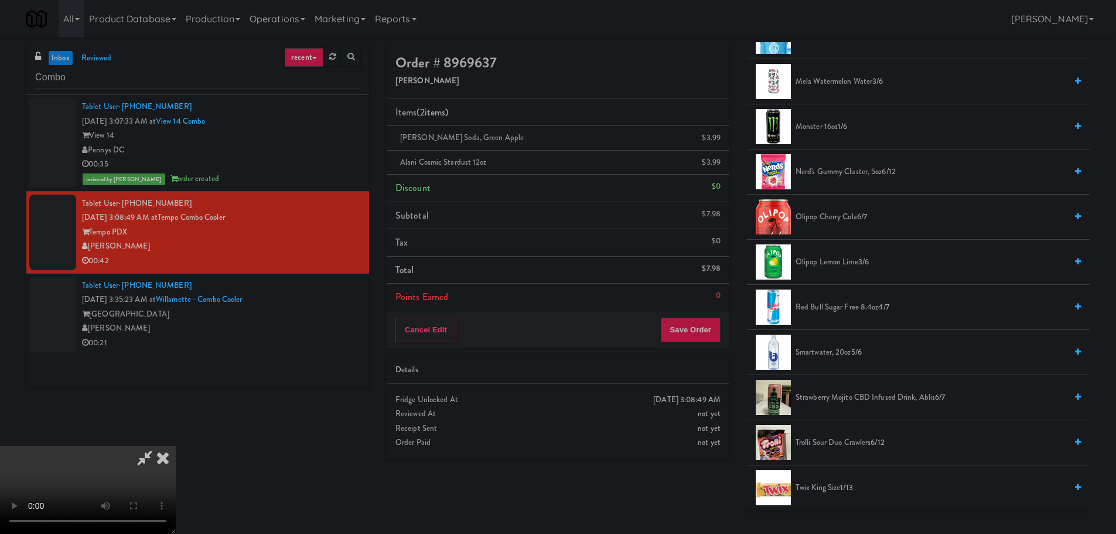
click at [841, 173] on span "Nerd's Gummy Cluster, 5oz 6/12" at bounding box center [931, 172] width 271 height 15
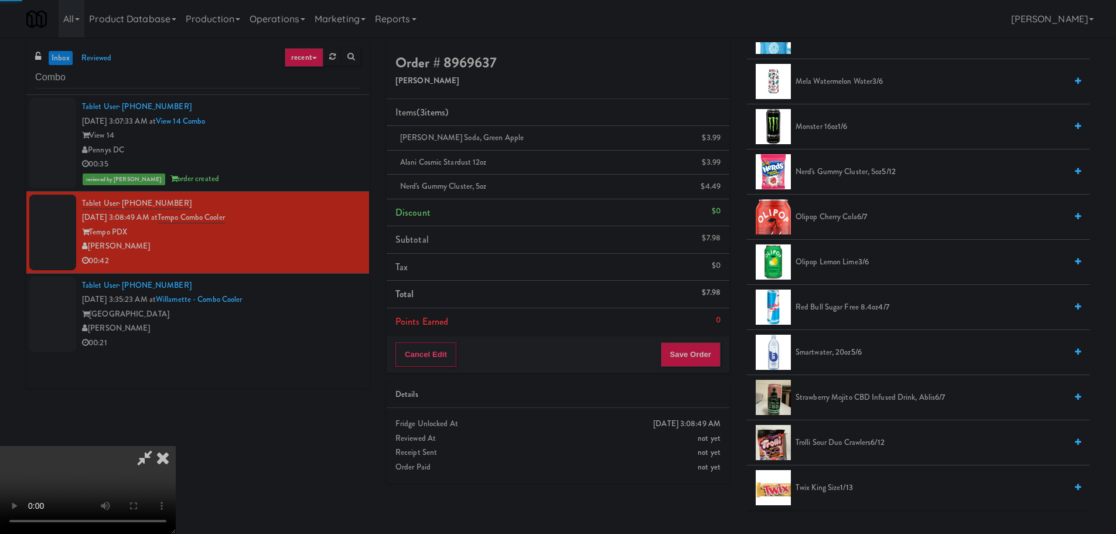
click at [176, 446] on video at bounding box center [88, 490] width 176 height 88
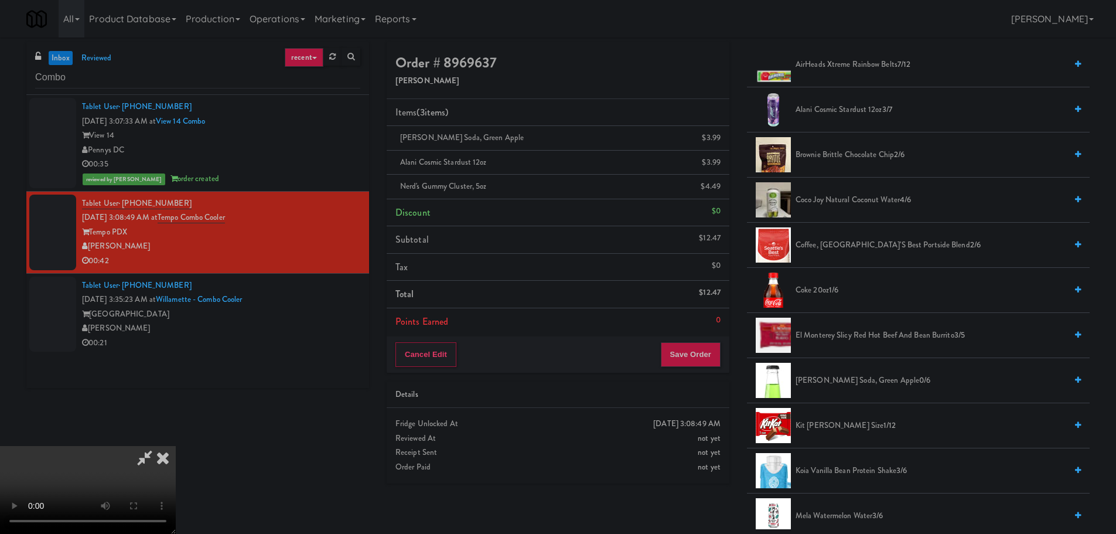
scroll to position [0, 0]
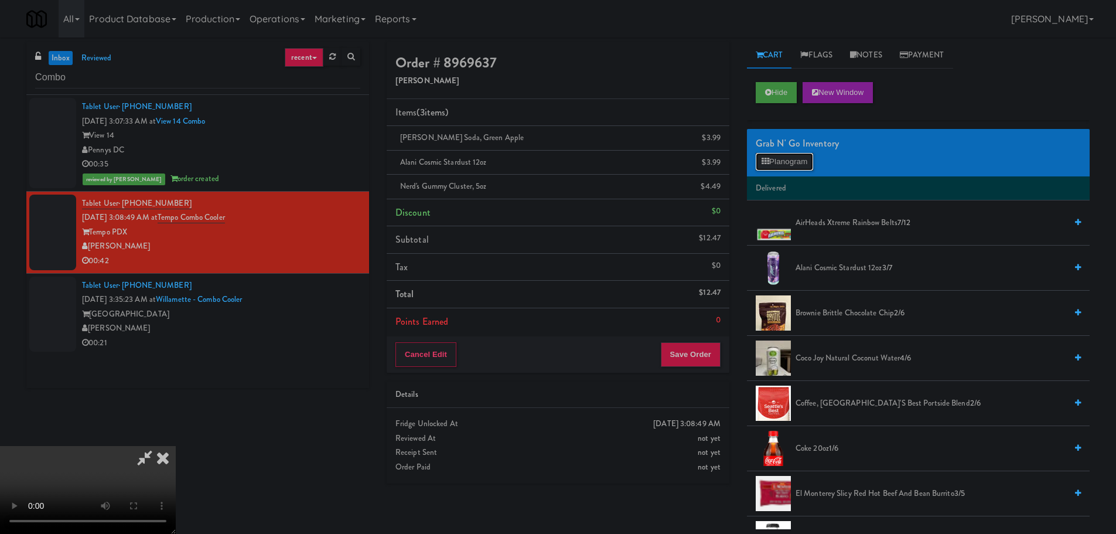
click at [789, 163] on button "Planogram" at bounding box center [784, 162] width 57 height 18
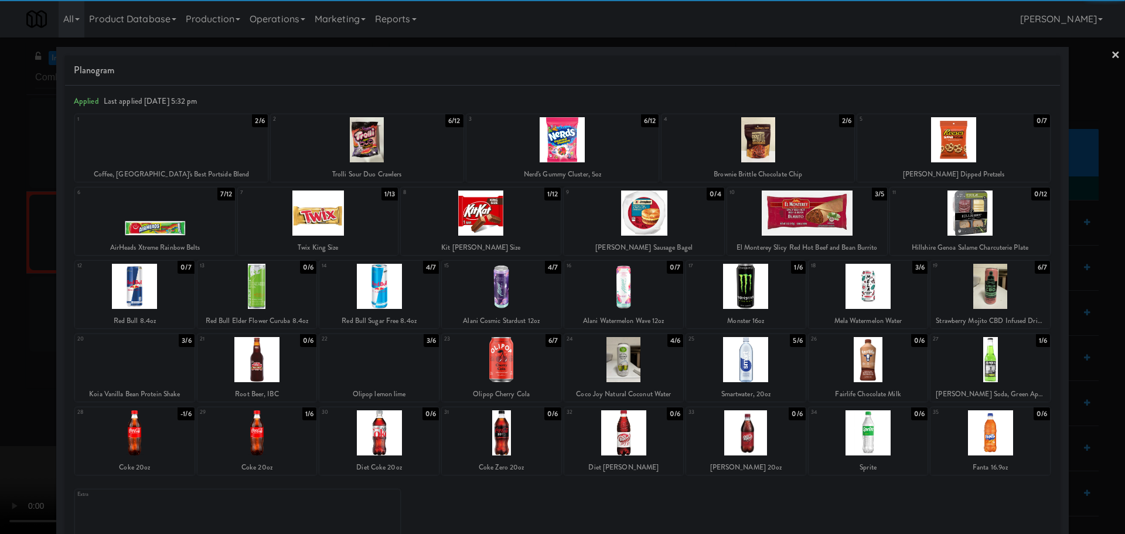
click at [785, 220] on div at bounding box center [807, 212] width 160 height 45
drag, startPoint x: 0, startPoint y: 192, endPoint x: 60, endPoint y: 194, distance: 59.8
click at [0, 195] on div at bounding box center [562, 267] width 1125 height 534
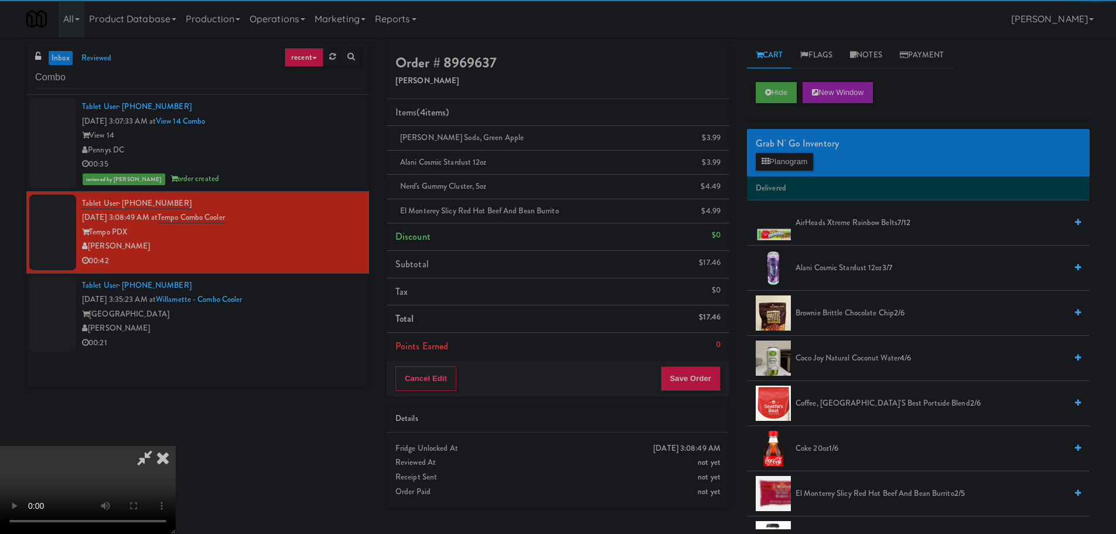
click at [176, 446] on video at bounding box center [88, 490] width 176 height 88
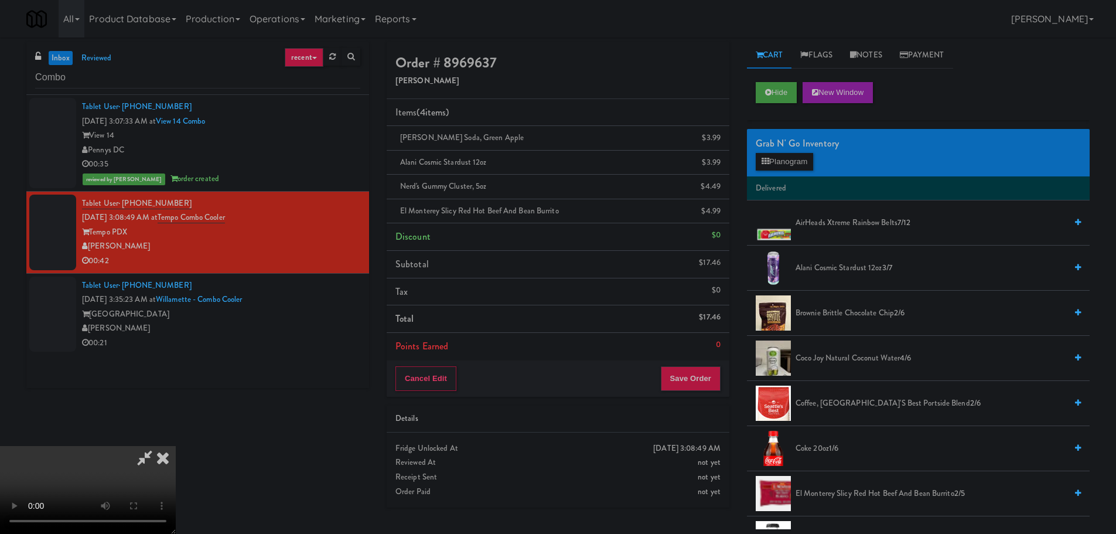
scroll to position [202, 0]
click at [176, 446] on video at bounding box center [88, 490] width 176 height 88
click at [801, 163] on button "Planogram" at bounding box center [784, 162] width 57 height 18
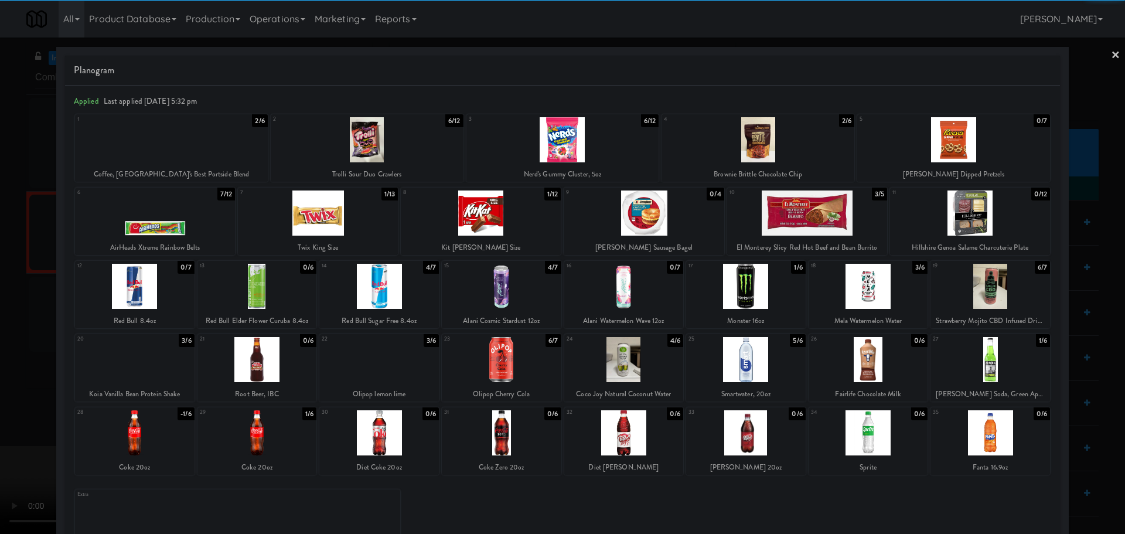
click at [520, 359] on div at bounding box center [502, 359] width 120 height 45
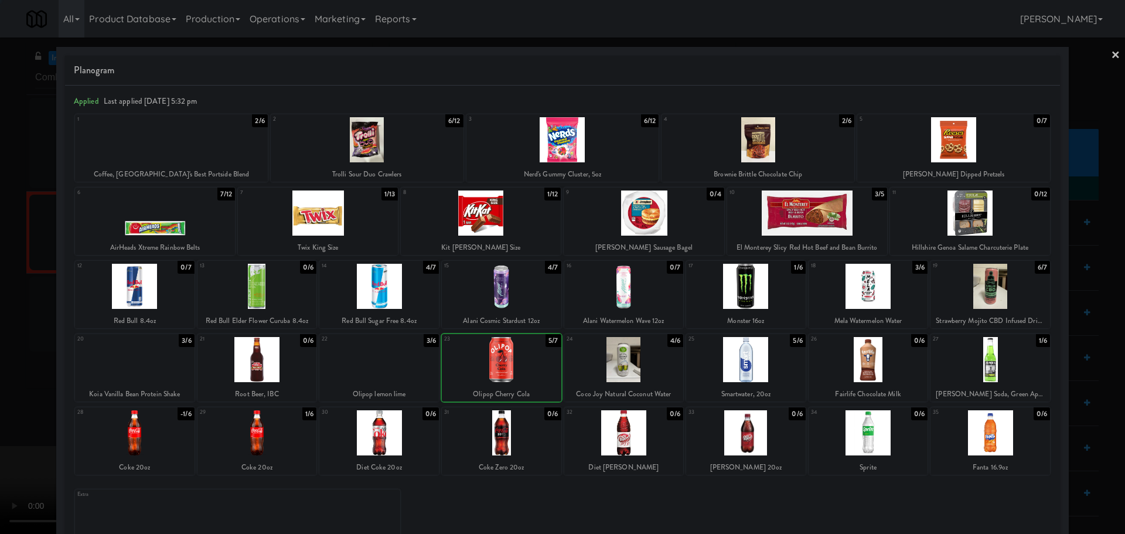
drag, startPoint x: 0, startPoint y: 409, endPoint x: 8, endPoint y: 407, distance: 8.0
click at [1, 409] on div at bounding box center [562, 267] width 1125 height 534
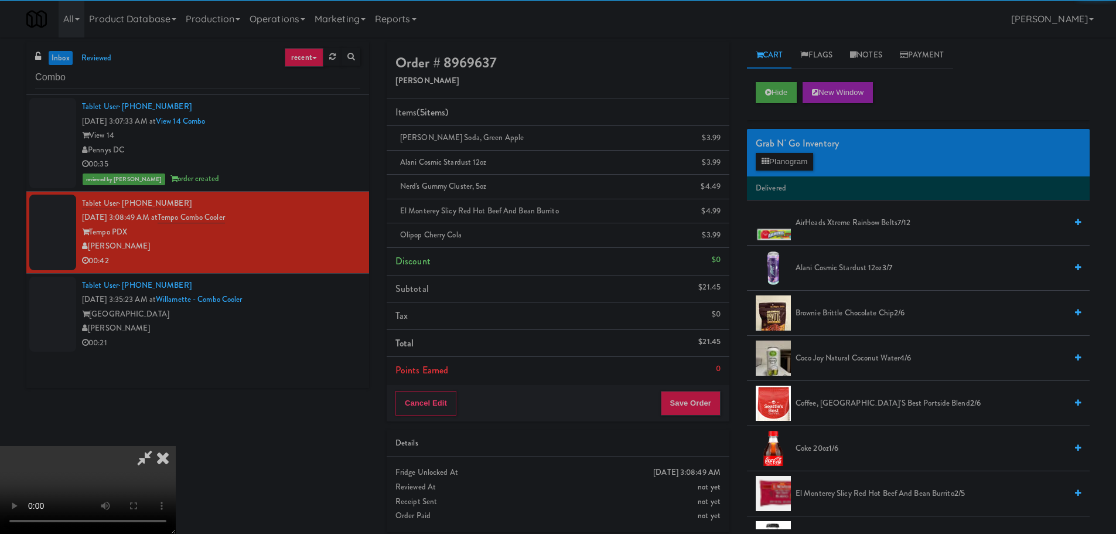
click at [176, 446] on video at bounding box center [88, 490] width 176 height 88
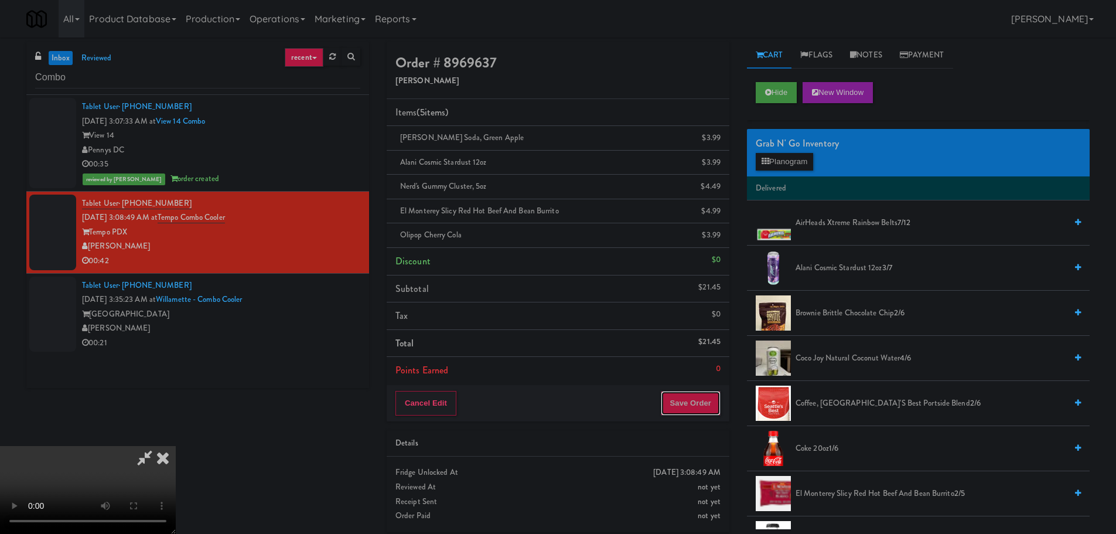
click at [697, 394] on button "Save Order" at bounding box center [691, 403] width 60 height 25
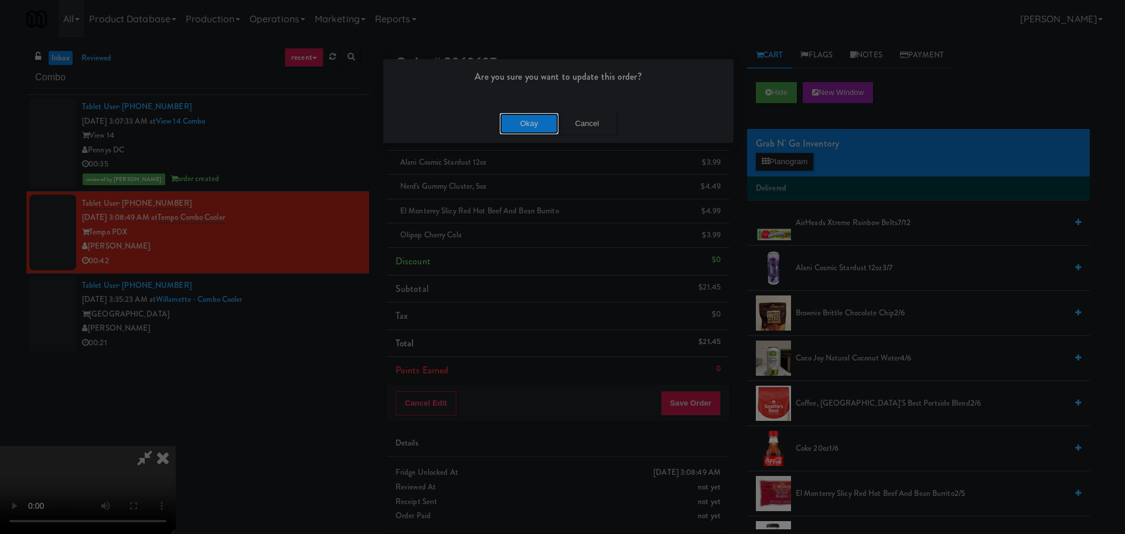
click at [538, 128] on button "Okay" at bounding box center [529, 123] width 59 height 21
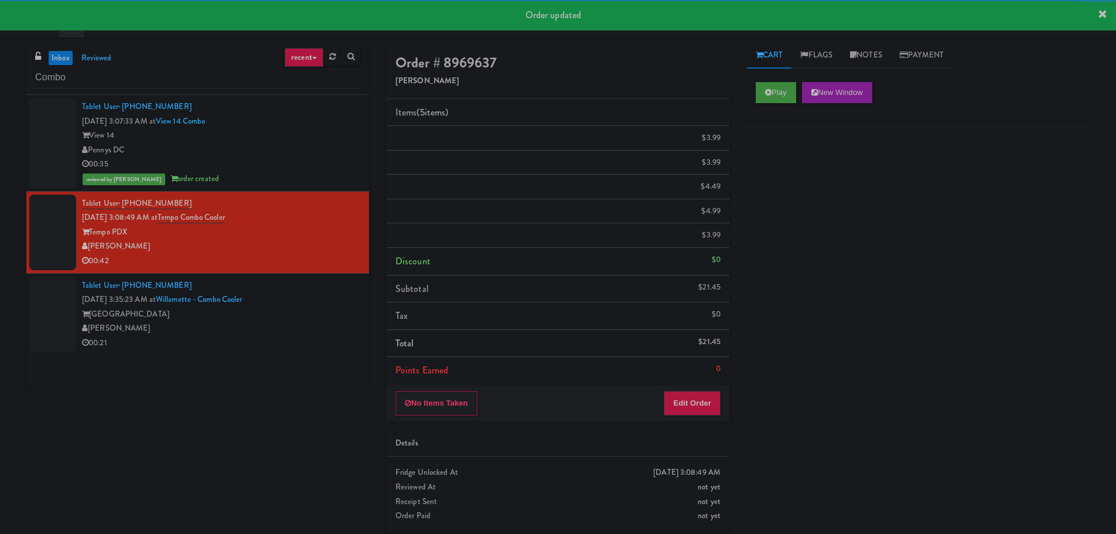
click at [319, 307] on div "[GEOGRAPHIC_DATA]" at bounding box center [221, 314] width 278 height 15
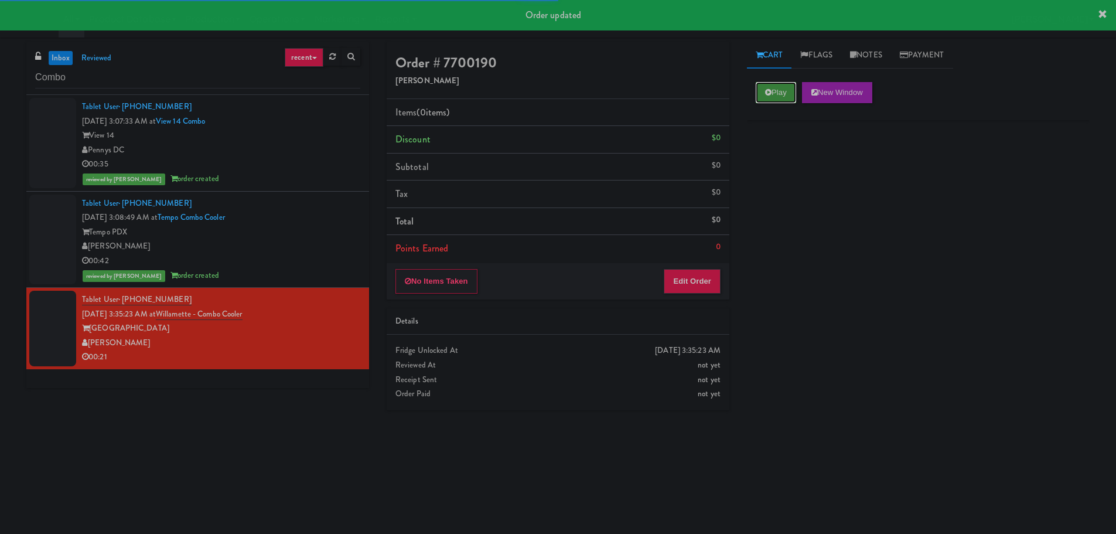
click at [796, 90] on button "Play" at bounding box center [776, 92] width 40 height 21
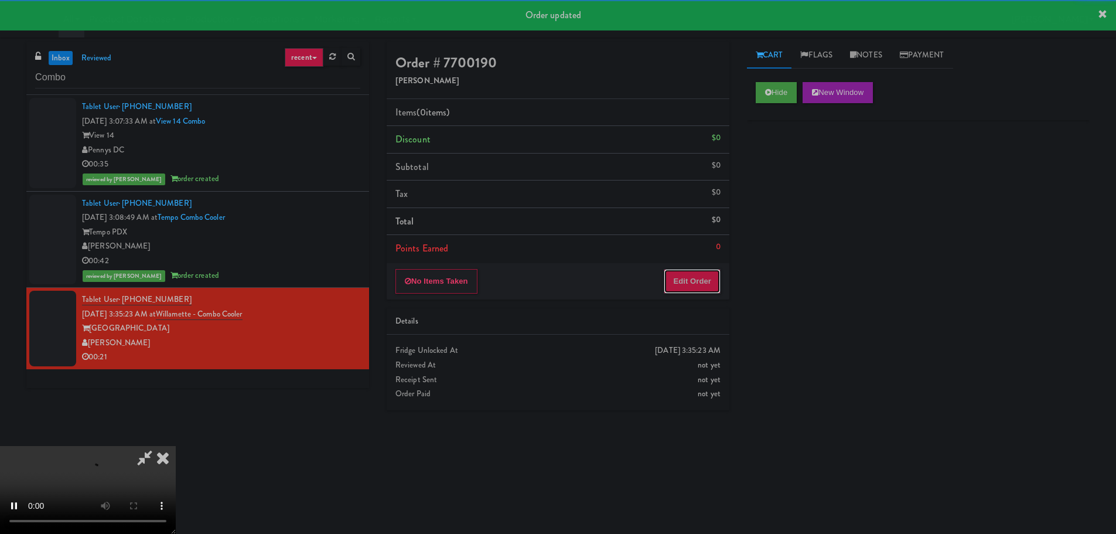
click at [696, 273] on button "Edit Order" at bounding box center [692, 281] width 57 height 25
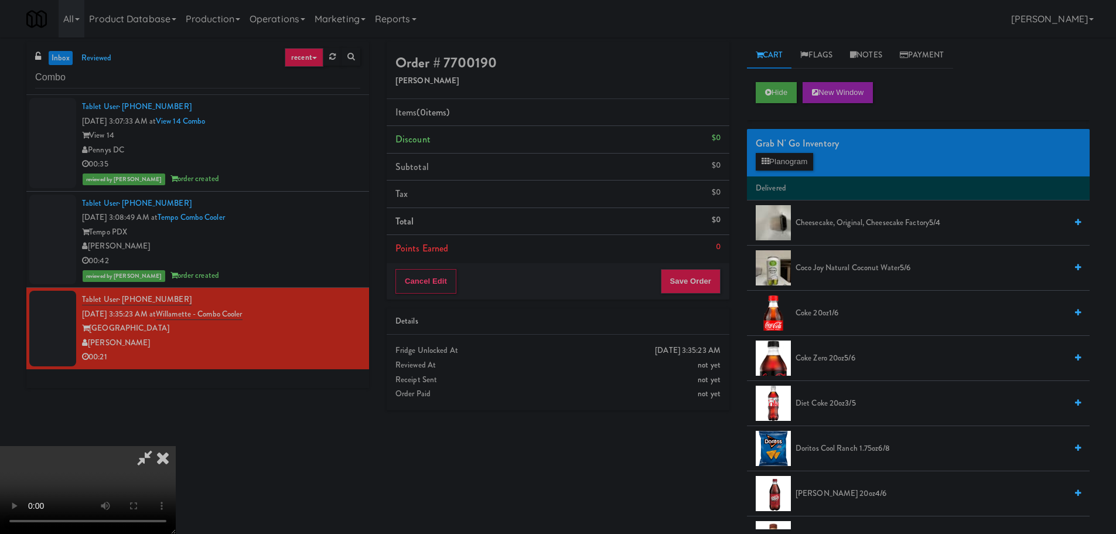
drag, startPoint x: 466, startPoint y: 308, endPoint x: 480, endPoint y: 311, distance: 14.3
click at [176, 446] on video at bounding box center [88, 490] width 176 height 88
drag, startPoint x: 768, startPoint y: 179, endPoint x: 773, endPoint y: 173, distance: 7.5
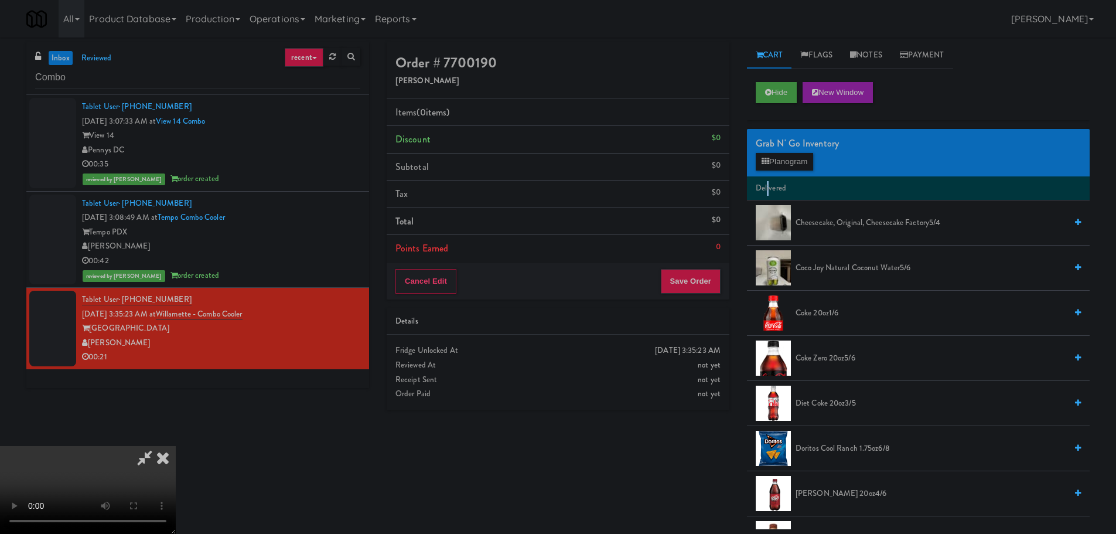
click at [768, 179] on li "Delivered" at bounding box center [918, 188] width 343 height 25
click at [779, 169] on button "Planogram" at bounding box center [784, 162] width 57 height 18
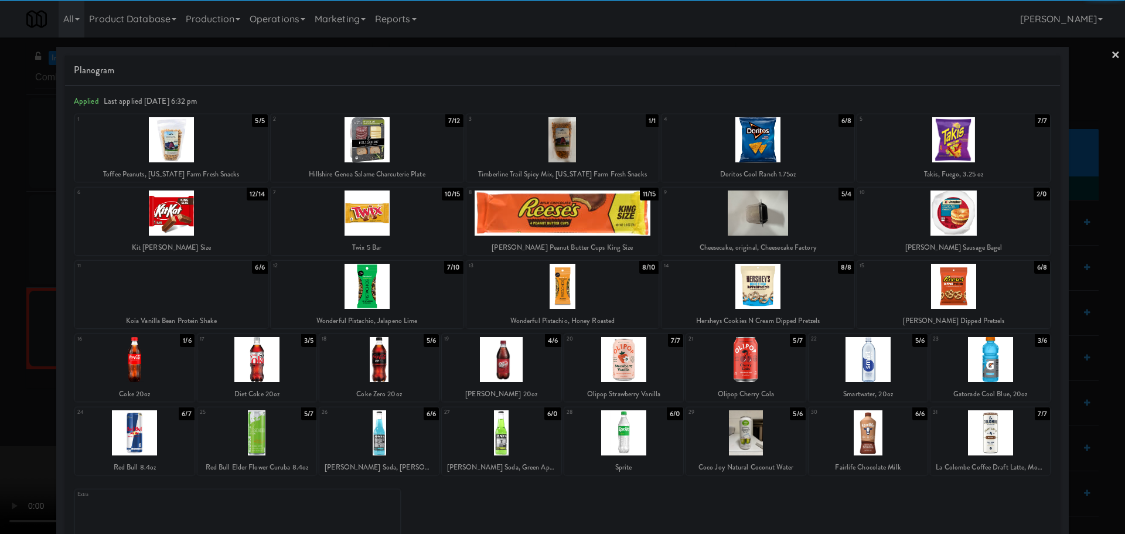
click at [938, 289] on div at bounding box center [953, 286] width 193 height 45
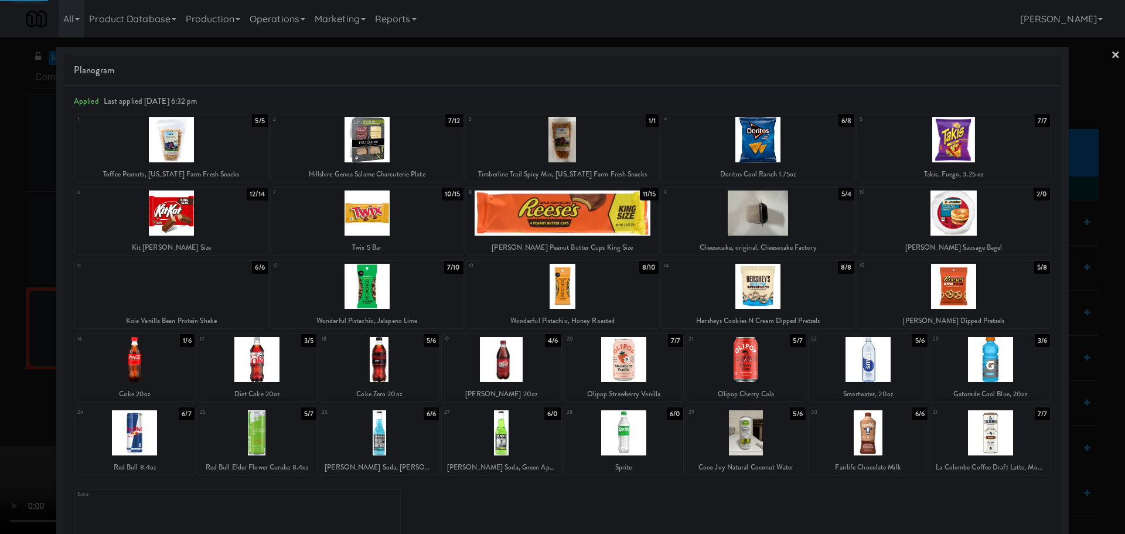
drag, startPoint x: 1, startPoint y: 399, endPoint x: 26, endPoint y: 391, distance: 26.5
click at [2, 399] on div at bounding box center [562, 267] width 1125 height 534
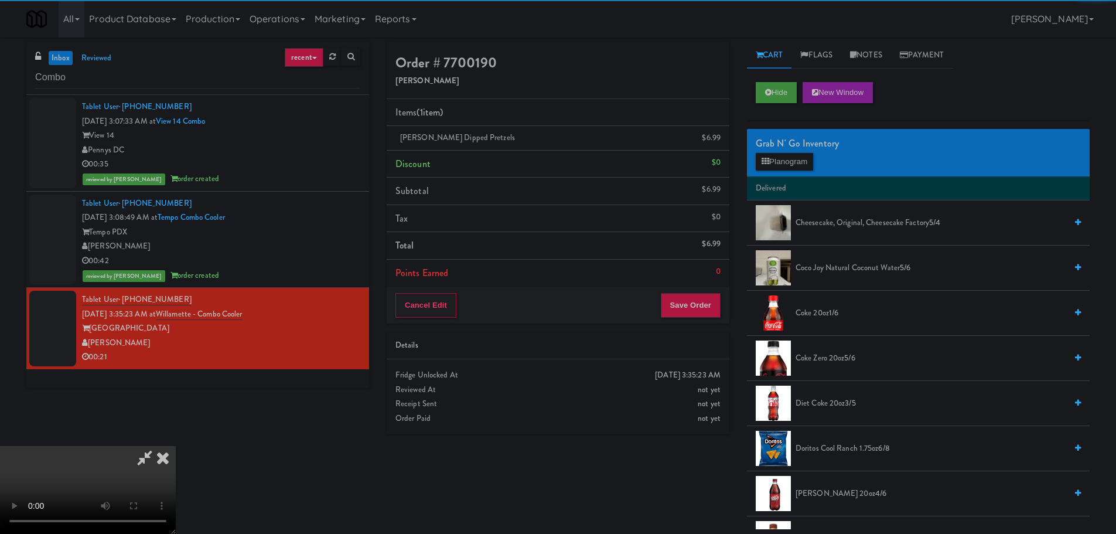
drag, startPoint x: 450, startPoint y: 321, endPoint x: 456, endPoint y: 323, distance: 6.3
click at [176, 446] on video at bounding box center [88, 490] width 176 height 88
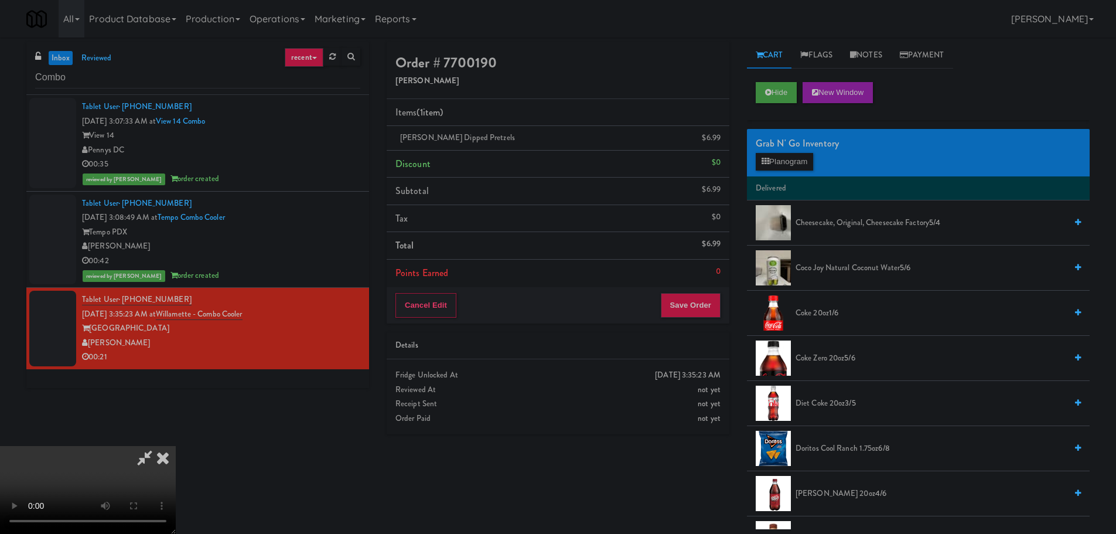
click at [176, 446] on video at bounding box center [88, 490] width 176 height 88
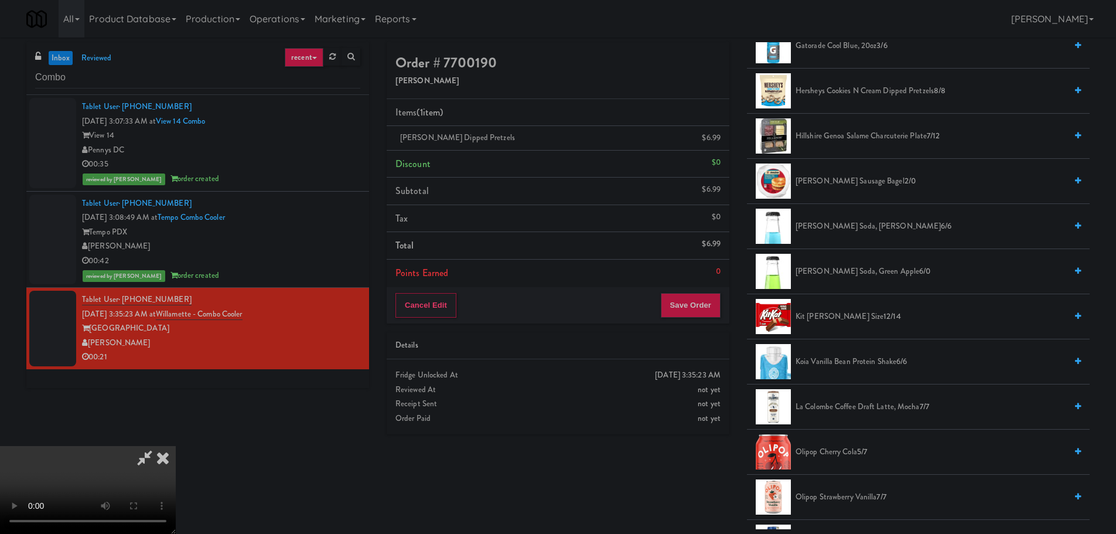
scroll to position [586, 0]
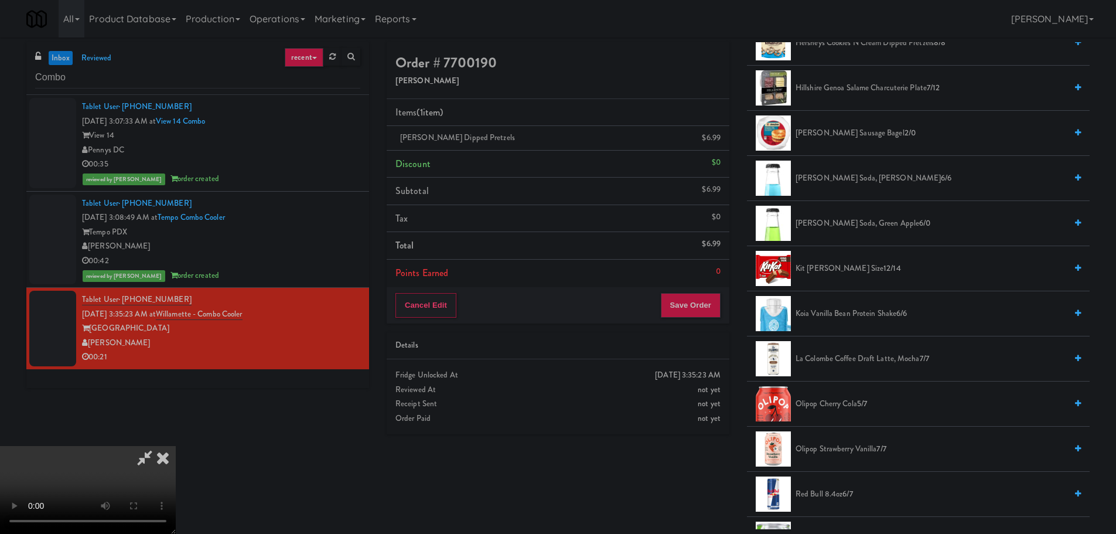
click at [859, 262] on span "Kit [PERSON_NAME] Size 12/14" at bounding box center [931, 268] width 271 height 15
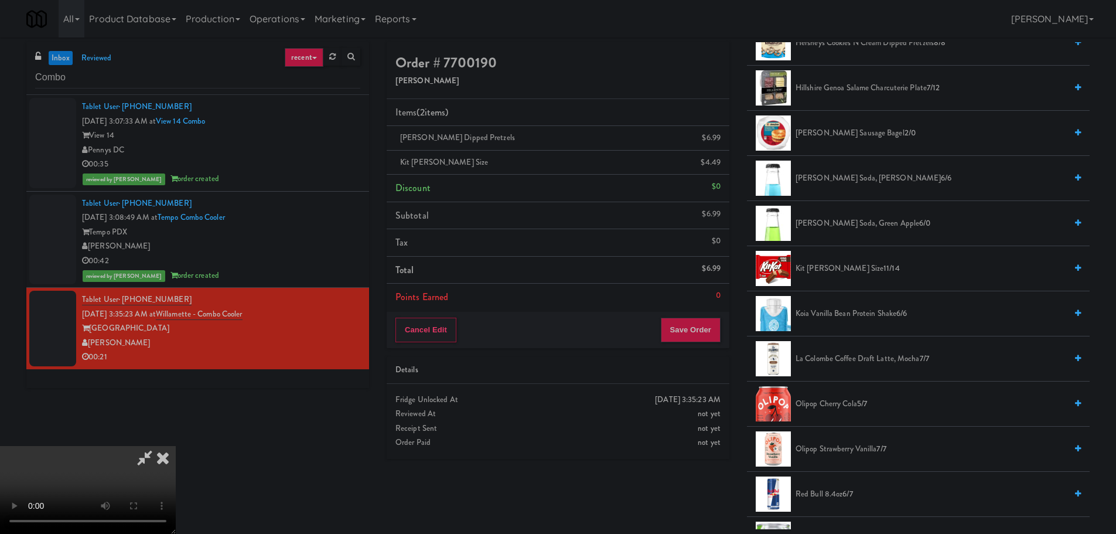
click at [176, 446] on video at bounding box center [88, 490] width 176 height 88
drag, startPoint x: 474, startPoint y: 332, endPoint x: 463, endPoint y: 314, distance: 21.3
click at [176, 446] on video at bounding box center [88, 490] width 176 height 88
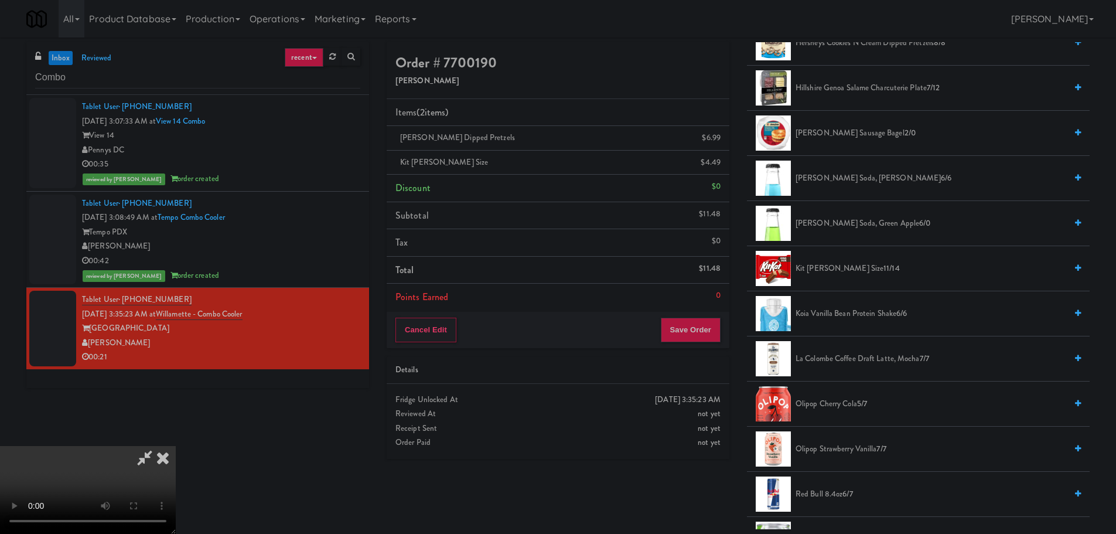
click at [176, 446] on video at bounding box center [88, 490] width 176 height 88
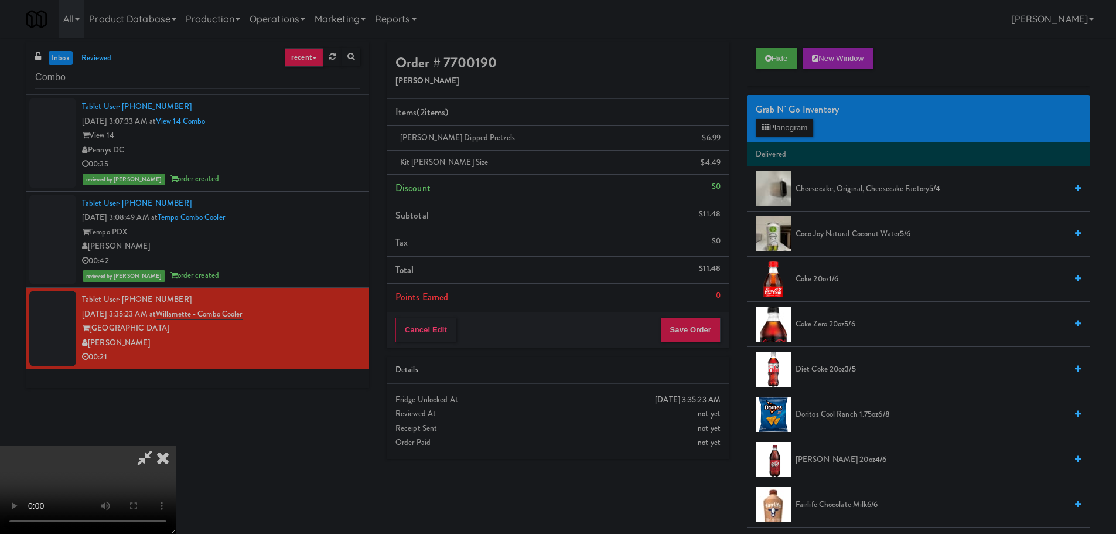
scroll to position [0, 0]
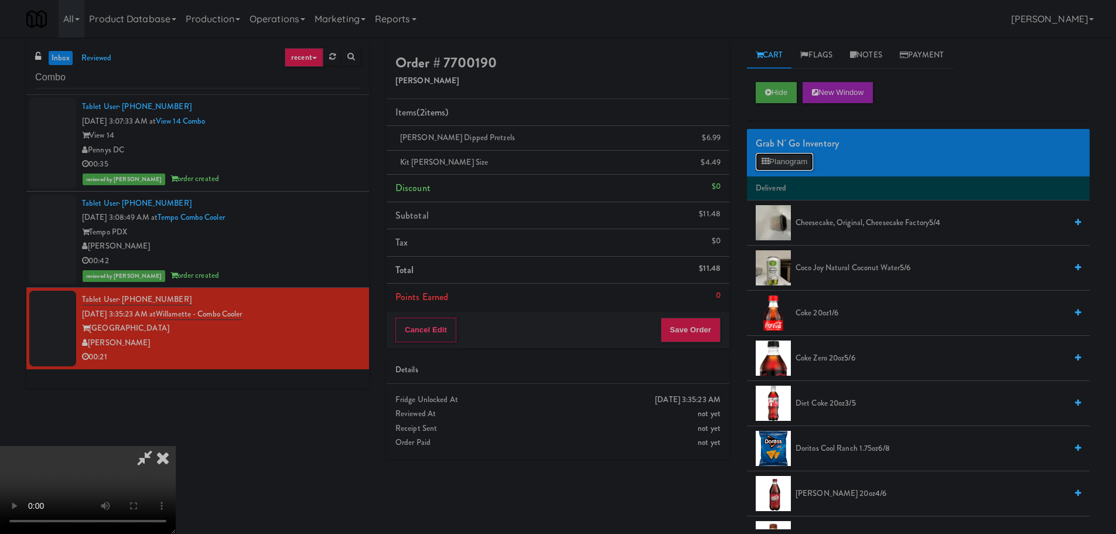
click at [789, 164] on button "Planogram" at bounding box center [784, 162] width 57 height 18
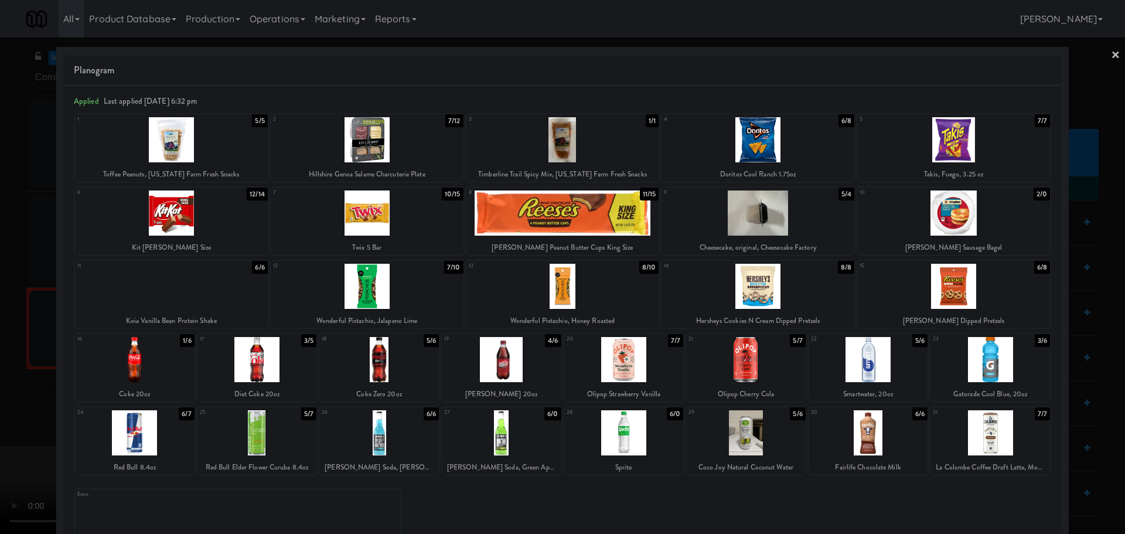
click at [227, 154] on div at bounding box center [171, 139] width 193 height 45
drag, startPoint x: 0, startPoint y: 250, endPoint x: 156, endPoint y: 287, distance: 160.1
click at [2, 250] on div at bounding box center [562, 267] width 1125 height 534
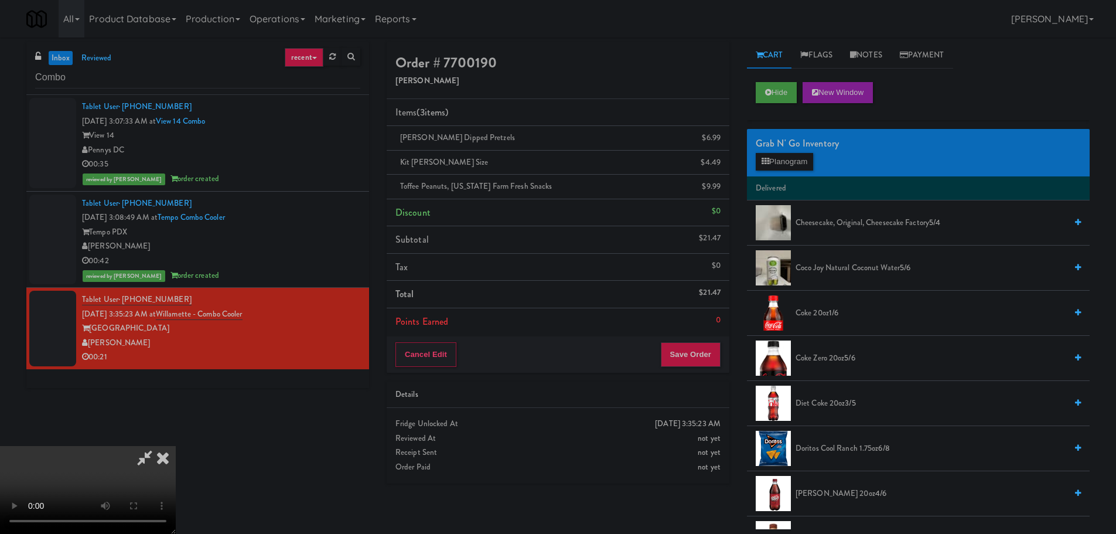
click at [176, 446] on video at bounding box center [88, 490] width 176 height 88
click at [713, 357] on button "Save Order" at bounding box center [691, 354] width 60 height 25
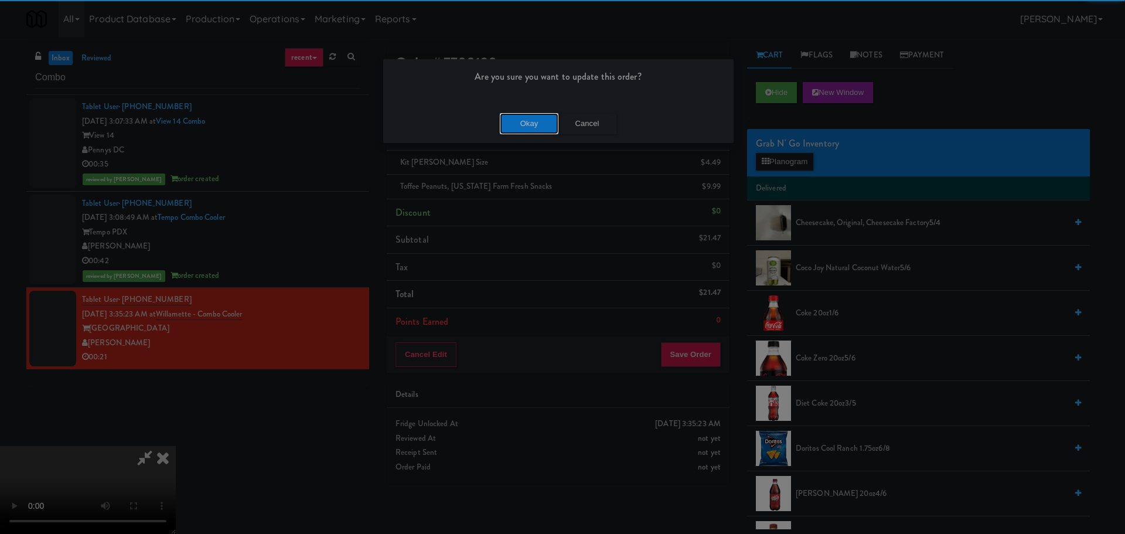
click at [524, 124] on button "Okay" at bounding box center [529, 123] width 59 height 21
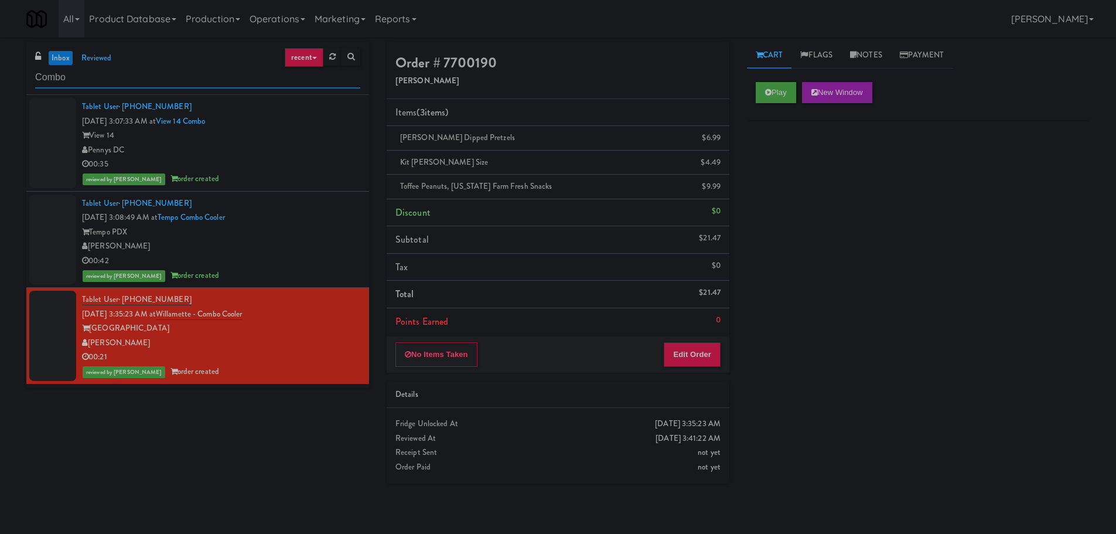
click at [208, 67] on input "Combo" at bounding box center [197, 78] width 325 height 22
click at [207, 70] on input "Combo" at bounding box center [197, 78] width 325 height 22
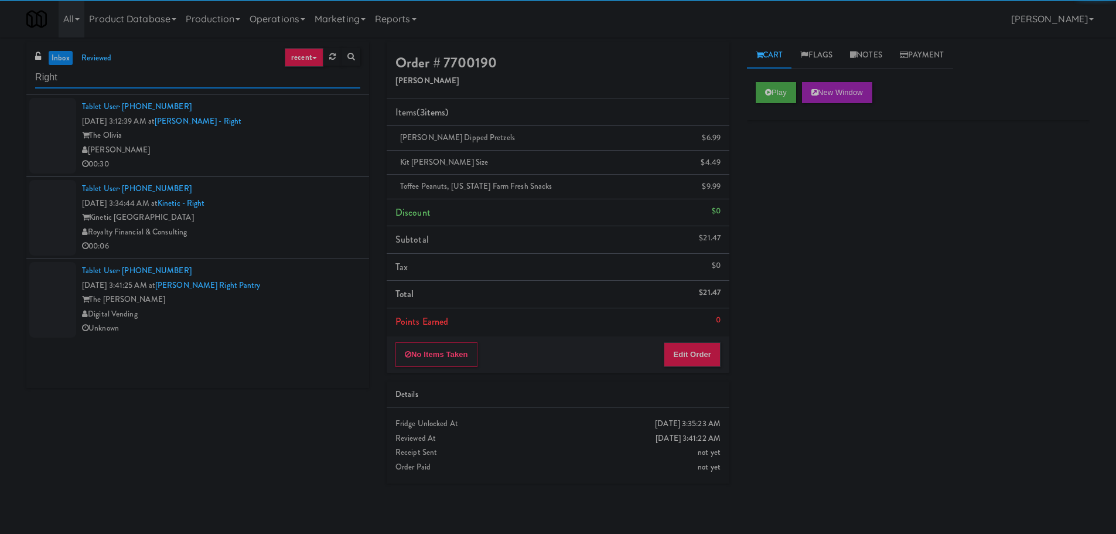
type input "Right"
click at [277, 155] on div "[PERSON_NAME]" at bounding box center [221, 150] width 278 height 15
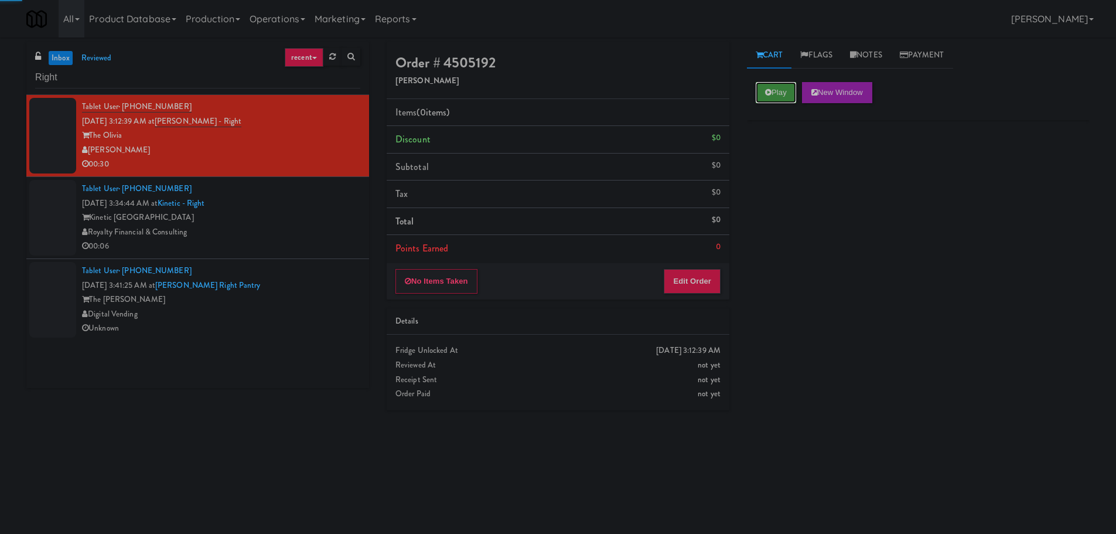
click at [777, 98] on button "Play" at bounding box center [776, 92] width 40 height 21
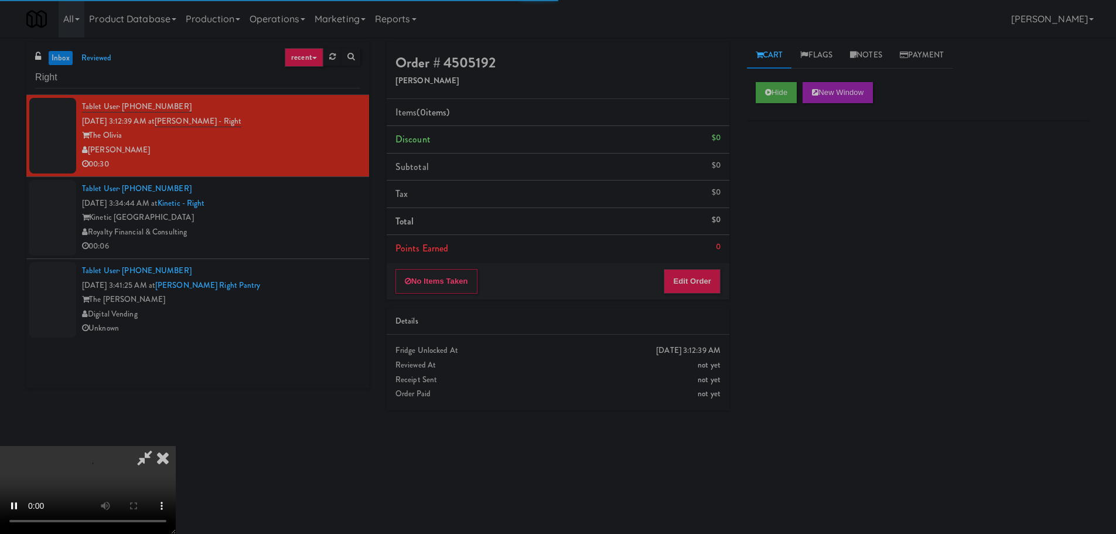
click at [705, 262] on div "Items (0 items ) Discount $0 Subtotal $0 Tax $0 Total $0 Points Earned 0" at bounding box center [558, 181] width 343 height 164
click at [701, 278] on button "Edit Order" at bounding box center [692, 281] width 57 height 25
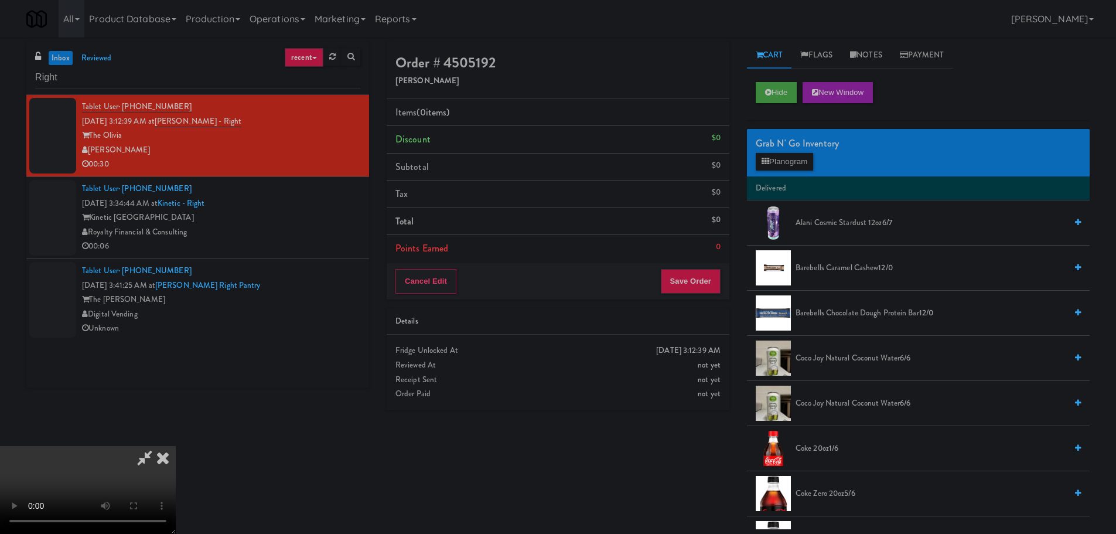
click at [176, 446] on video at bounding box center [88, 490] width 176 height 88
click at [789, 149] on div "Grab N' Go Inventory" at bounding box center [918, 144] width 325 height 18
click at [176, 446] on video at bounding box center [88, 490] width 176 height 88
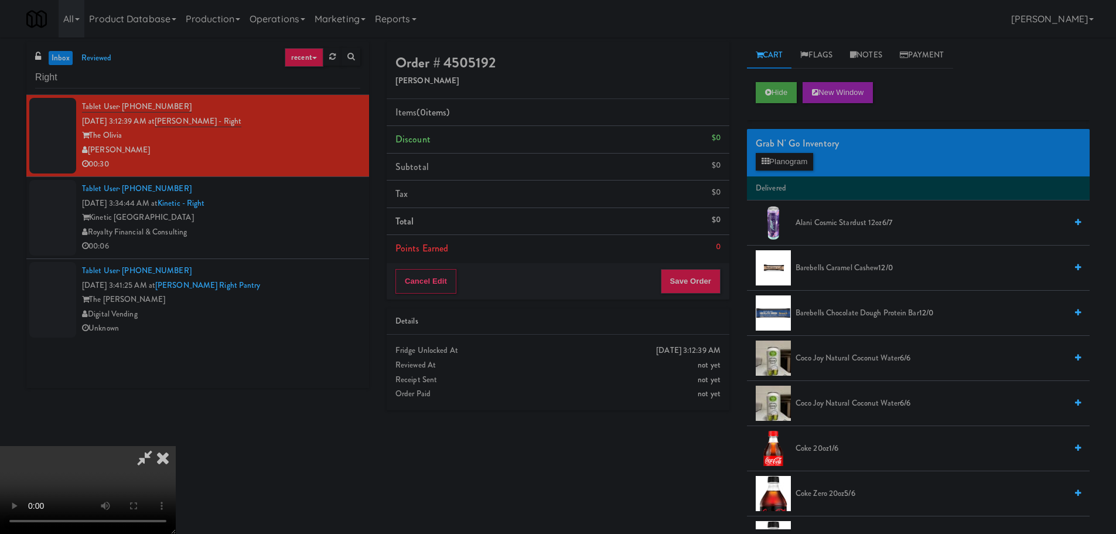
click at [176, 446] on video at bounding box center [88, 490] width 176 height 88
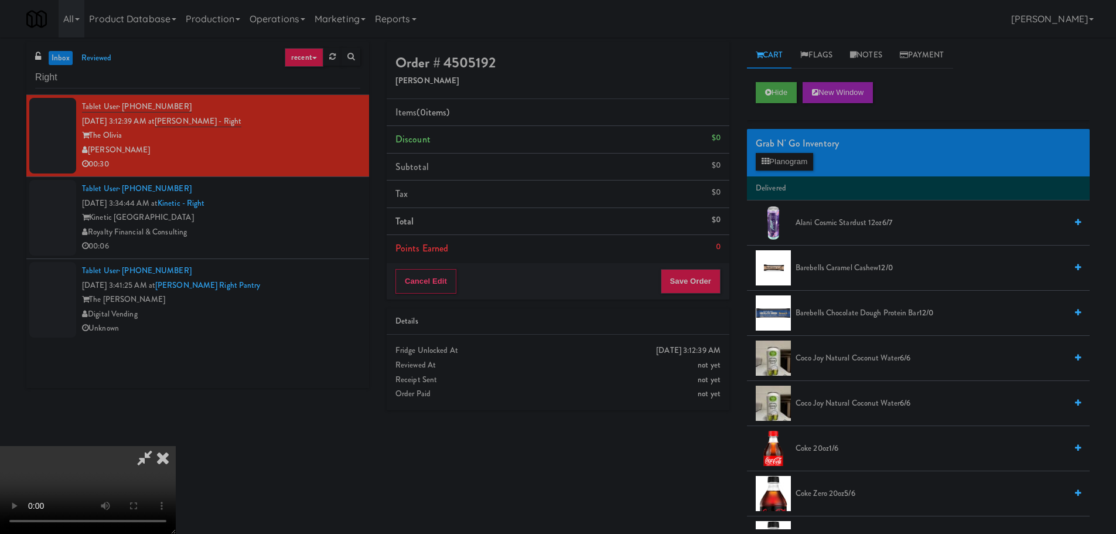
click at [176, 446] on video at bounding box center [88, 490] width 176 height 88
click at [176, 446] on icon at bounding box center [163, 457] width 26 height 23
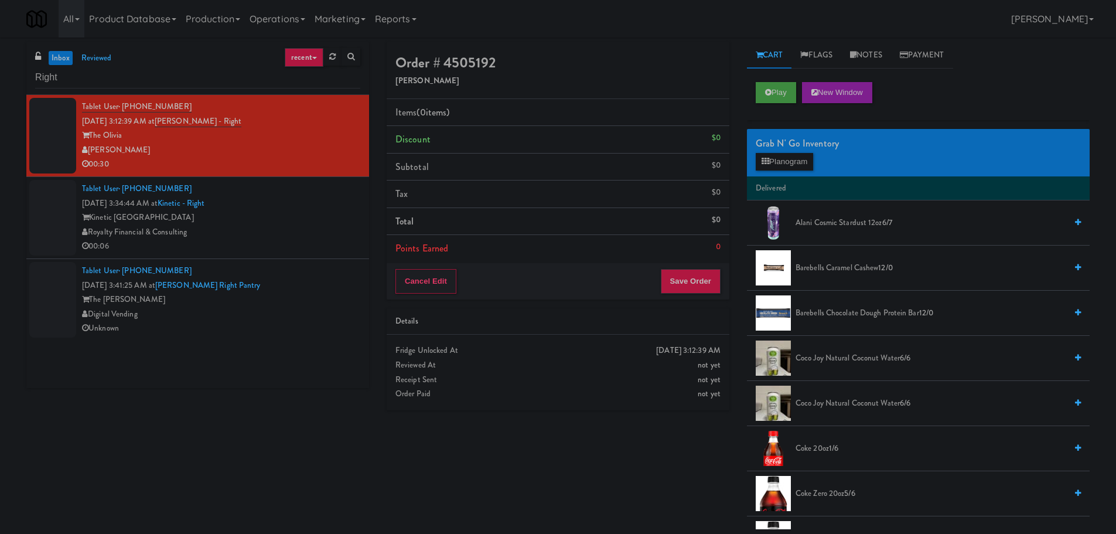
click at [328, 243] on div "00:06" at bounding box center [221, 246] width 278 height 15
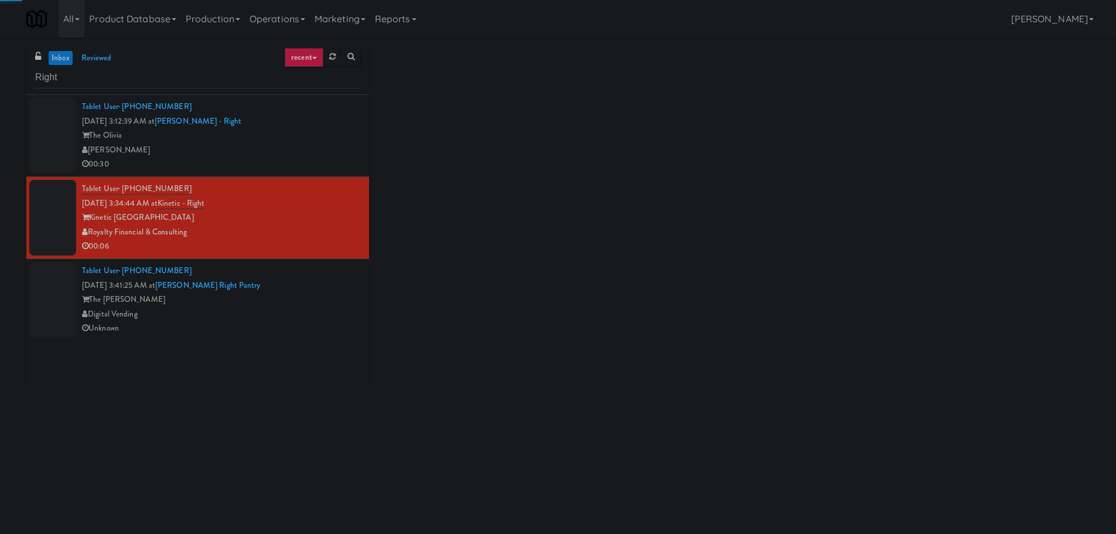
click at [332, 158] on div "00:30" at bounding box center [221, 164] width 278 height 15
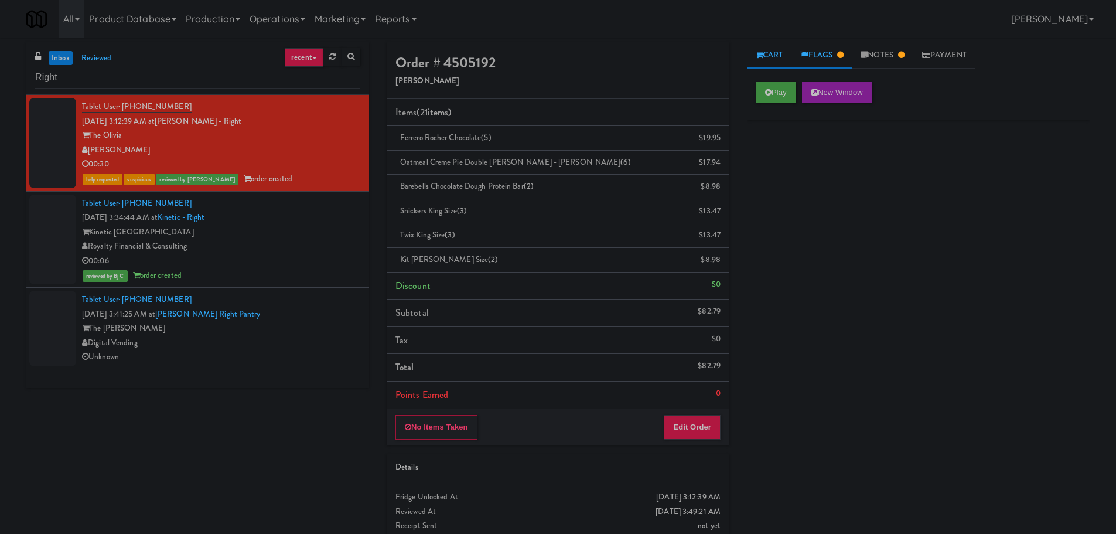
click at [815, 57] on link "Flags" at bounding box center [822, 55] width 61 height 26
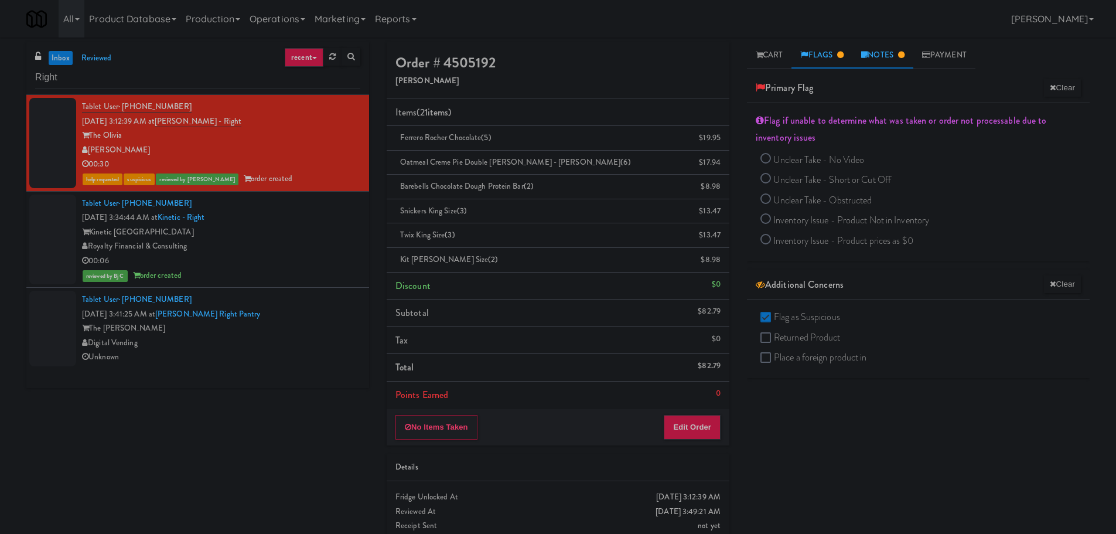
click at [888, 49] on link "Notes" at bounding box center [883, 55] width 61 height 26
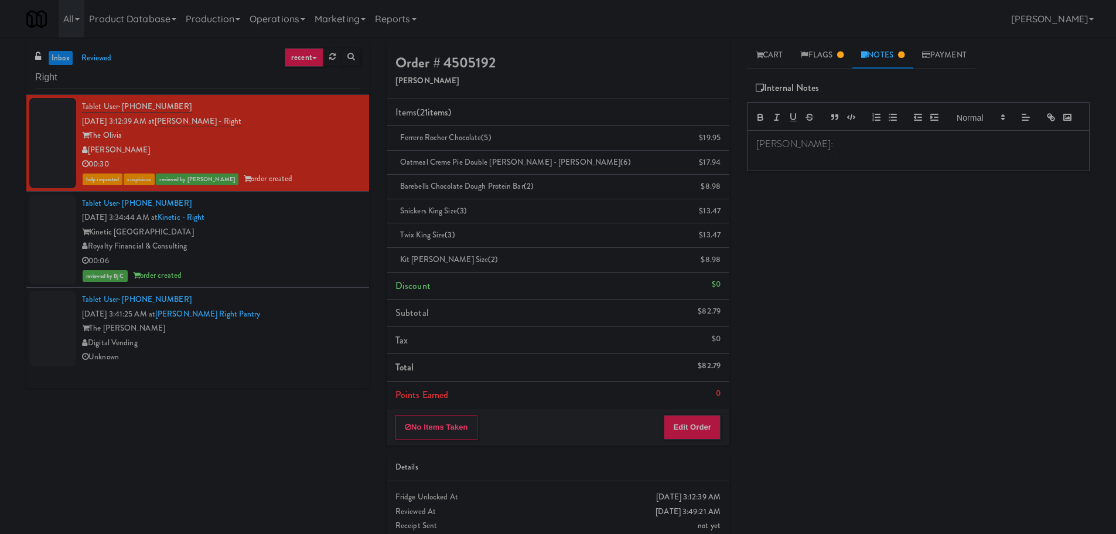
click at [819, 163] on span "Flagging this vision order for suspected fraud. The Customer took out (21" at bounding box center [915, 150] width 316 height 26
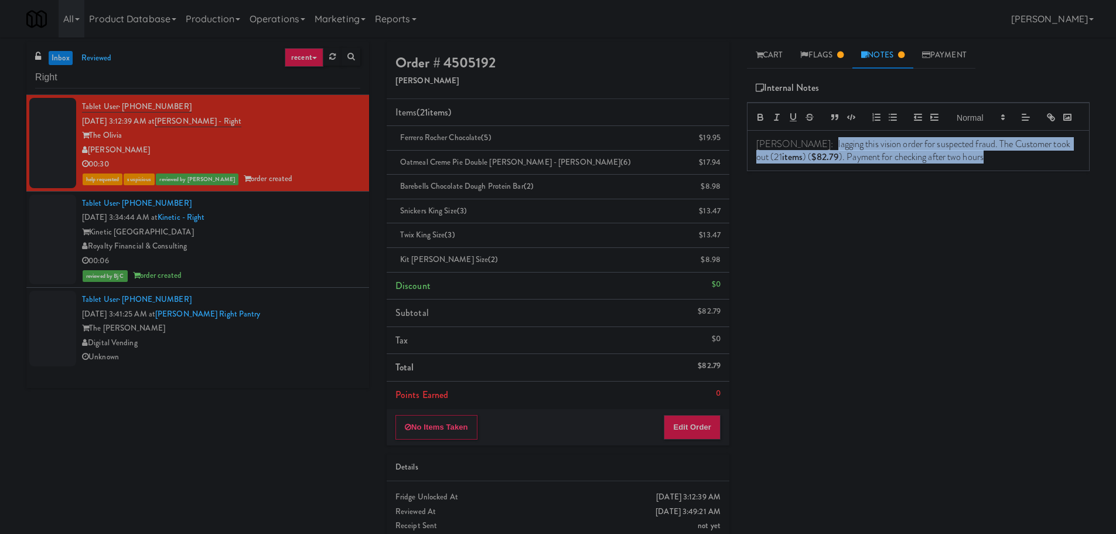
drag, startPoint x: 848, startPoint y: 180, endPoint x: 1075, endPoint y: 176, distance: 226.8
click at [1075, 171] on div "[PERSON_NAME]: Flagging this vision order for suspected fraud. The Customer too…" at bounding box center [919, 151] width 342 height 40
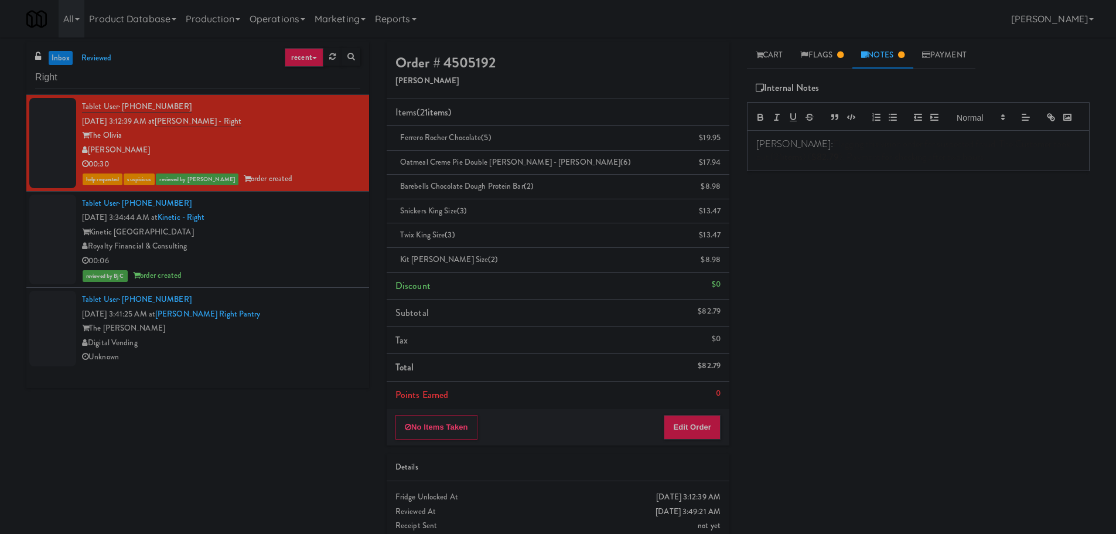
click at [996, 230] on div "Play New Window Primary Flag Clear Flag if unable to determine what was taken o…" at bounding box center [918, 292] width 343 height 439
click at [295, 256] on div "00:06" at bounding box center [221, 261] width 278 height 15
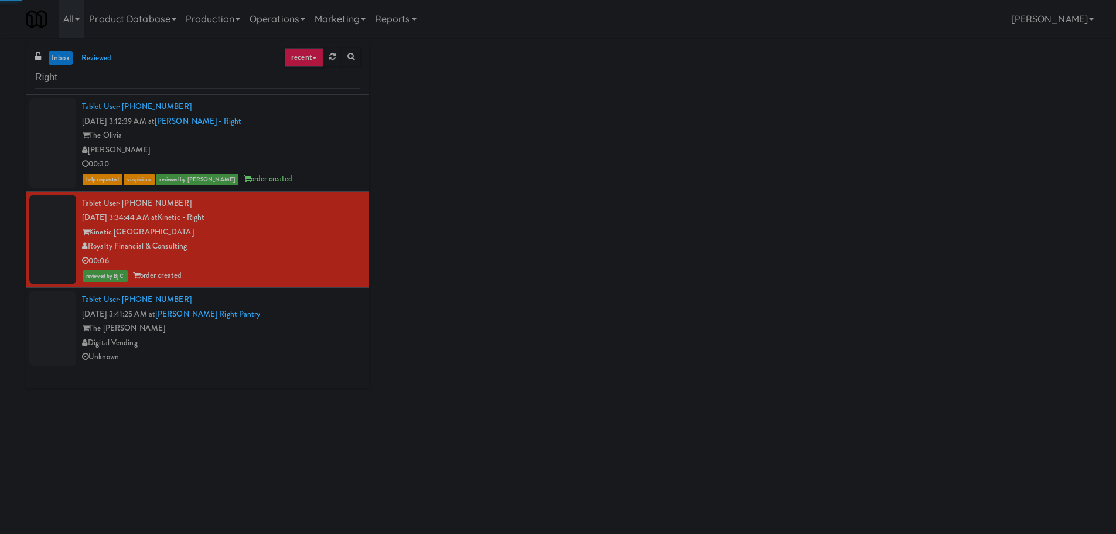
click at [303, 332] on div "The [PERSON_NAME]" at bounding box center [221, 328] width 278 height 15
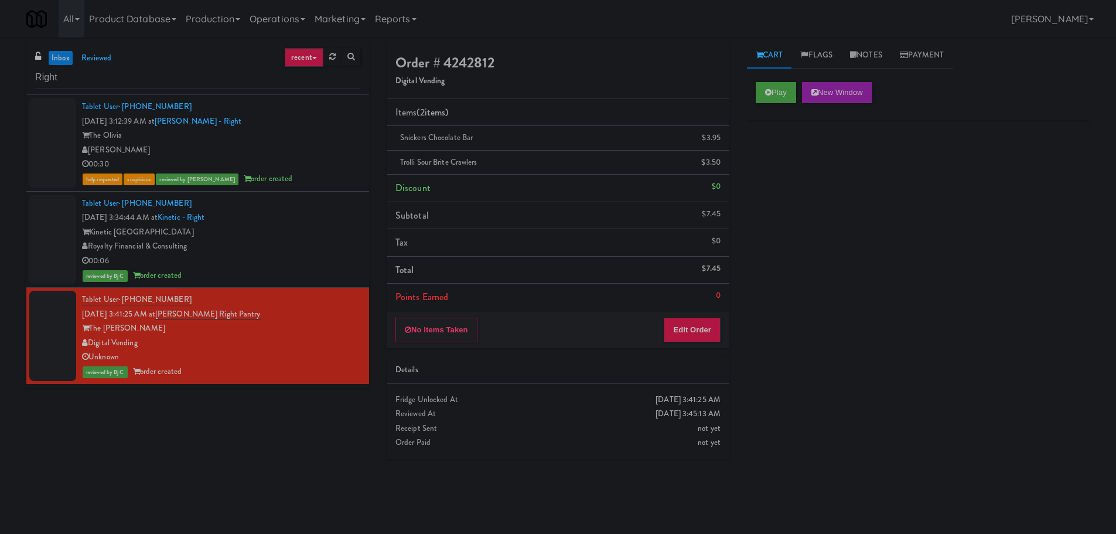
click at [298, 150] on div "[PERSON_NAME]" at bounding box center [221, 150] width 278 height 15
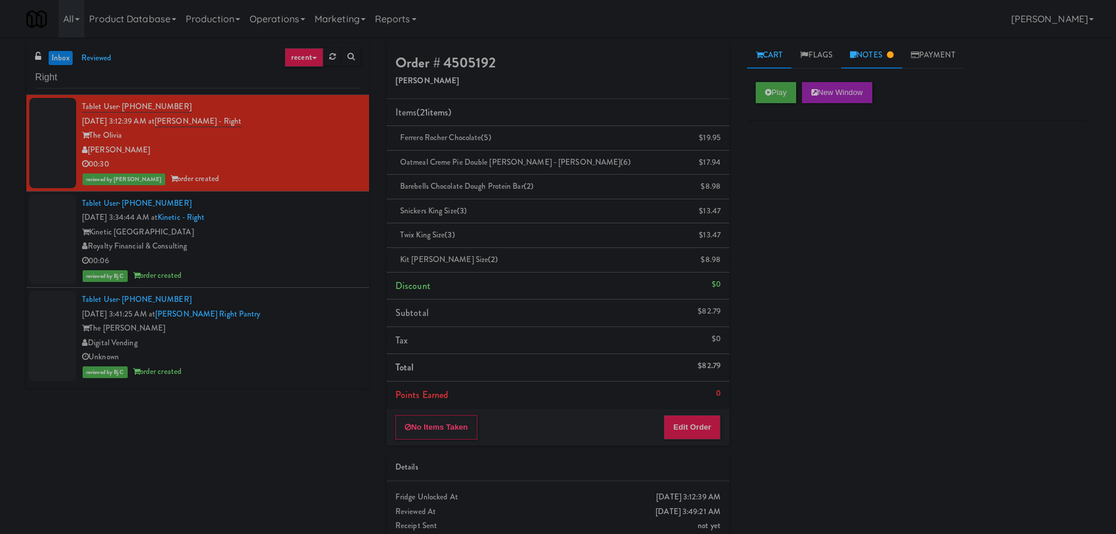
click at [877, 53] on link "Notes" at bounding box center [871, 55] width 61 height 26
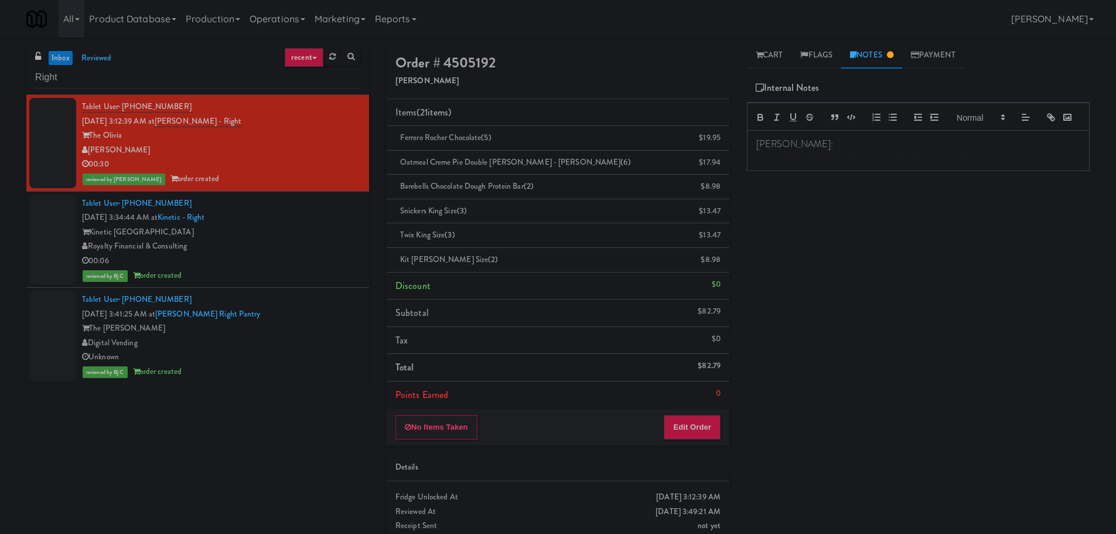
click at [317, 229] on div "Kinetic [GEOGRAPHIC_DATA]" at bounding box center [221, 232] width 278 height 15
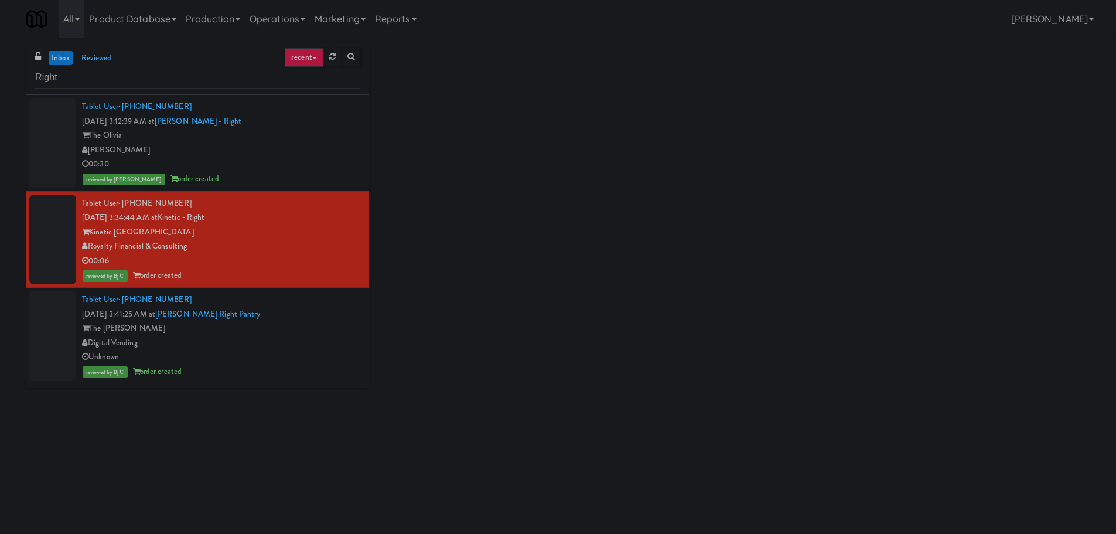
click at [312, 166] on div "00:30" at bounding box center [221, 164] width 278 height 15
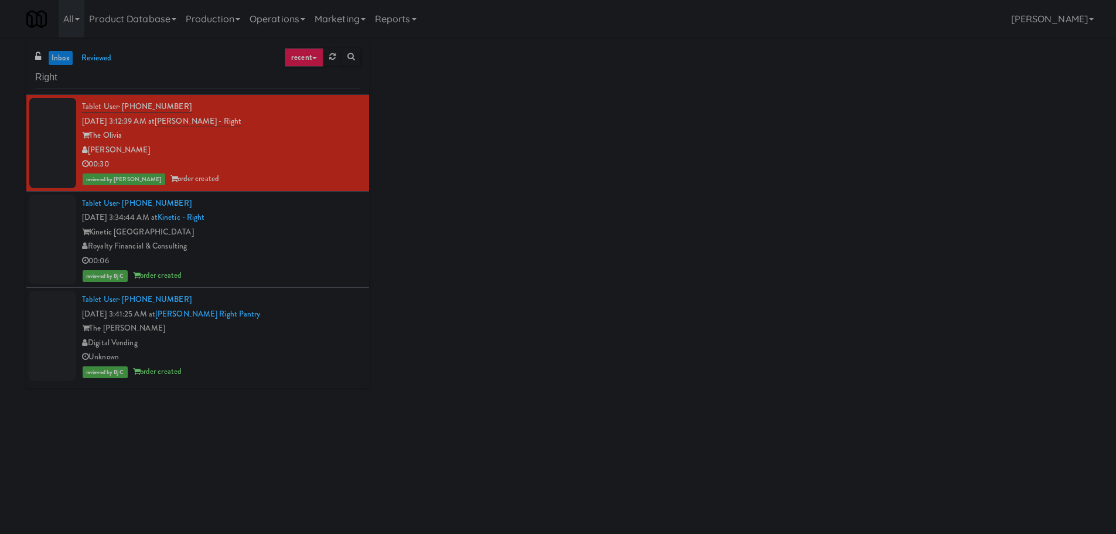
drag, startPoint x: 310, startPoint y: 297, endPoint x: 311, endPoint y: 327, distance: 30.5
click at [311, 297] on div "Tablet User · (951) 560-7644 [DATE] 3:41:25 AM at [PERSON_NAME] Right Pantry Th…" at bounding box center [221, 335] width 278 height 87
